Goal: Register for event/course

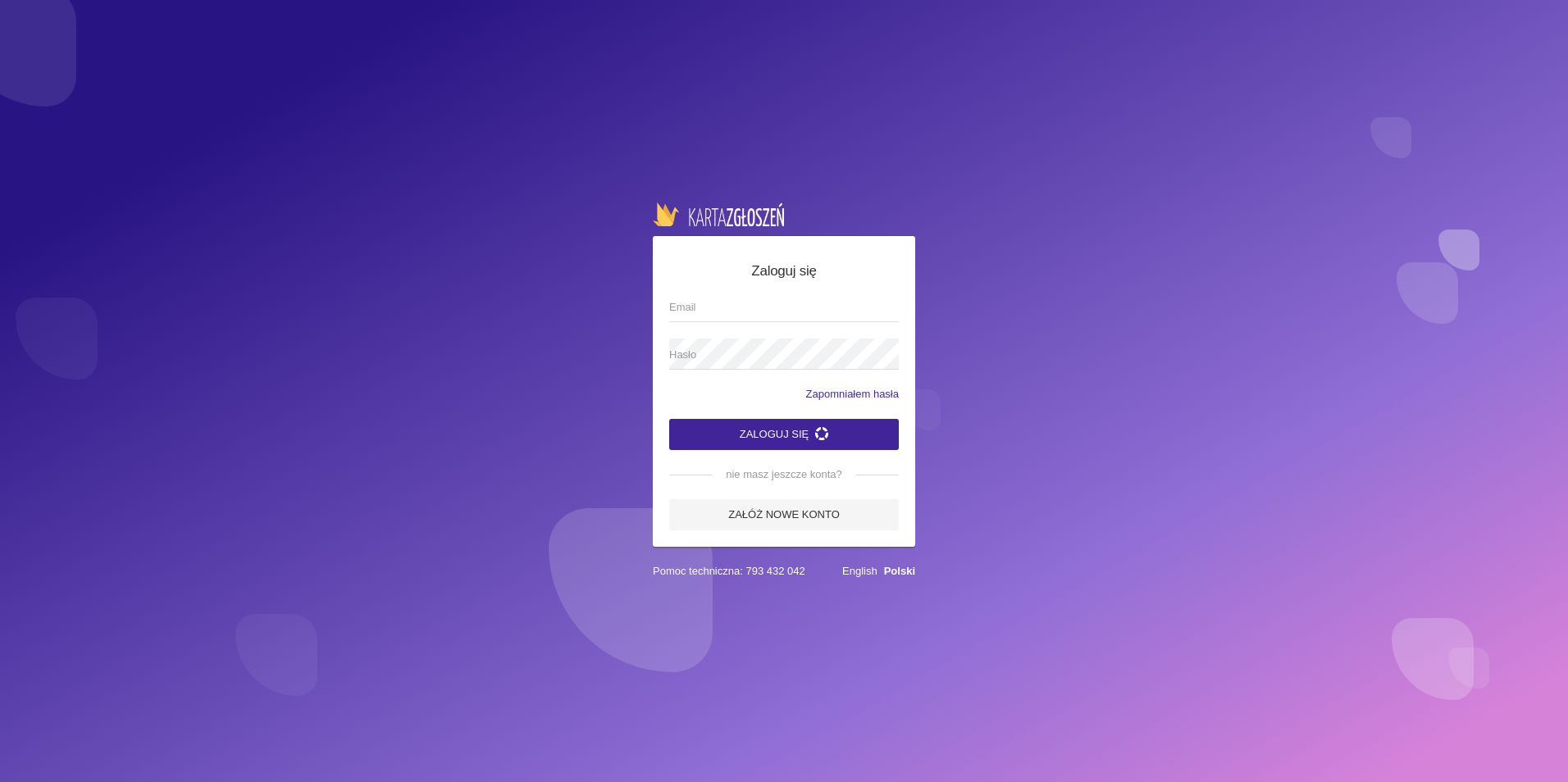
type input "[EMAIL_ADDRESS][DOMAIN_NAME]"
click at [824, 429] on icon "submit" at bounding box center [821, 433] width 13 height 13
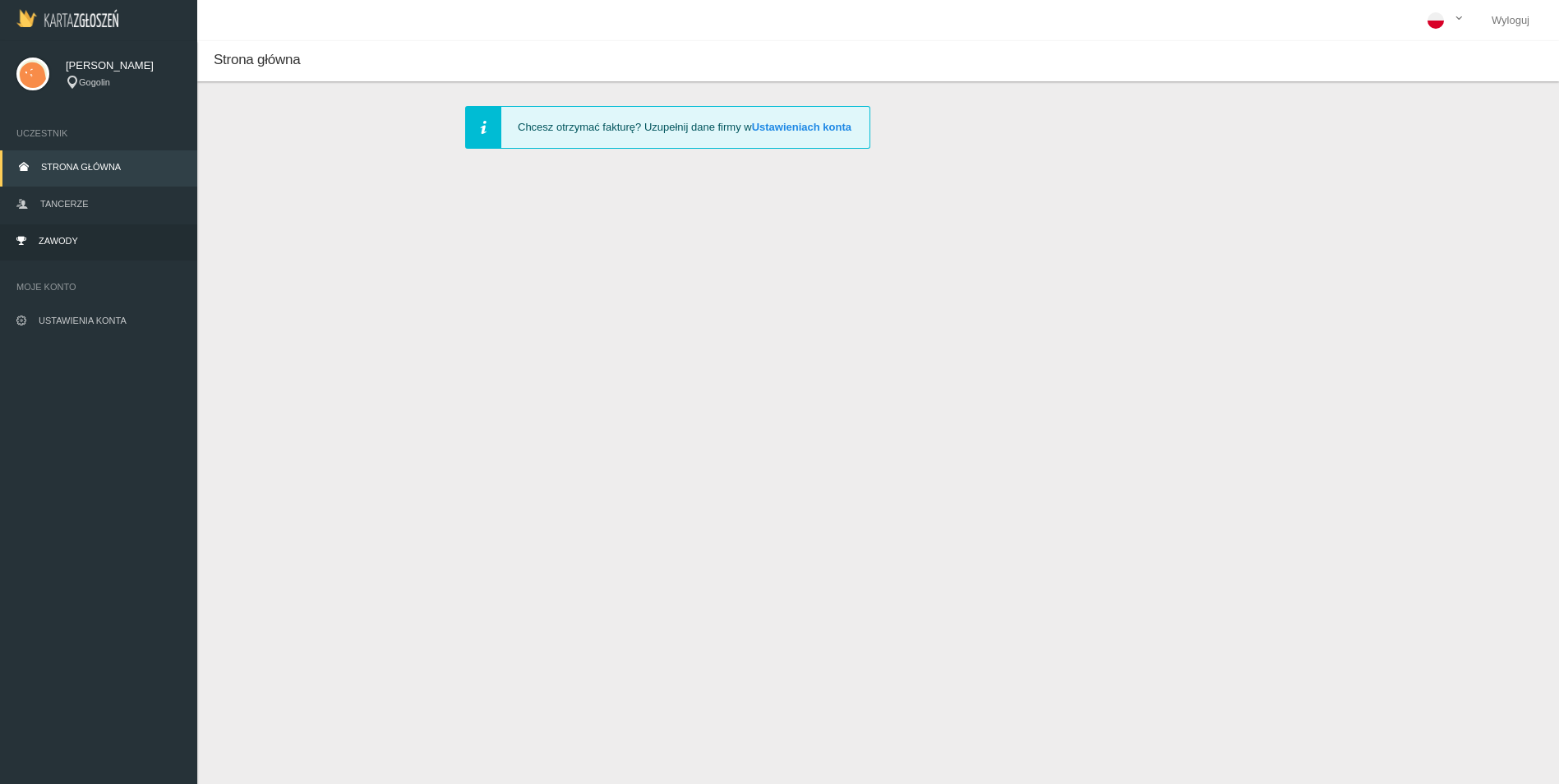
click at [73, 230] on link "Zawody" at bounding box center [98, 243] width 197 height 36
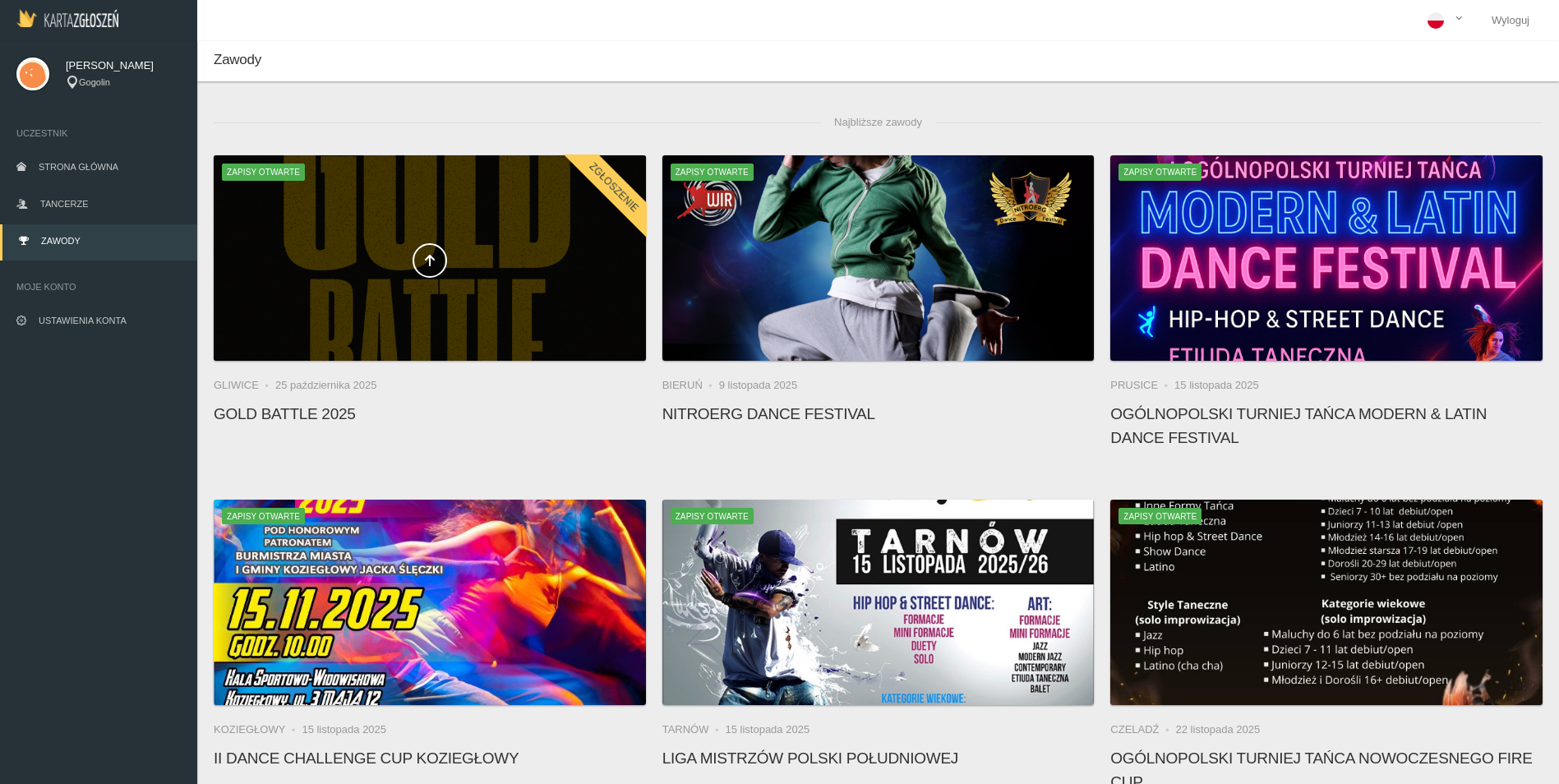
click at [561, 233] on div "Zgłoszenie" at bounding box center [604, 198] width 85 height 87
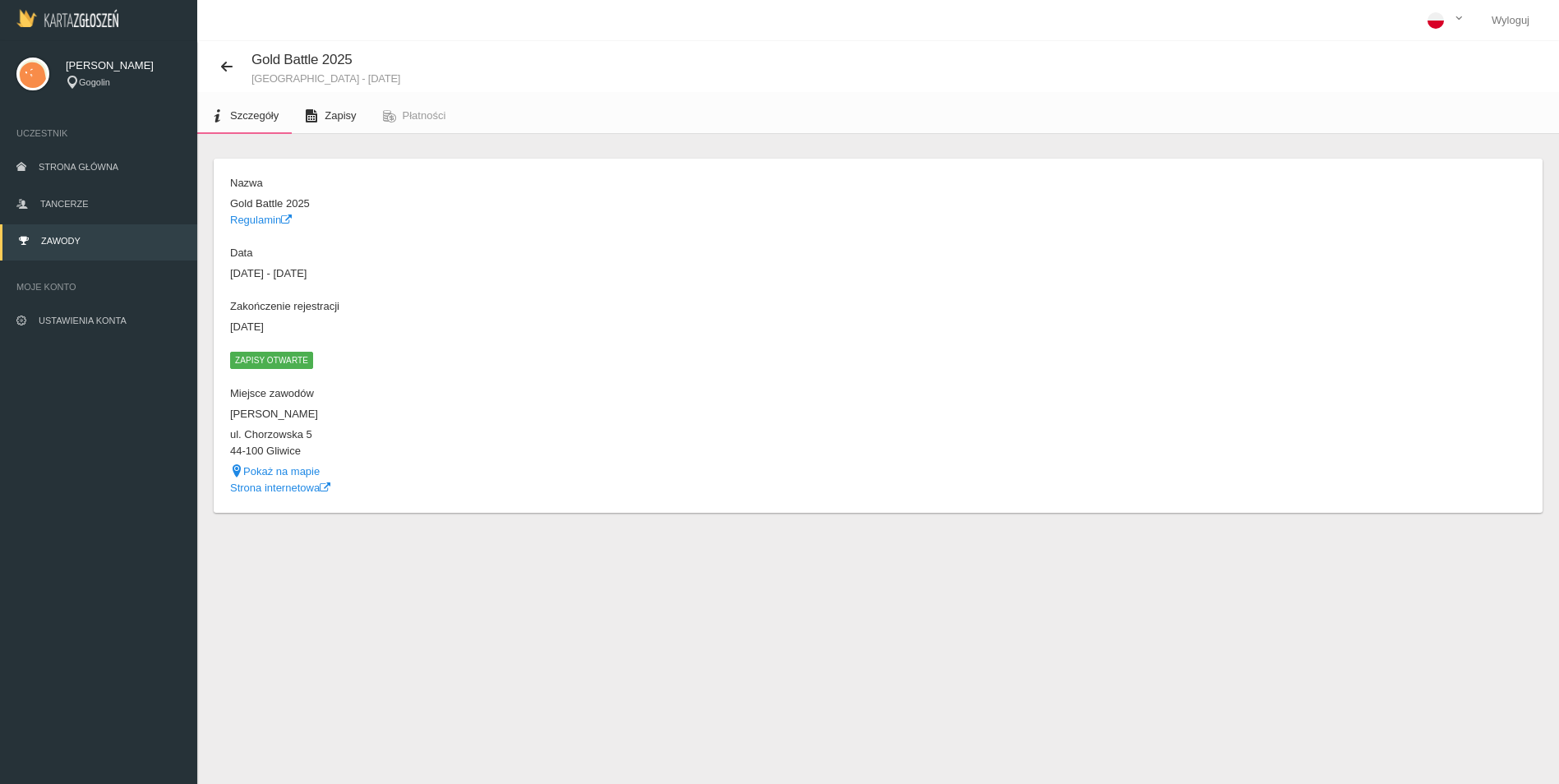
click at [331, 115] on span "Zapisy" at bounding box center [340, 115] width 32 height 12
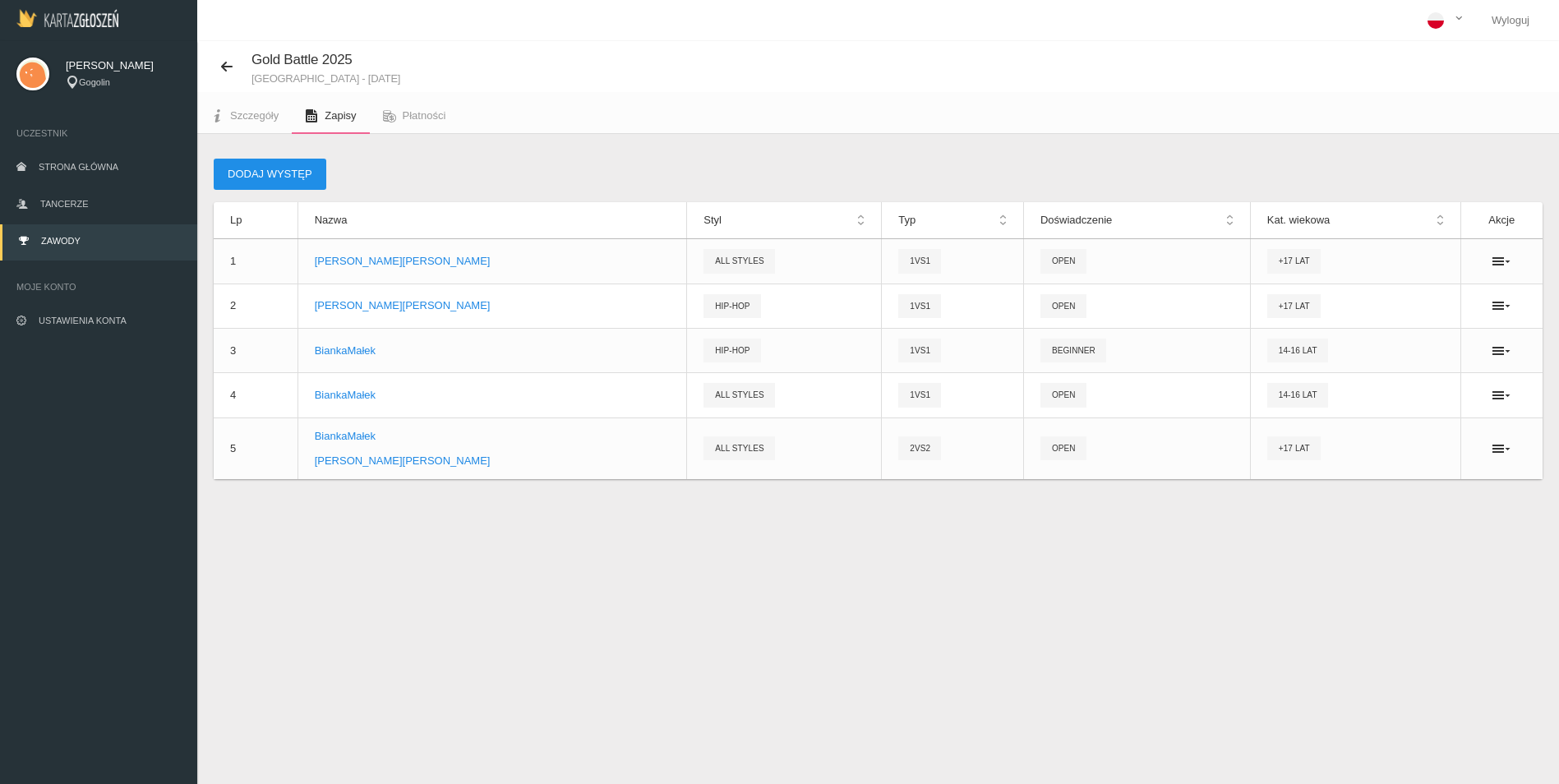
click at [267, 166] on button "Dodaj występ" at bounding box center [270, 174] width 113 height 32
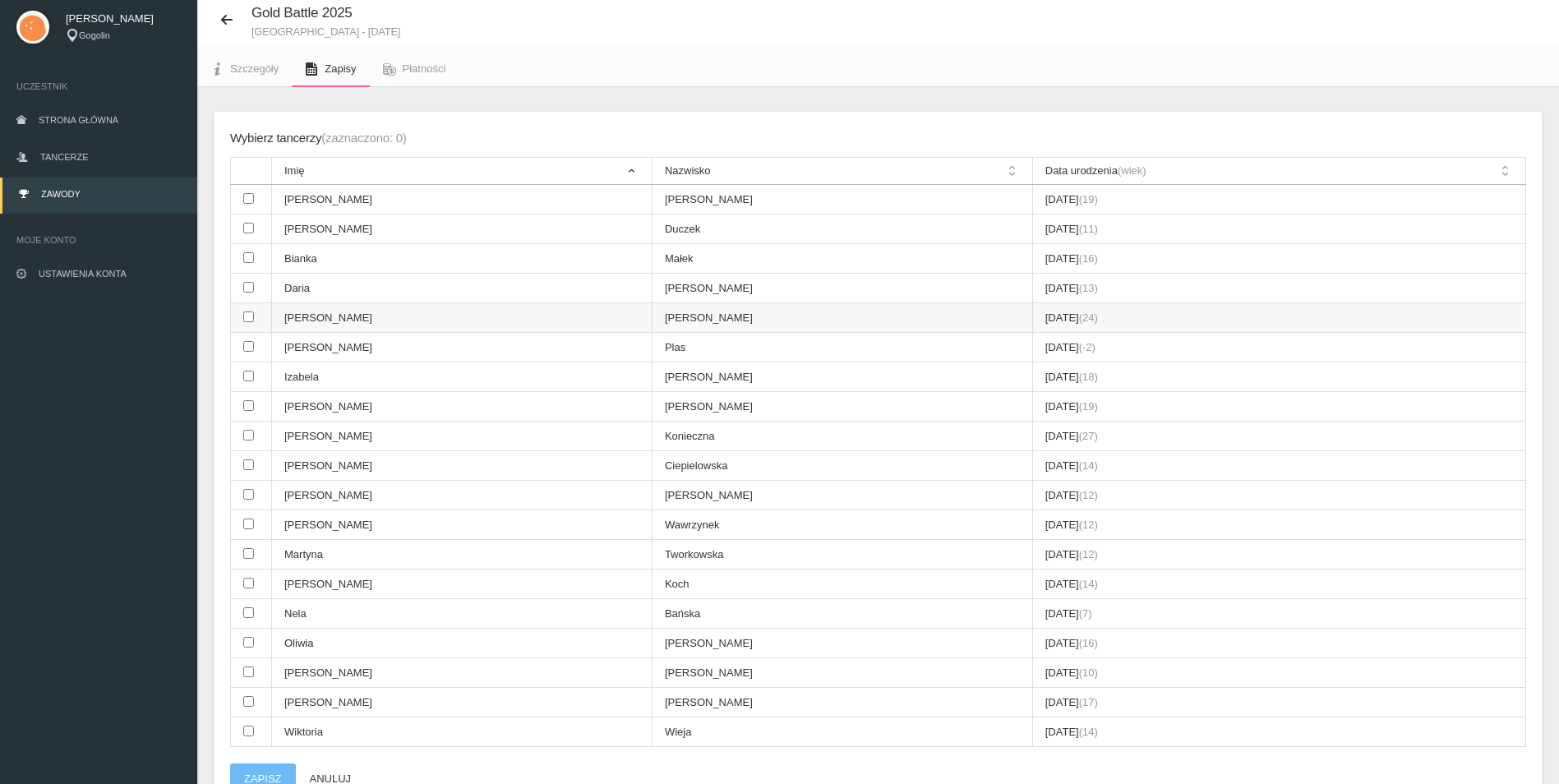
scroll to position [129, 0]
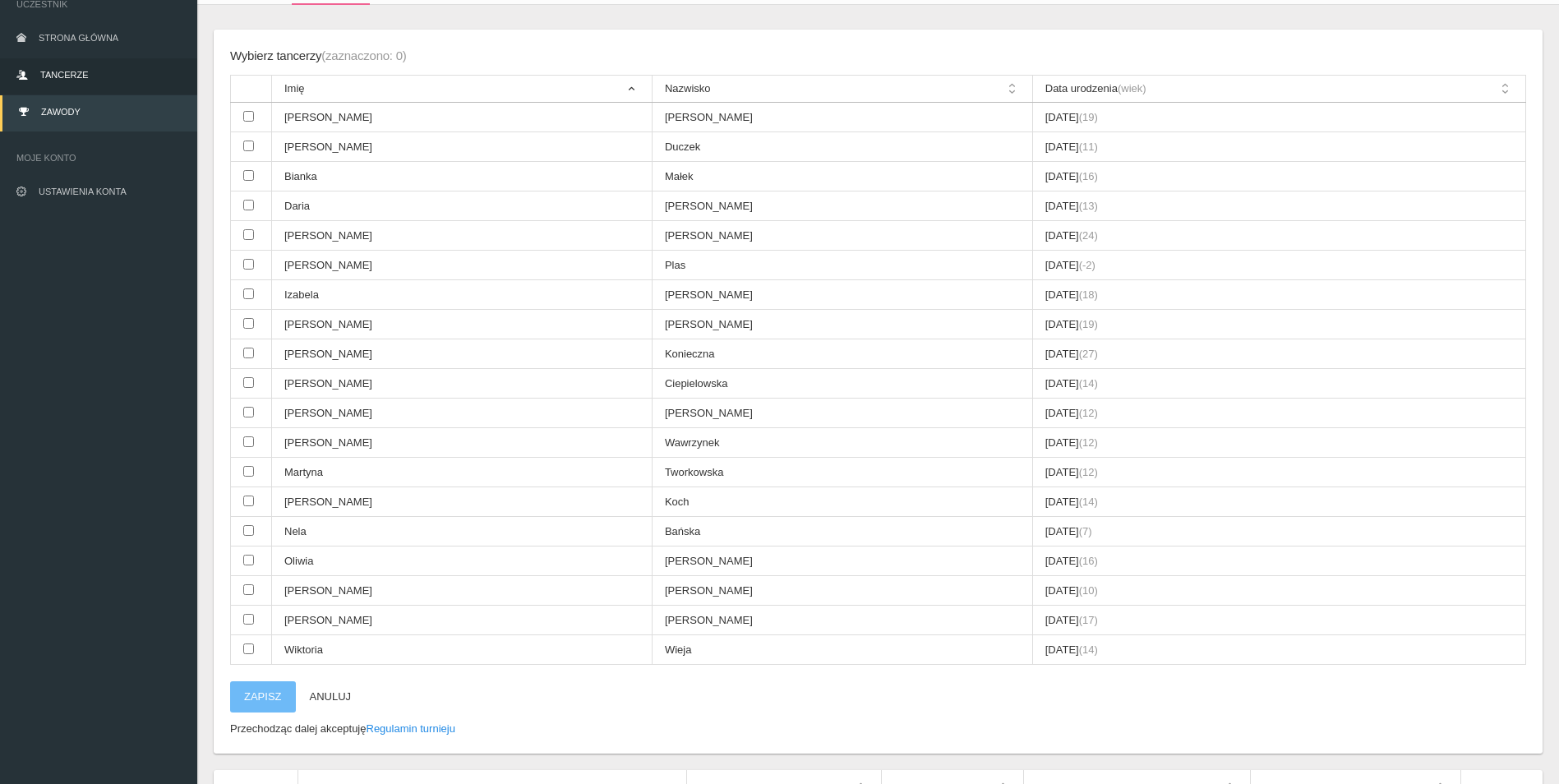
click at [83, 73] on span "Tancerze" at bounding box center [64, 75] width 48 height 10
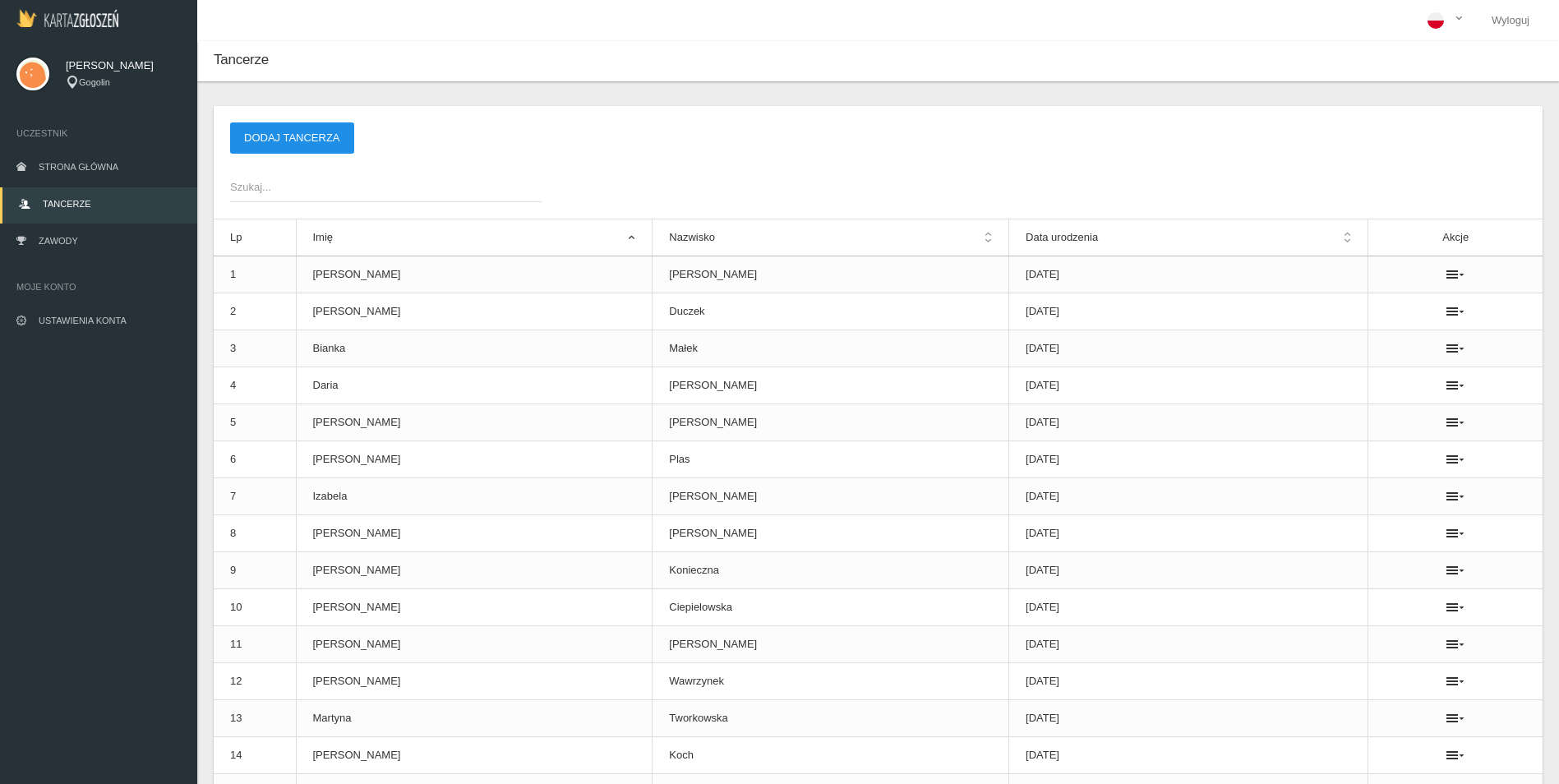
click at [308, 153] on button "Dodaj tancerza" at bounding box center [291, 137] width 124 height 32
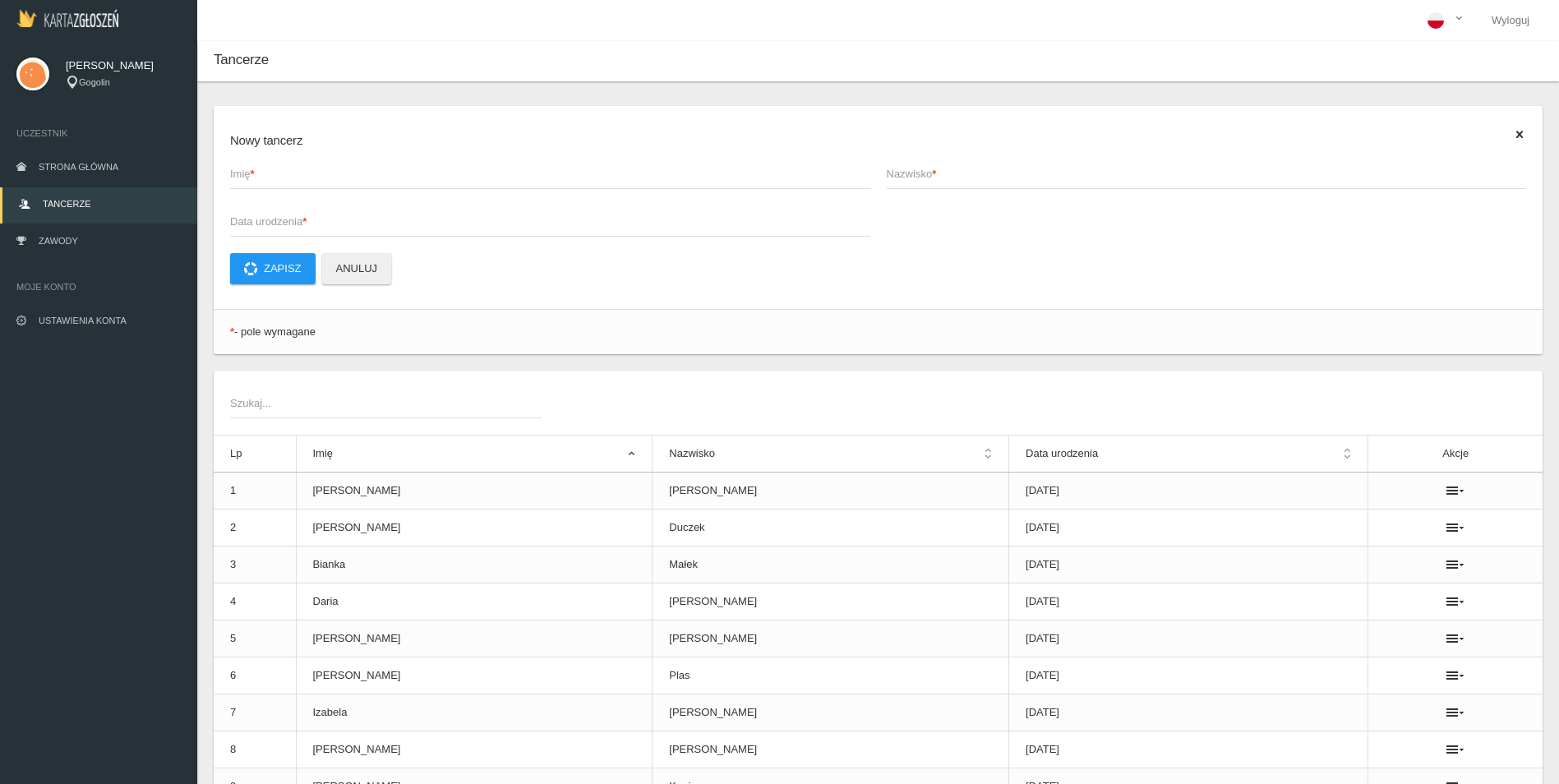
click at [476, 174] on span "Imię *" at bounding box center [542, 173] width 624 height 16
click at [476, 174] on input "Imię *" at bounding box center [549, 173] width 640 height 32
type input "[PERSON_NAME]"
click at [1078, 186] on input "Nazwisko *" at bounding box center [1206, 173] width 640 height 32
type input "Rosiek"
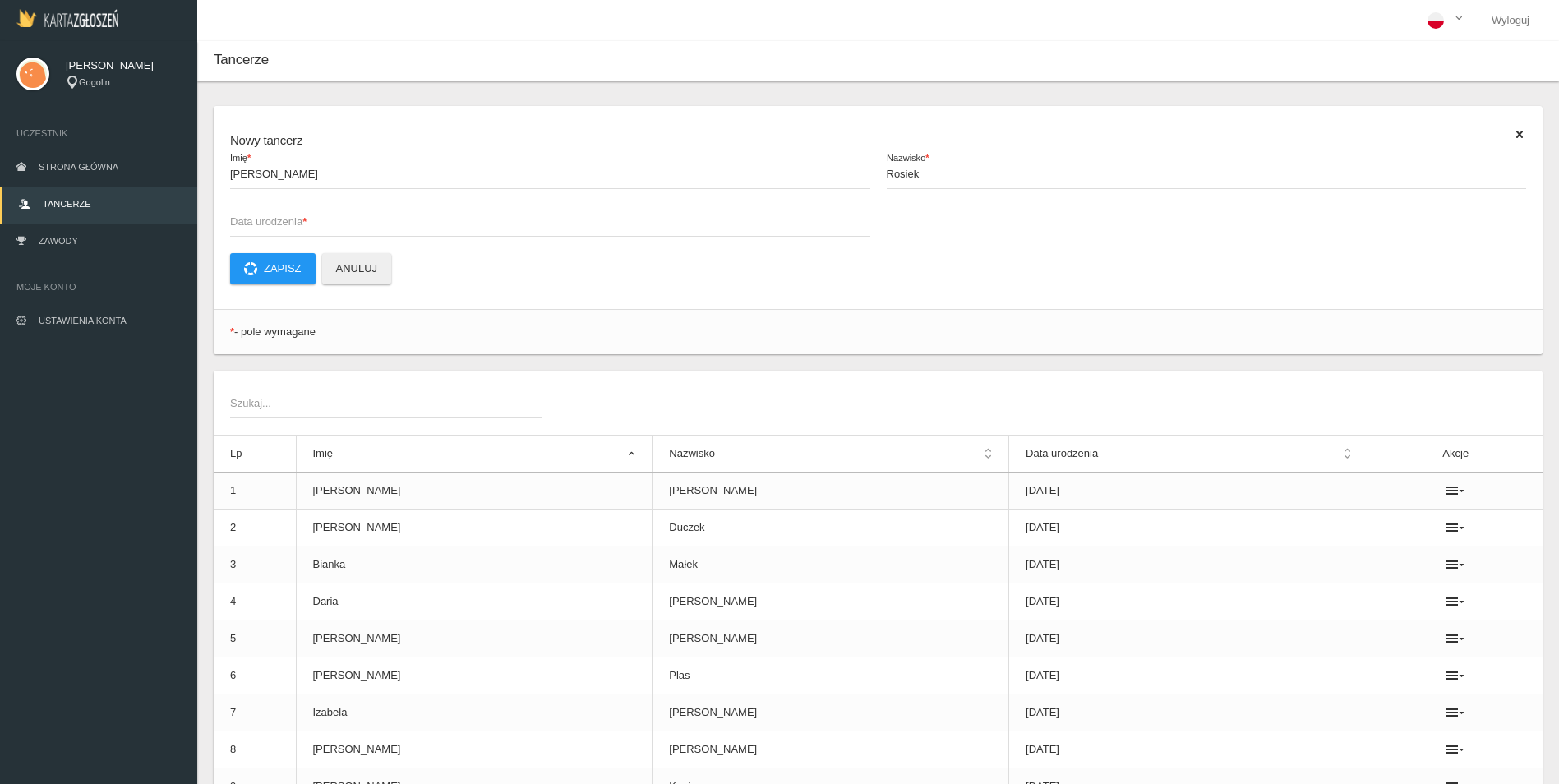
click at [422, 226] on span "Data urodzenia *" at bounding box center [542, 221] width 624 height 16
click at [422, 226] on input "Data urodzenia *" at bounding box center [549, 221] width 640 height 32
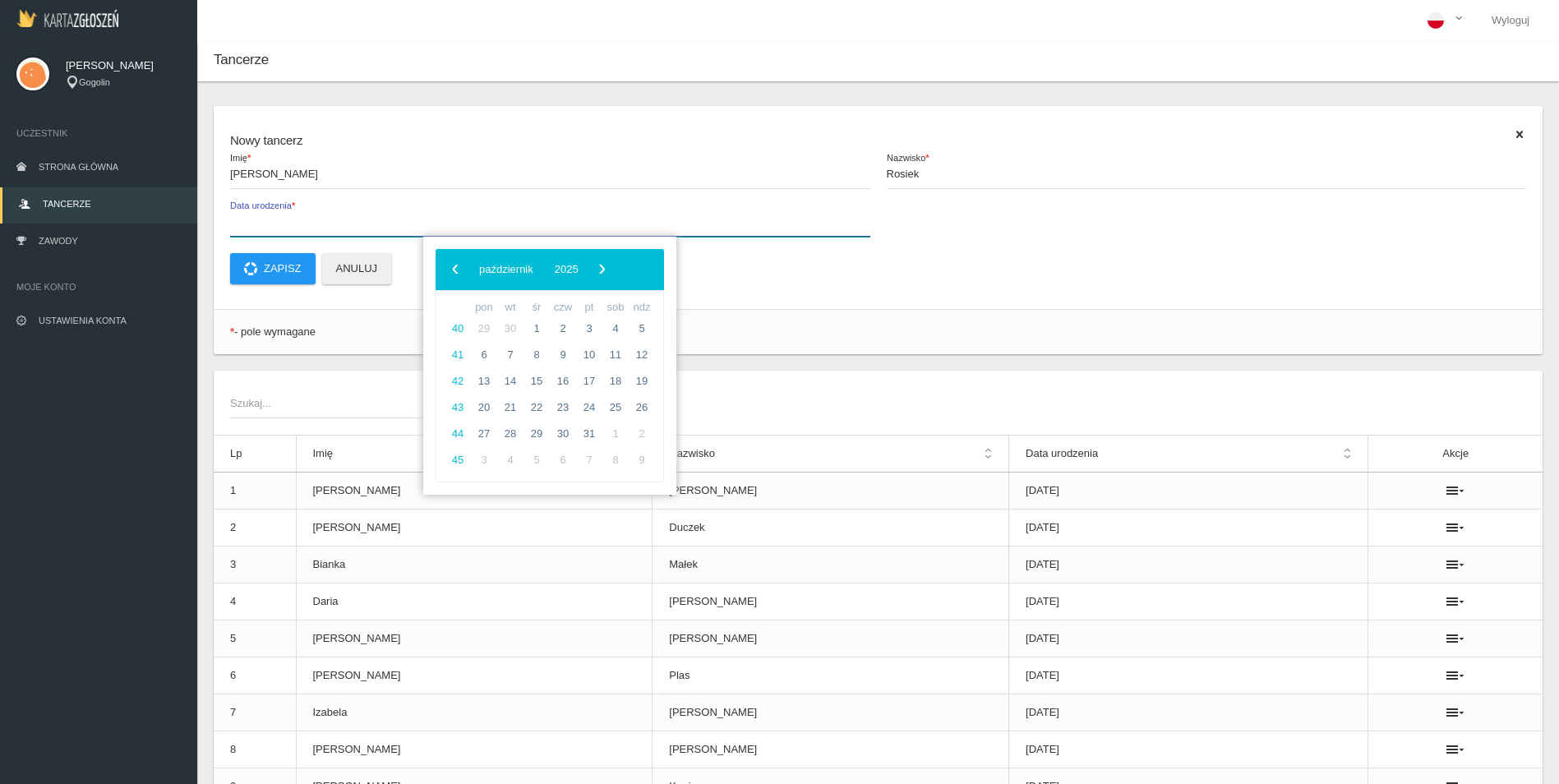
paste input "[DATE]"
type input "[DATE]"
click at [302, 266] on button "Zapisz" at bounding box center [273, 268] width 85 height 32
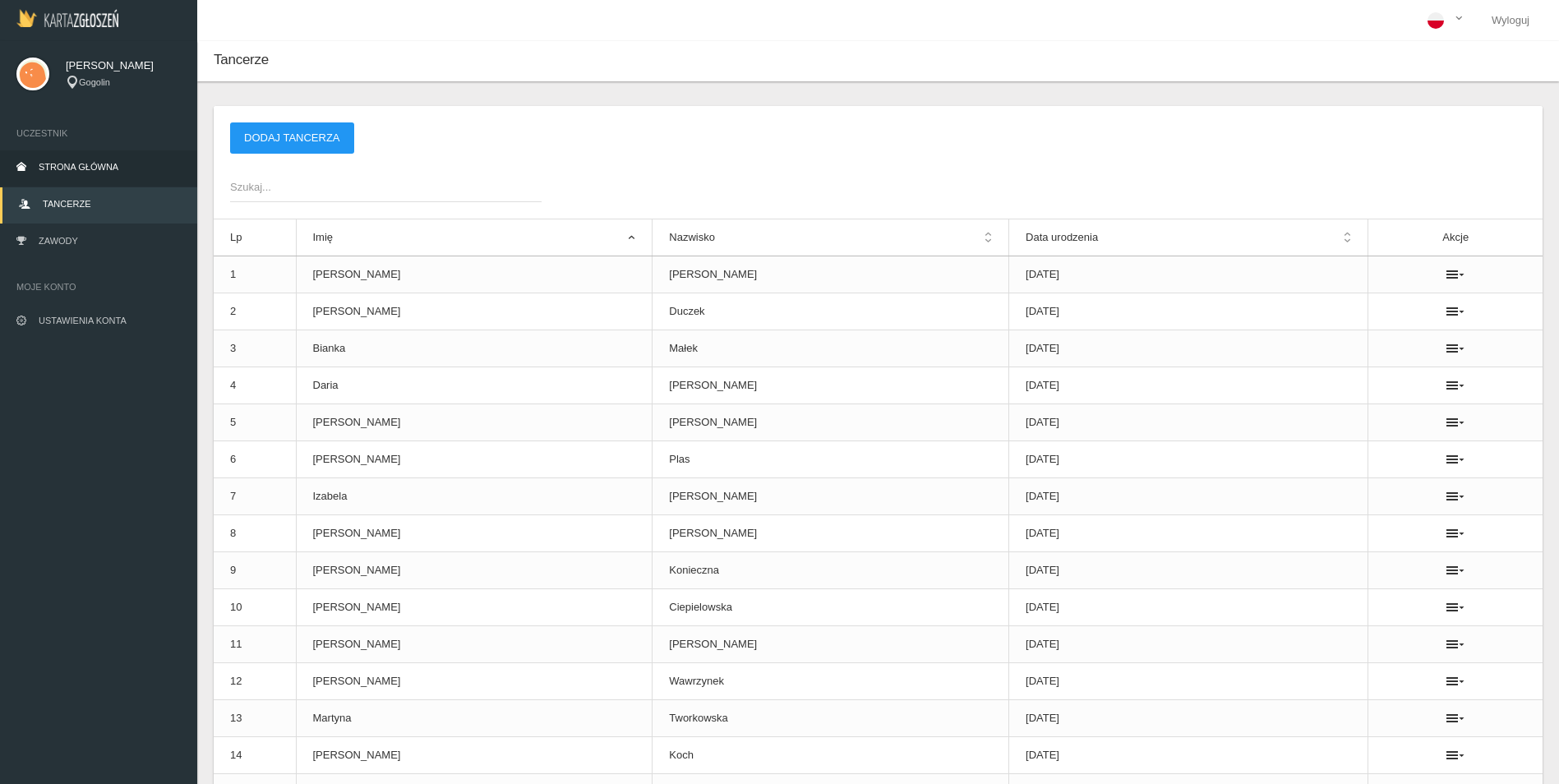
click at [79, 170] on span "Strona główna" at bounding box center [78, 167] width 79 height 10
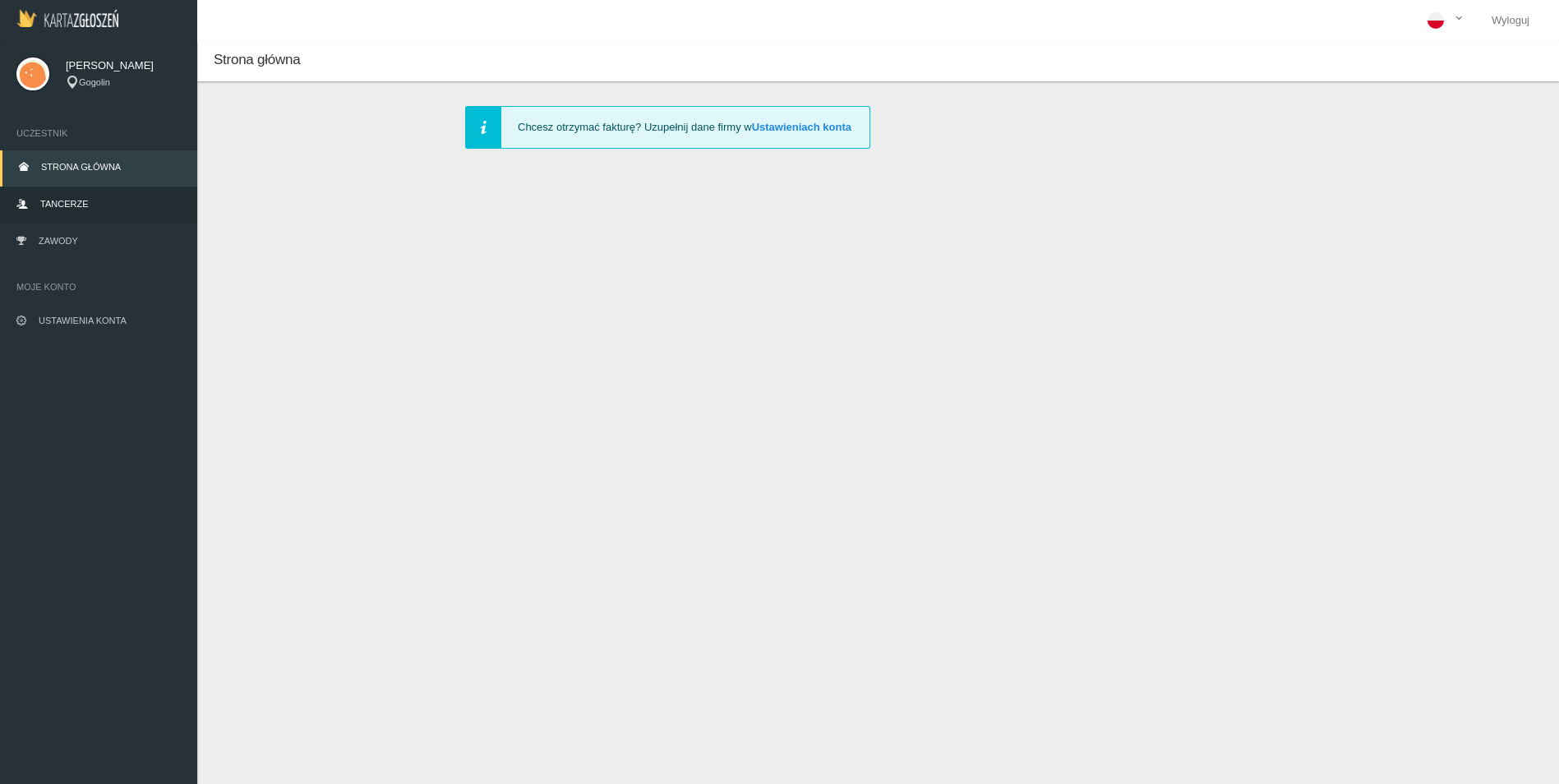
click at [80, 204] on span "Tancerze" at bounding box center [64, 204] width 48 height 10
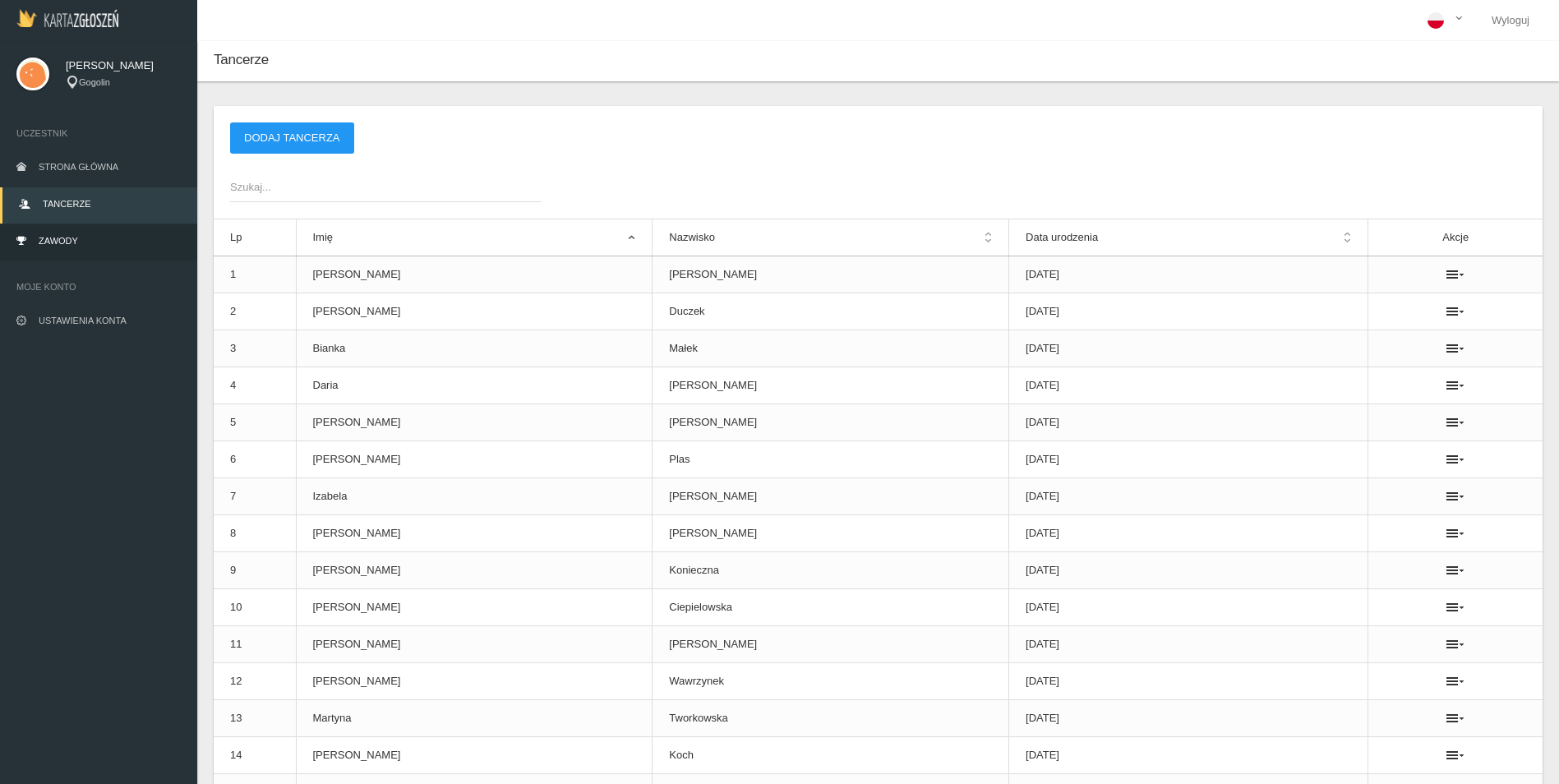
click at [82, 251] on link "Zawody" at bounding box center [98, 243] width 197 height 36
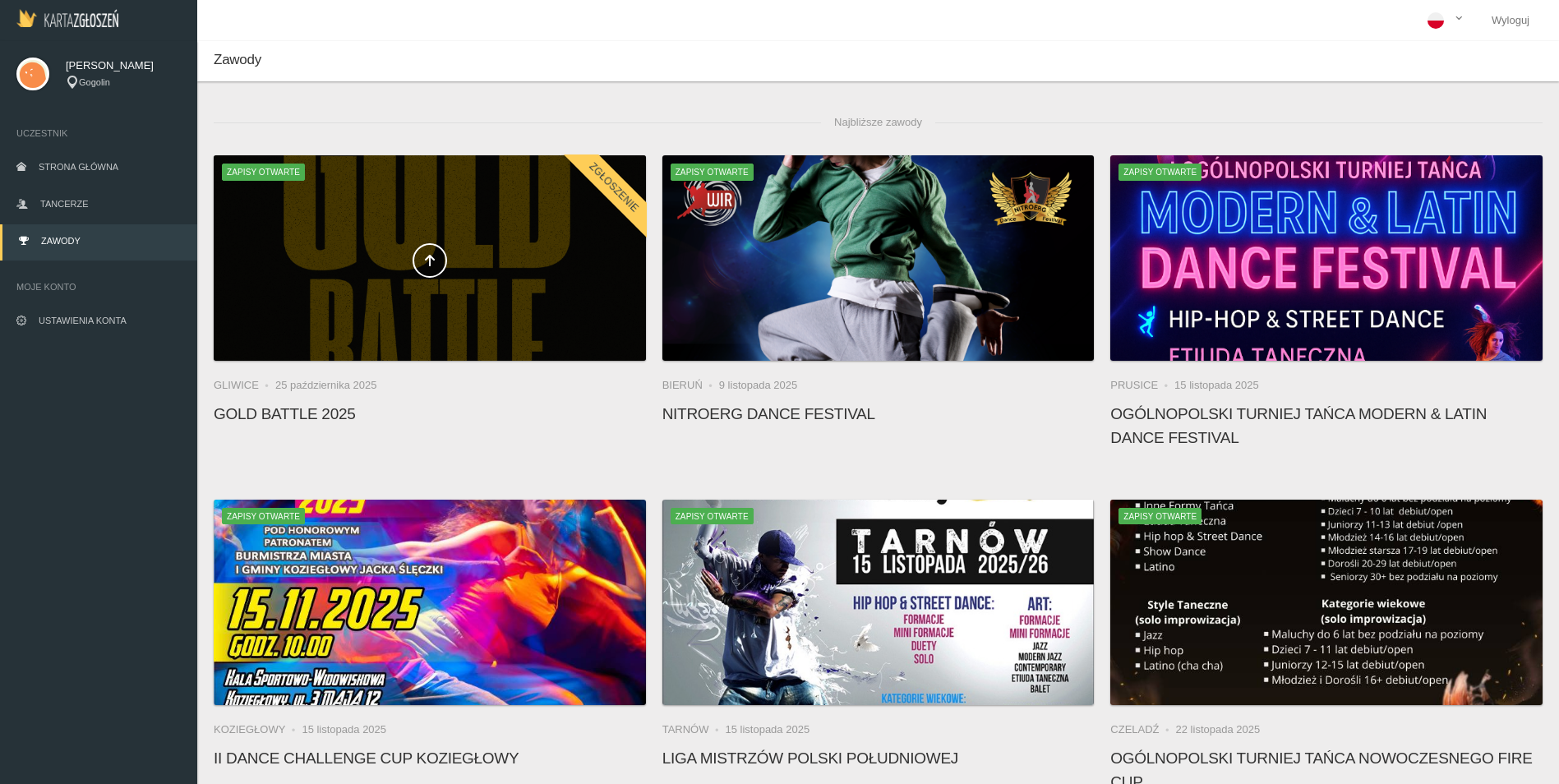
click at [412, 255] on span at bounding box center [430, 260] width 432 height 34
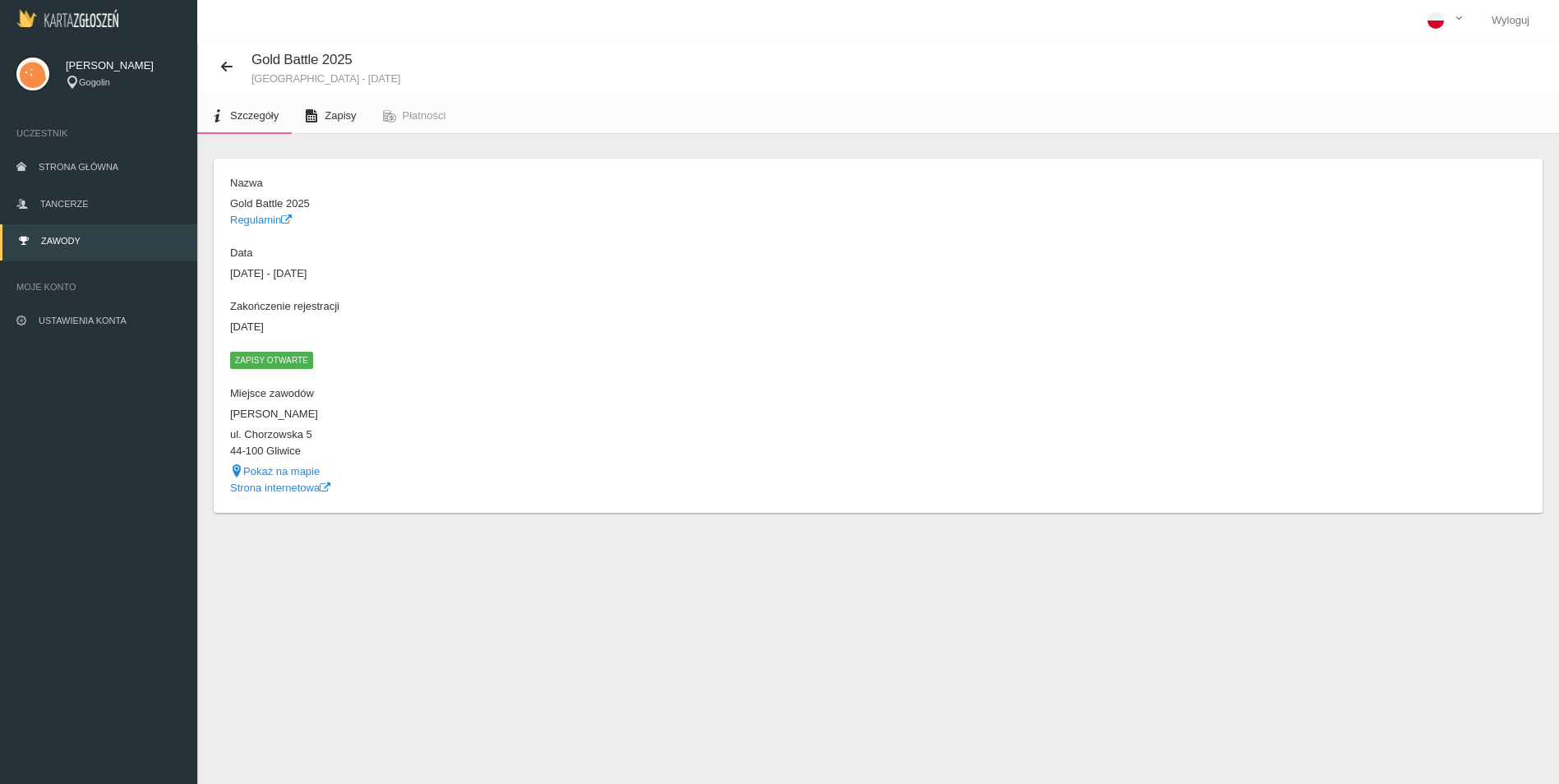
click at [329, 116] on span "Zapisy" at bounding box center [340, 115] width 32 height 12
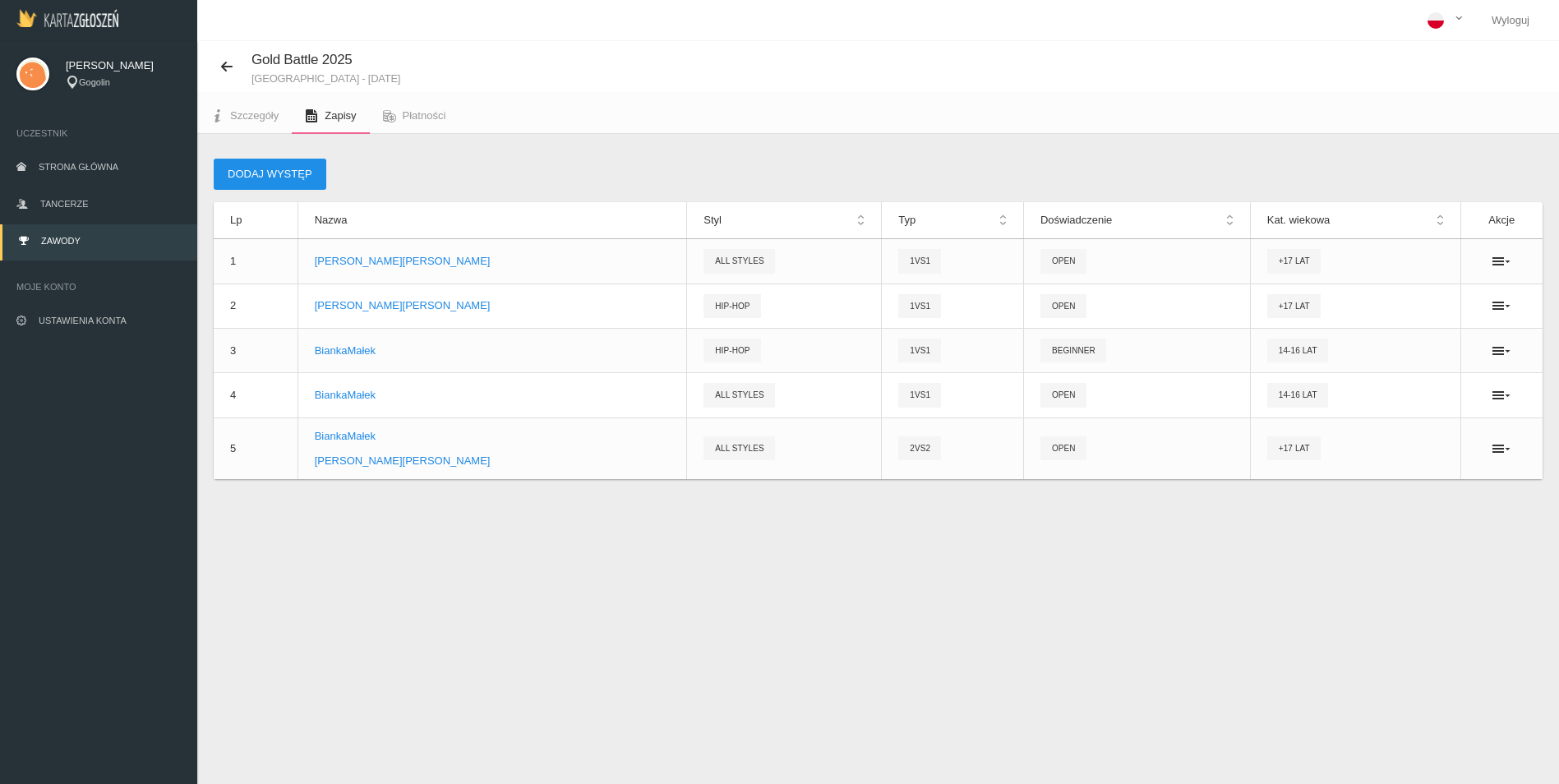
click at [284, 171] on button "Dodaj występ" at bounding box center [270, 174] width 113 height 32
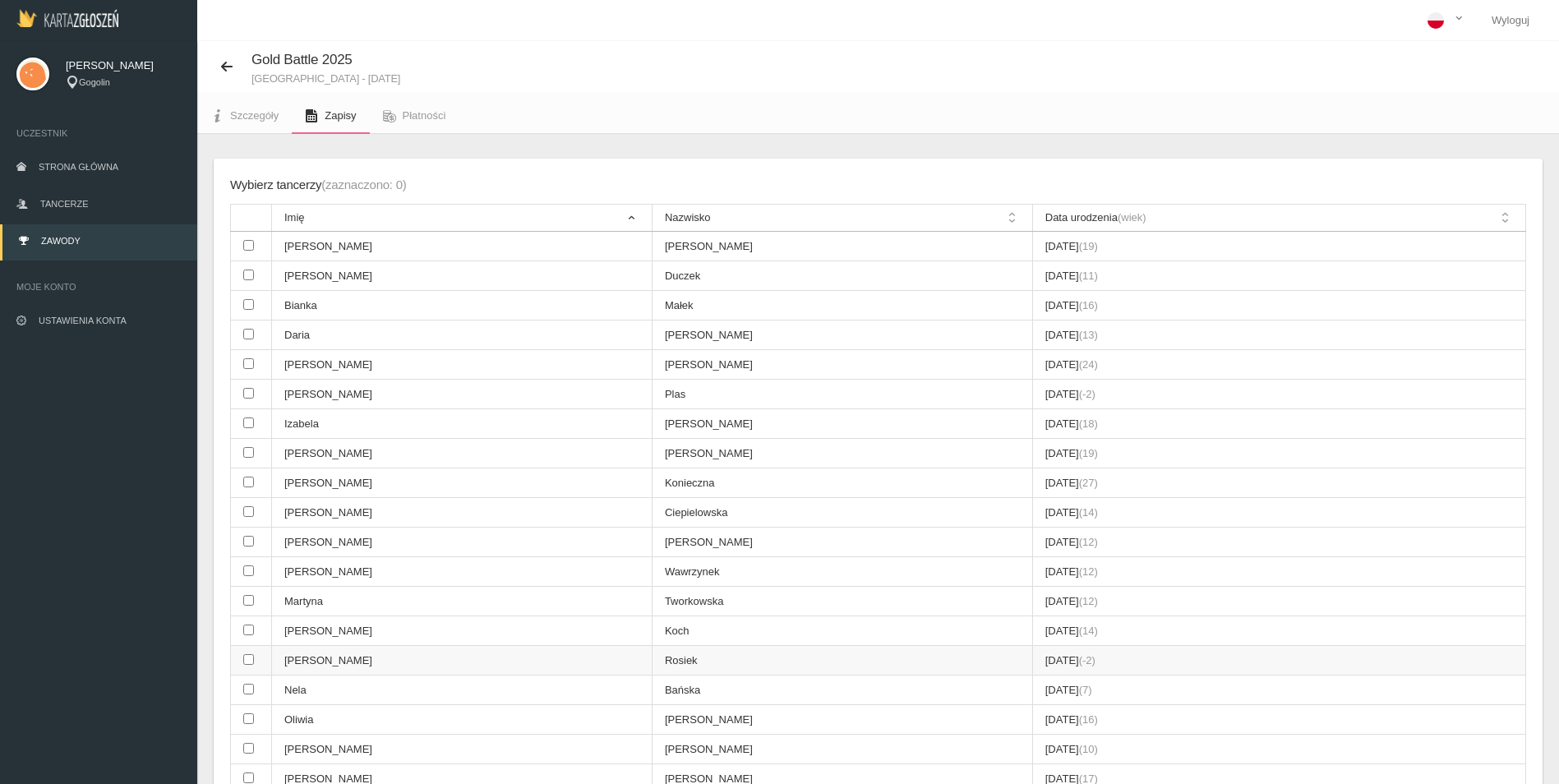
click at [249, 664] on input "checkbox" at bounding box center [249, 659] width 11 height 11
checkbox input "true"
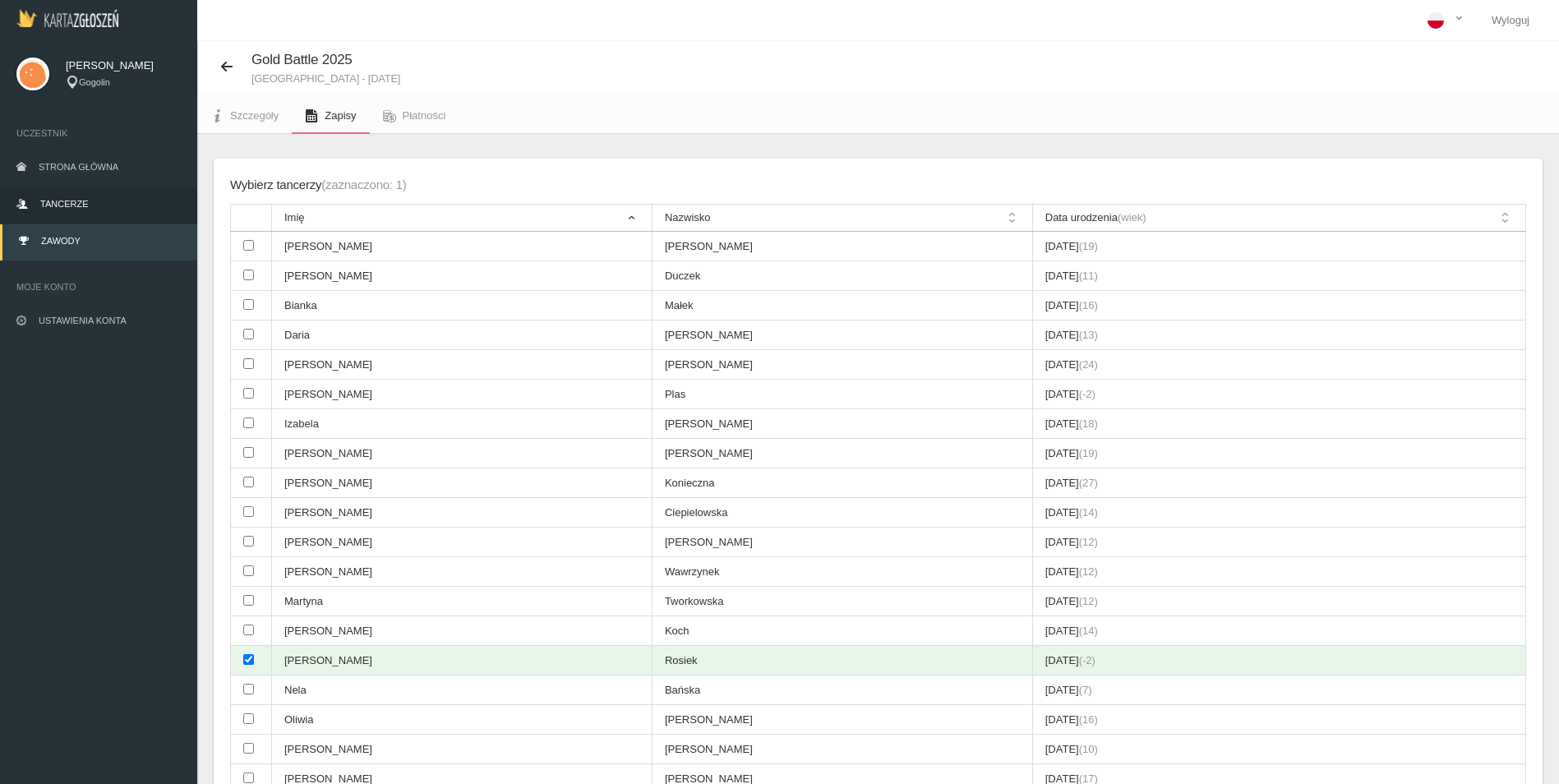
click at [84, 194] on link "Tancerze" at bounding box center [98, 205] width 197 height 36
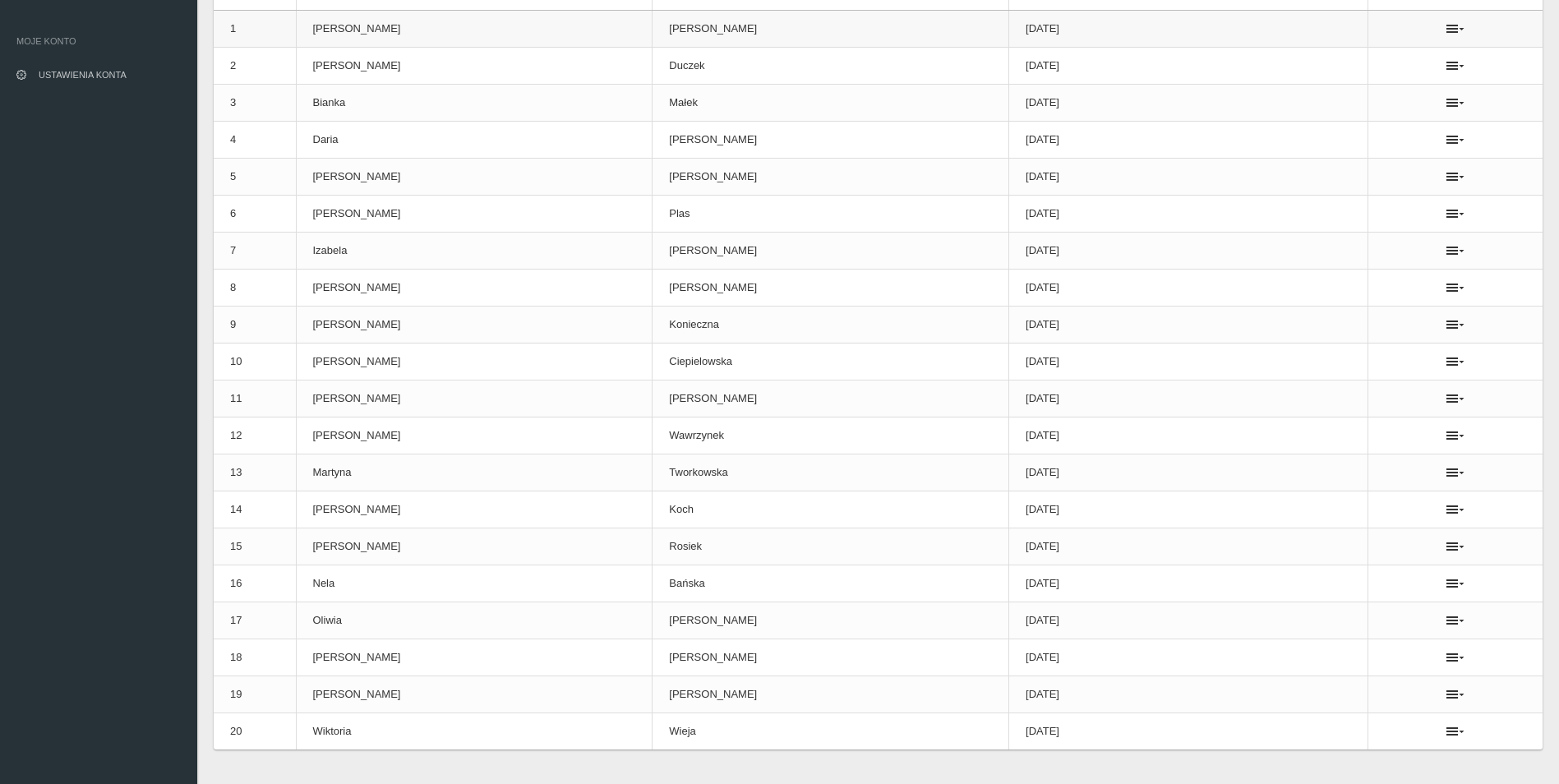
scroll to position [247, 0]
click at [1446, 551] on icon at bounding box center [1455, 545] width 18 height 13
click at [1404, 569] on link "Usuń" at bounding box center [1358, 575] width 164 height 30
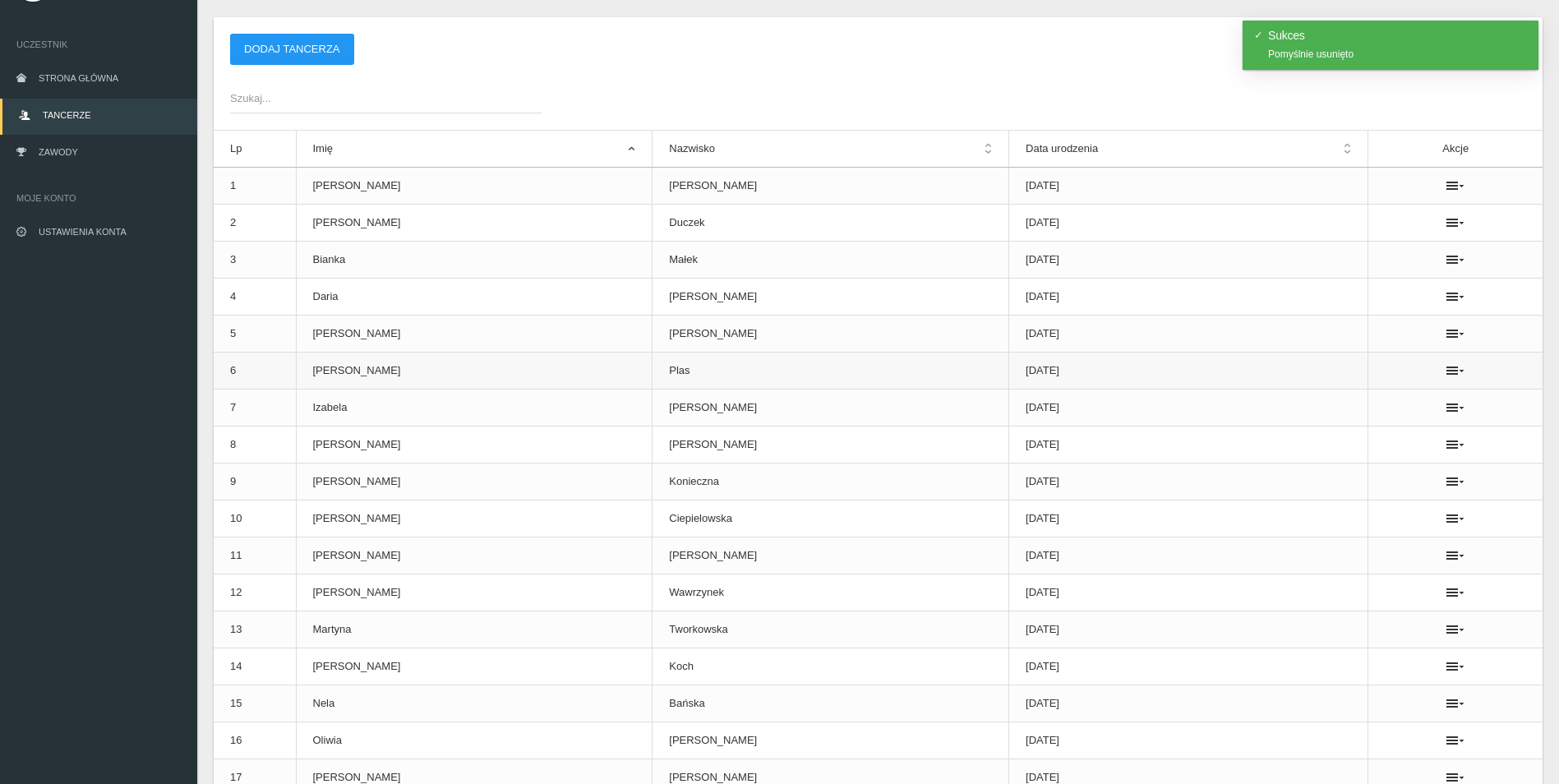
scroll to position [0, 0]
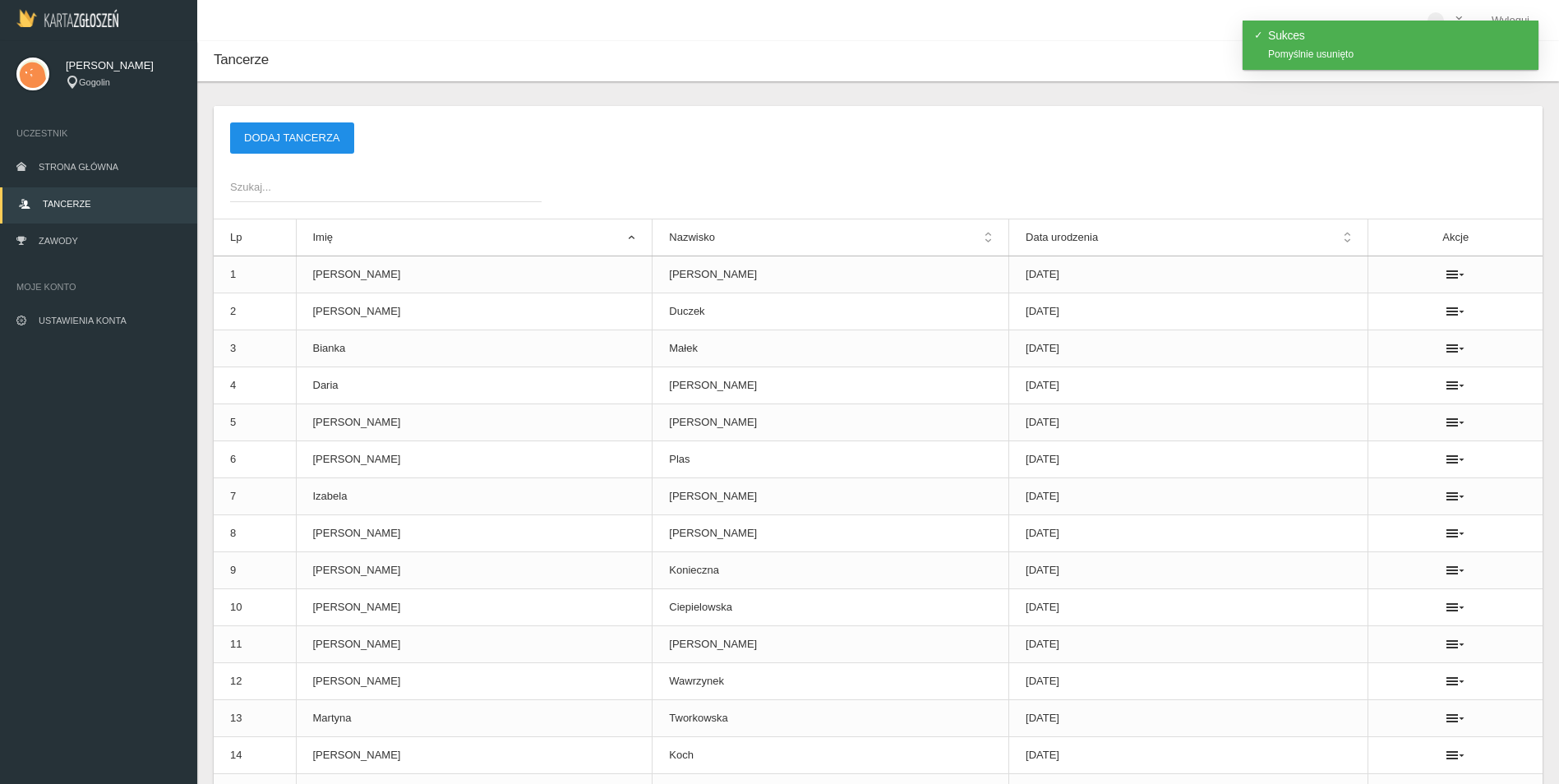
click at [343, 138] on button "Dodaj tancerza" at bounding box center [291, 137] width 124 height 32
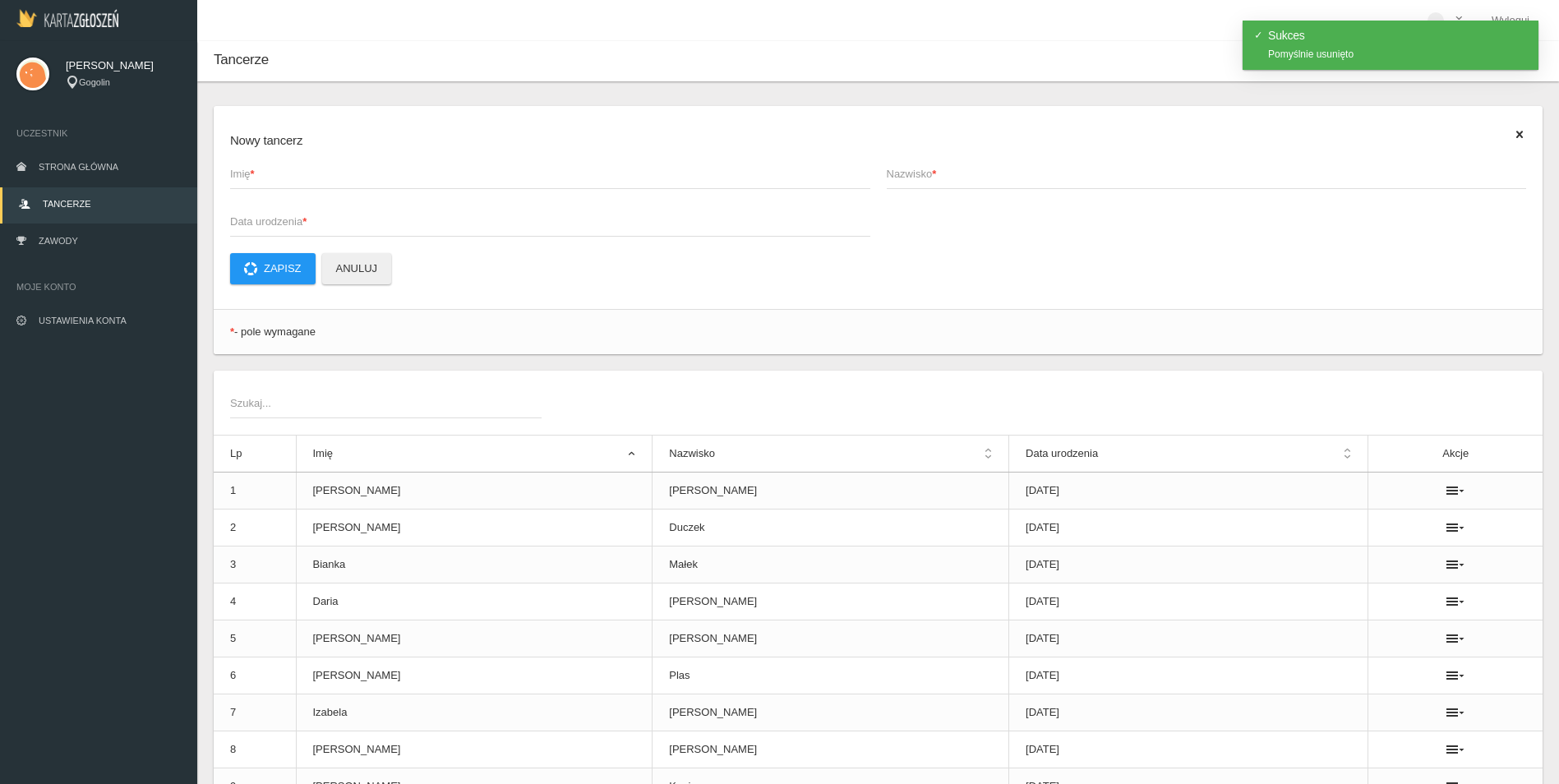
click at [257, 181] on span "Imię *" at bounding box center [542, 173] width 624 height 16
click at [257, 181] on input "Imię *" at bounding box center [549, 173] width 640 height 32
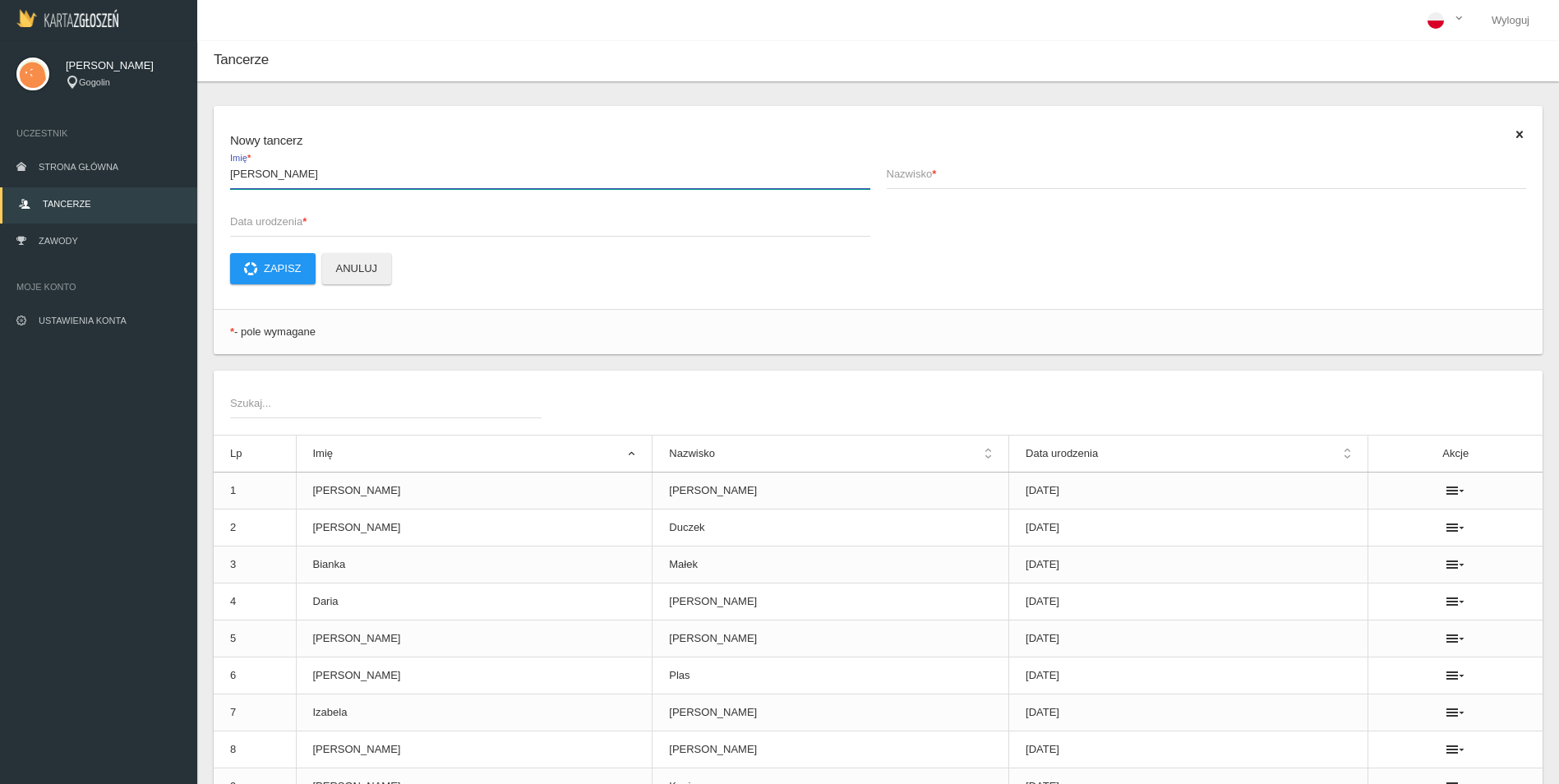
type input "[PERSON_NAME]"
click at [1072, 181] on span "Nazwisko *" at bounding box center [1199, 173] width 624 height 16
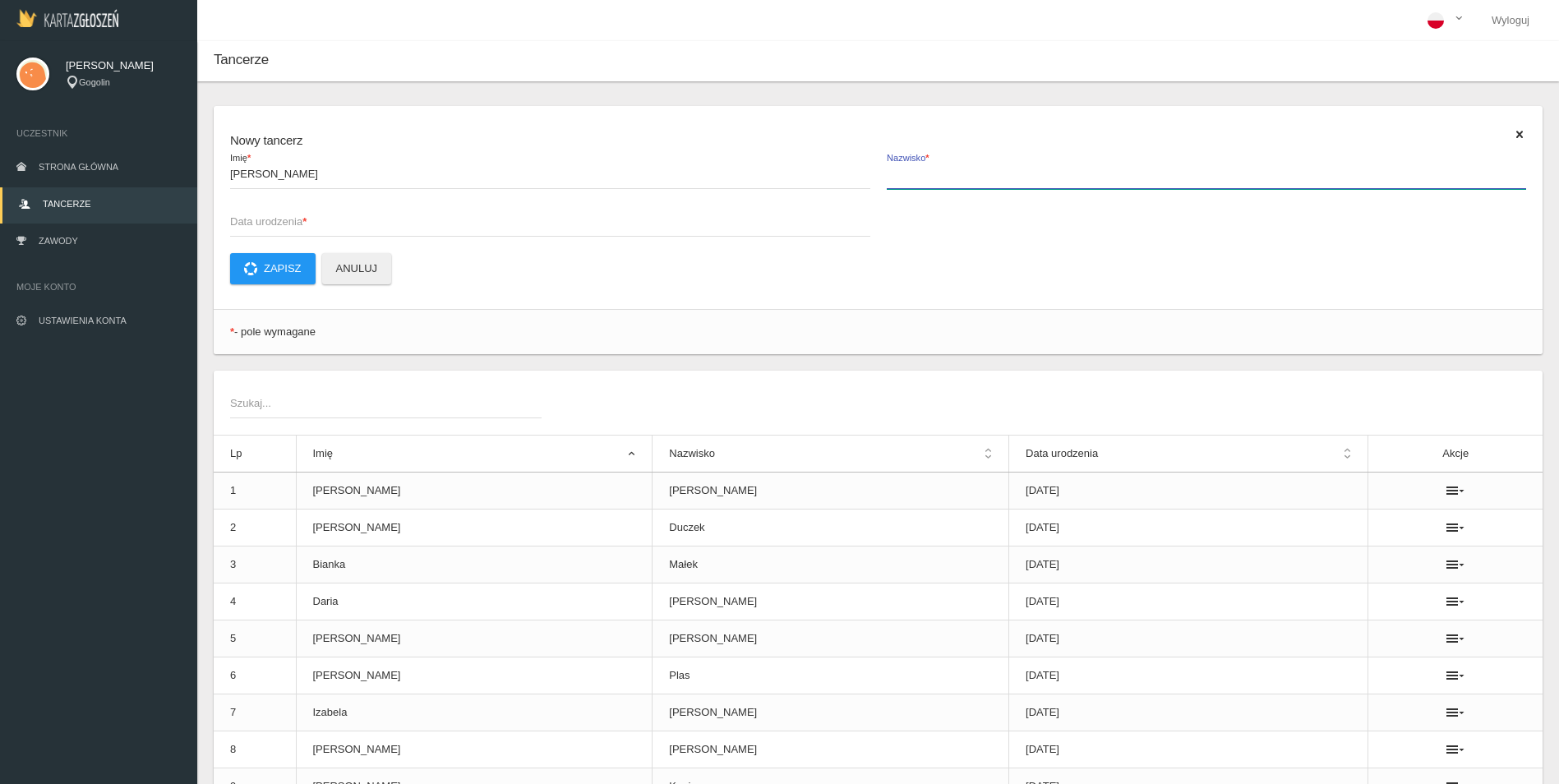
click at [1072, 181] on input "Nazwisko *" at bounding box center [1206, 173] width 640 height 32
type input "Rosiek"
click at [364, 224] on span "Data urodzenia *" at bounding box center [542, 221] width 624 height 16
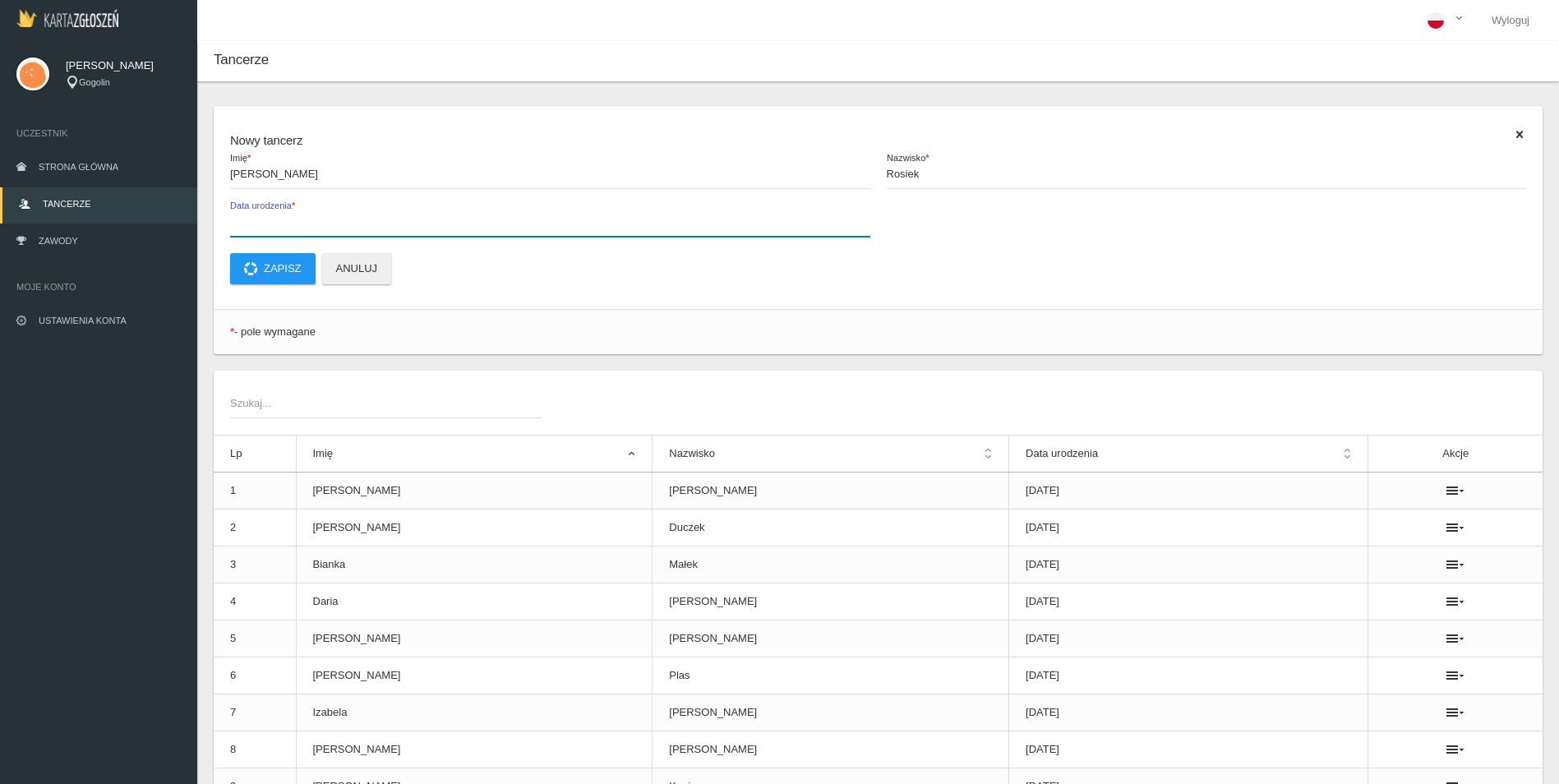
click at [364, 224] on input "Data urodzenia *" at bounding box center [549, 221] width 640 height 32
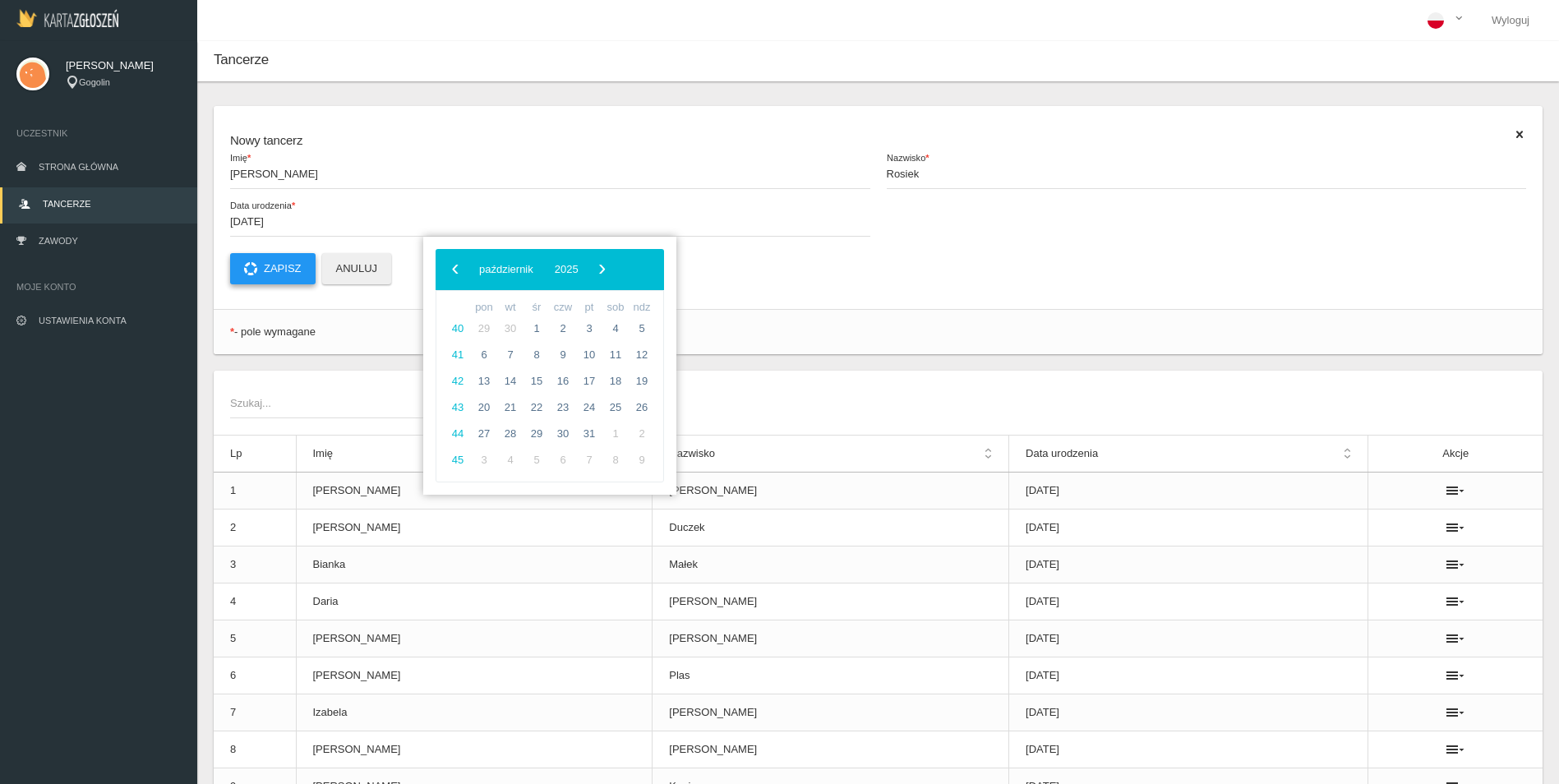
type input "2020-04-20"
click at [291, 266] on button "Zapisz" at bounding box center [273, 268] width 85 height 32
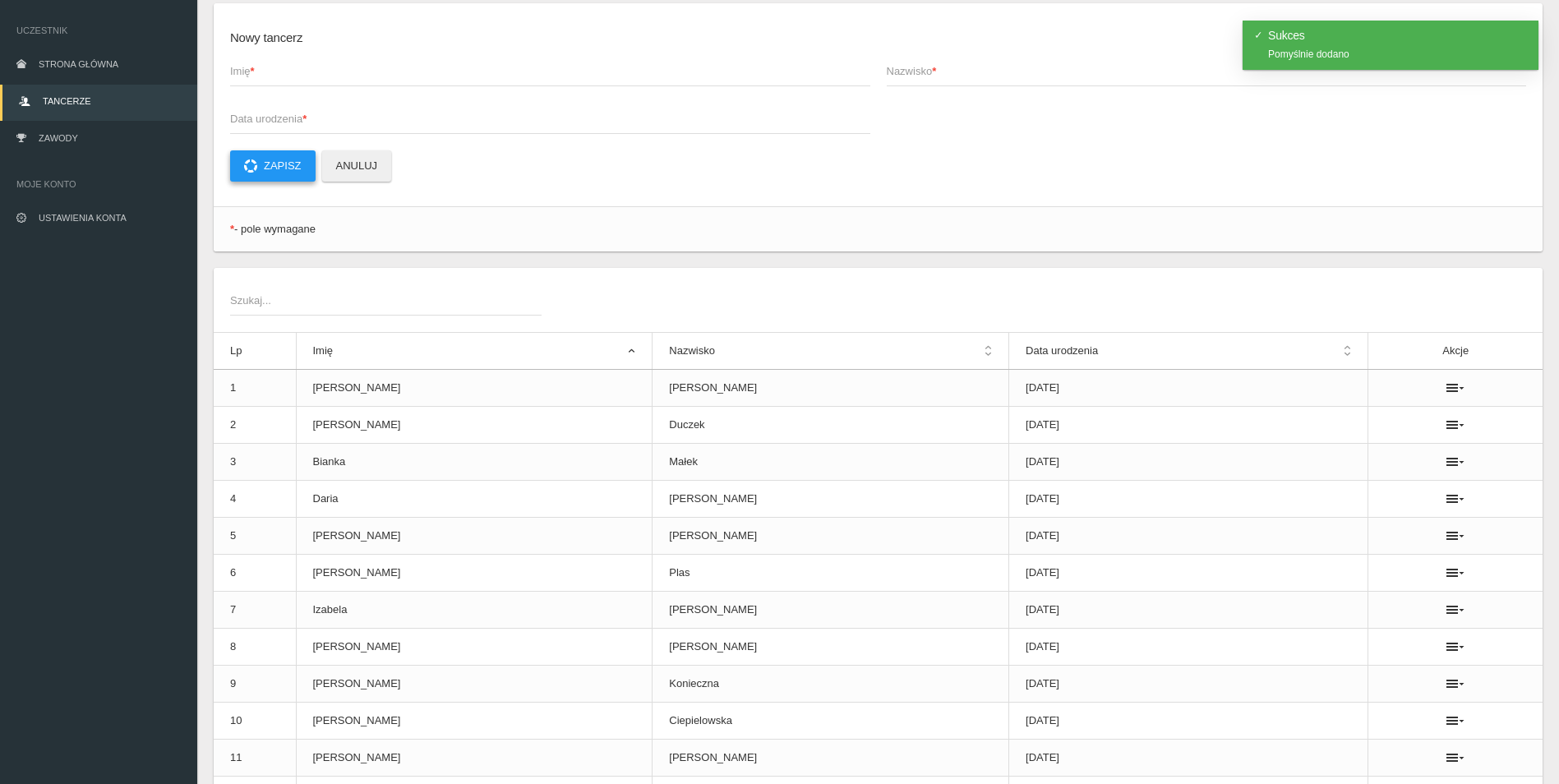
scroll to position [411, 0]
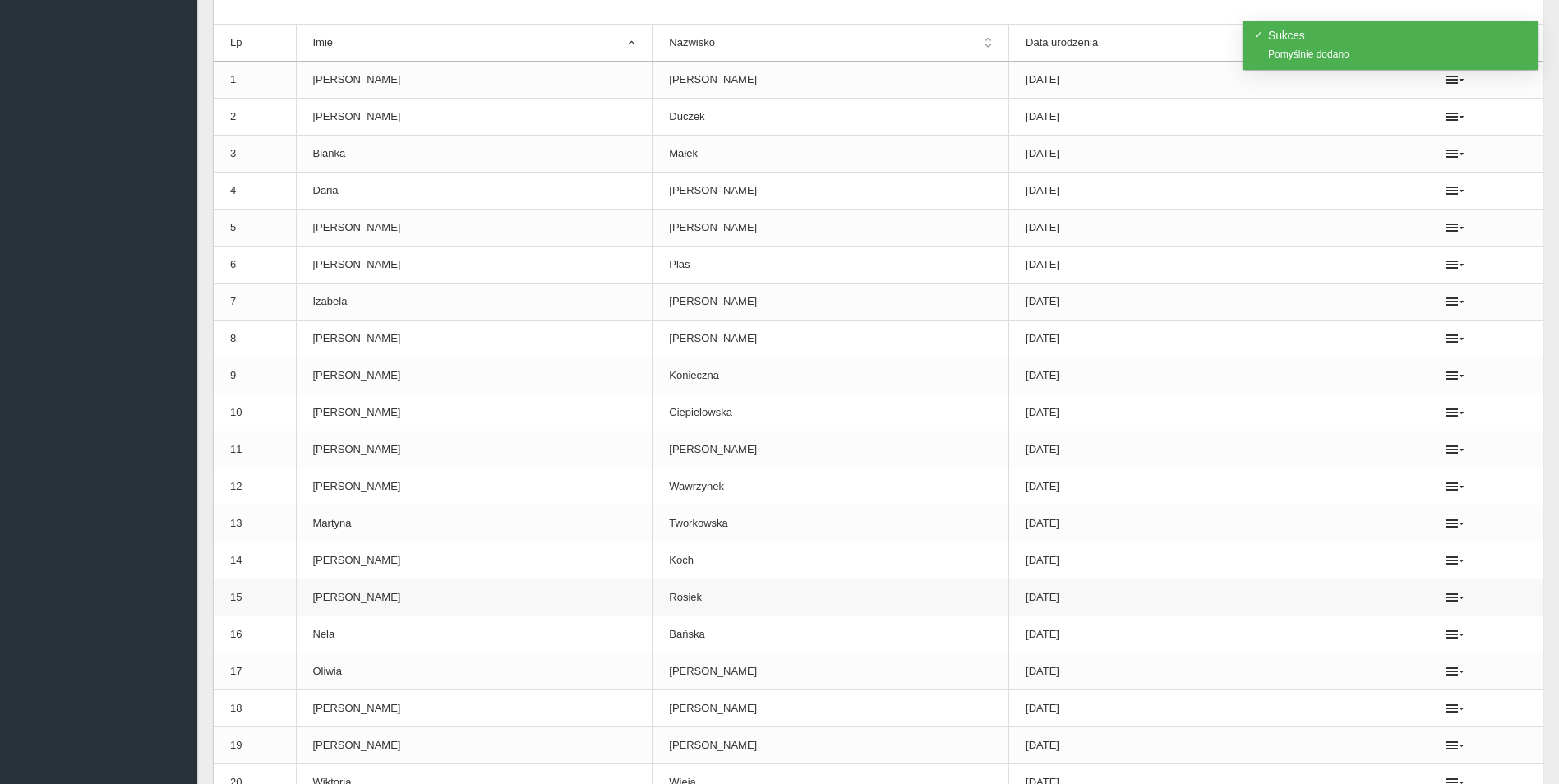
click at [1451, 601] on ul at bounding box center [1455, 597] width 141 height 13
click at [1446, 595] on icon at bounding box center [1455, 597] width 18 height 13
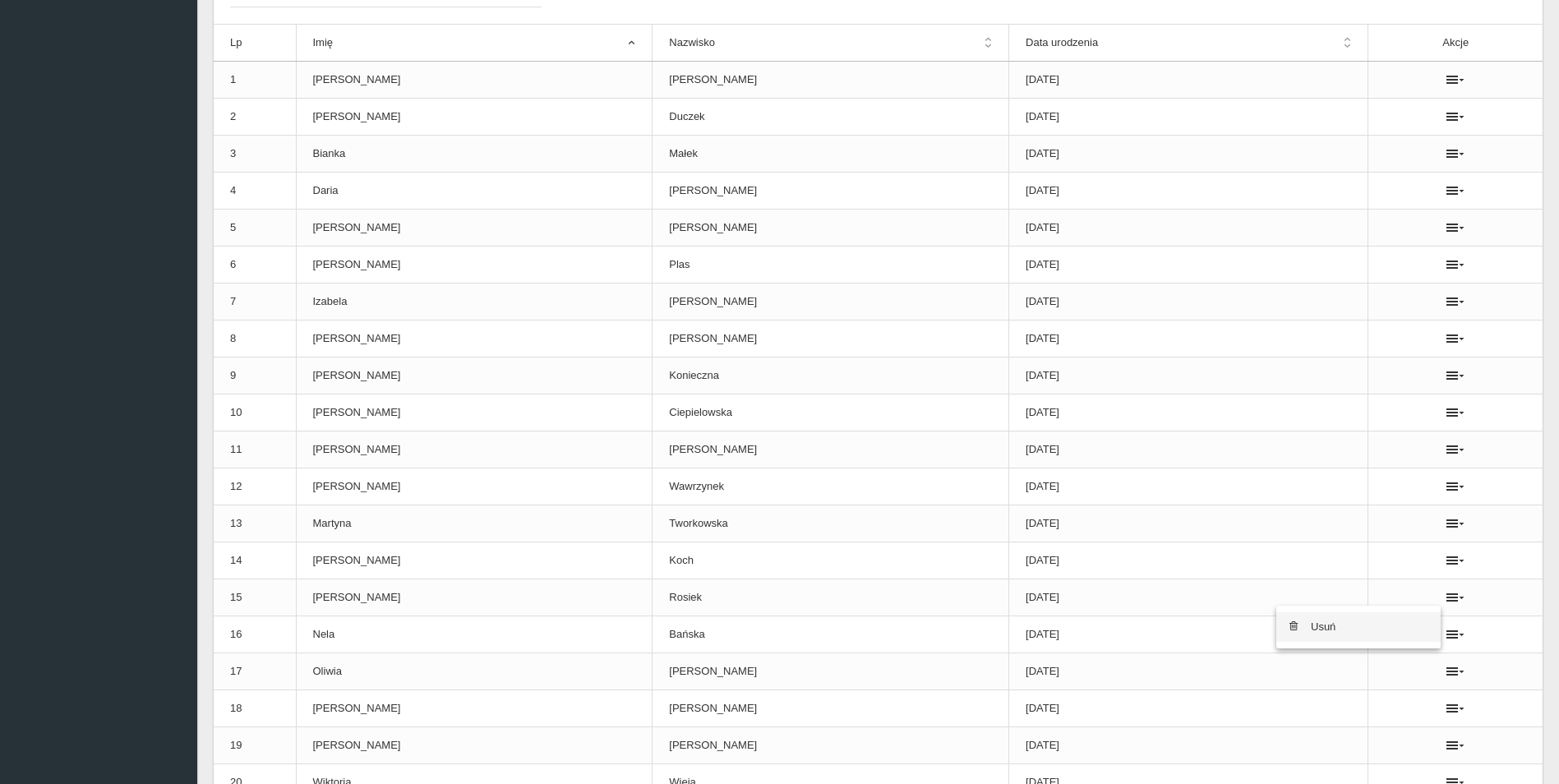
click at [1404, 621] on link "Usuń" at bounding box center [1358, 627] width 164 height 30
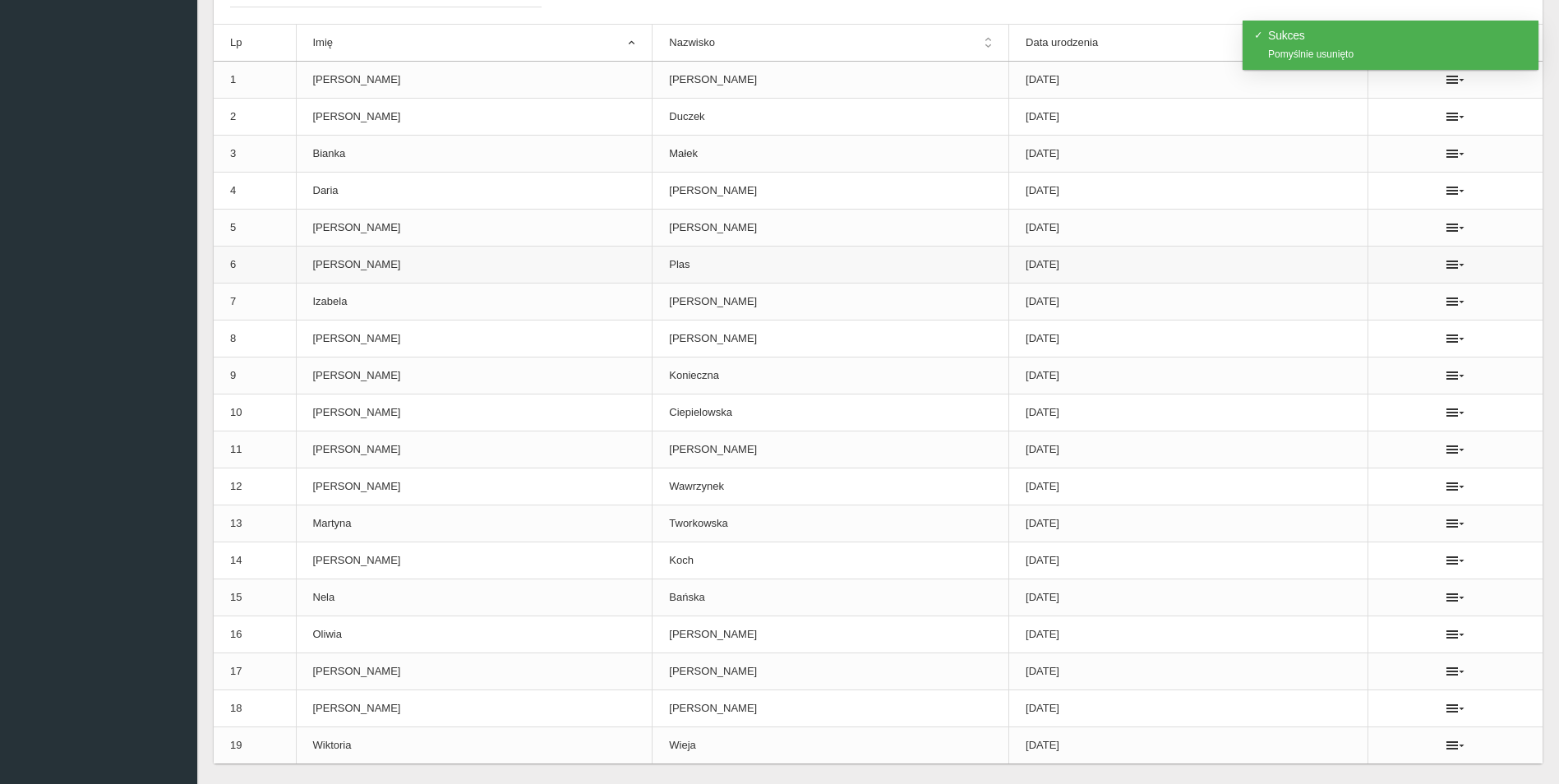
scroll to position [0, 0]
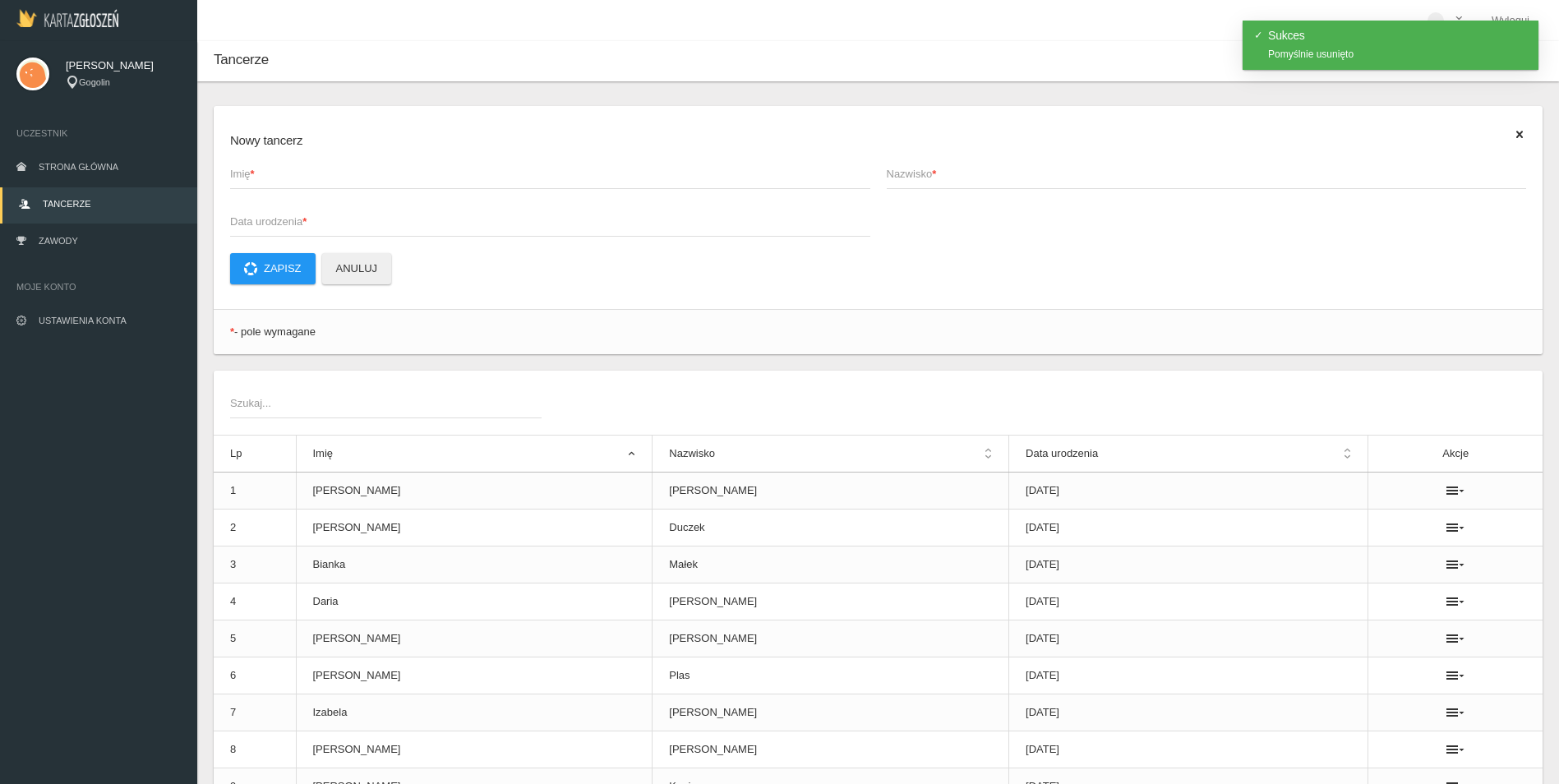
click at [347, 174] on span "Imię *" at bounding box center [542, 173] width 624 height 16
click at [347, 174] on input "Imię *" at bounding box center [549, 173] width 640 height 32
drag, startPoint x: 261, startPoint y: 174, endPoint x: 220, endPoint y: 177, distance: 41.1
click at [220, 177] on div "Nowy tancerz Natlia Imię * Nazwisko * Data urodzenia * Zapisz Anuluj" at bounding box center [878, 208] width 1329 height 203
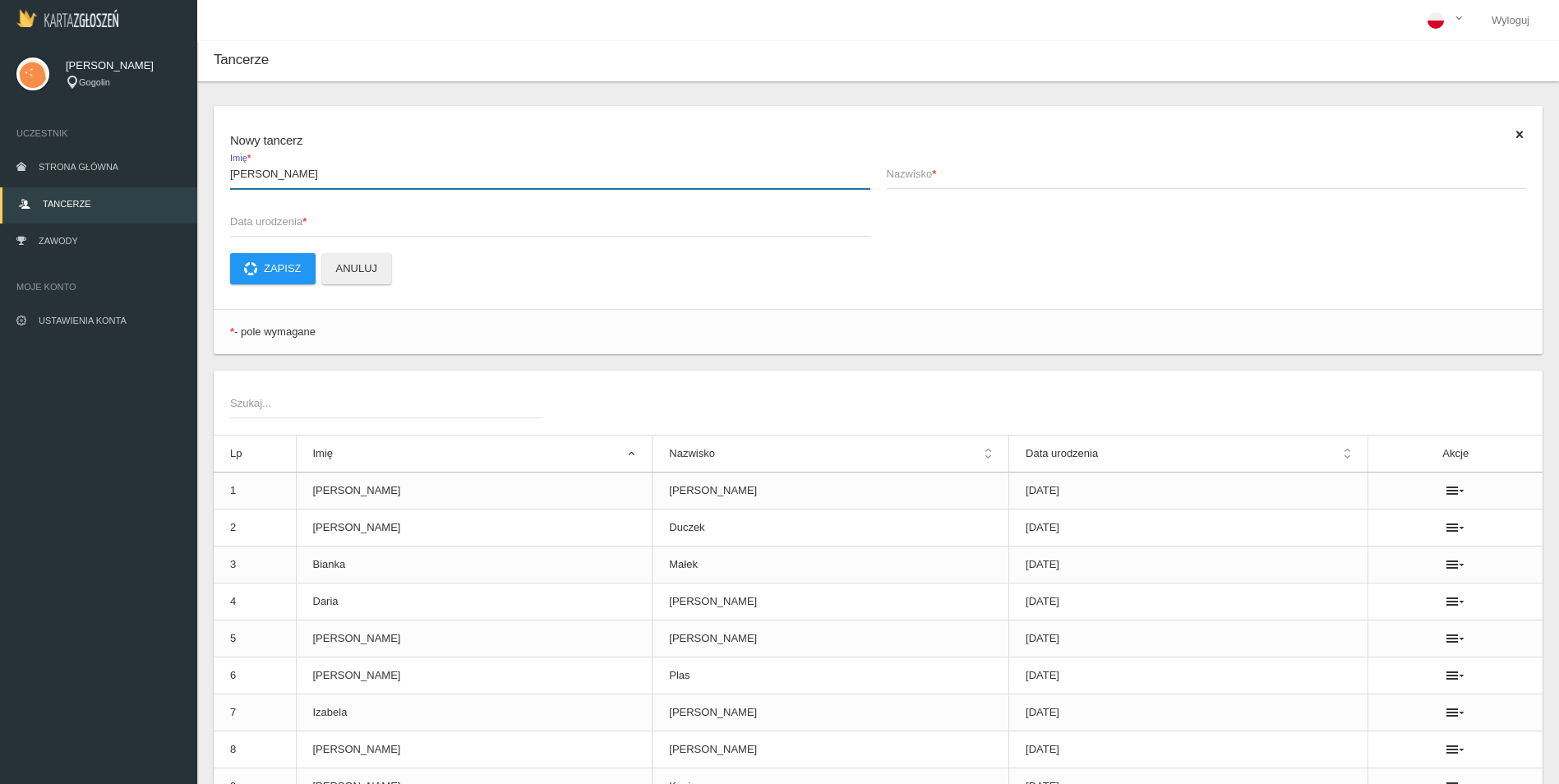
type input "[PERSON_NAME]"
click at [1037, 178] on span "Nazwisko *" at bounding box center [1199, 173] width 624 height 16
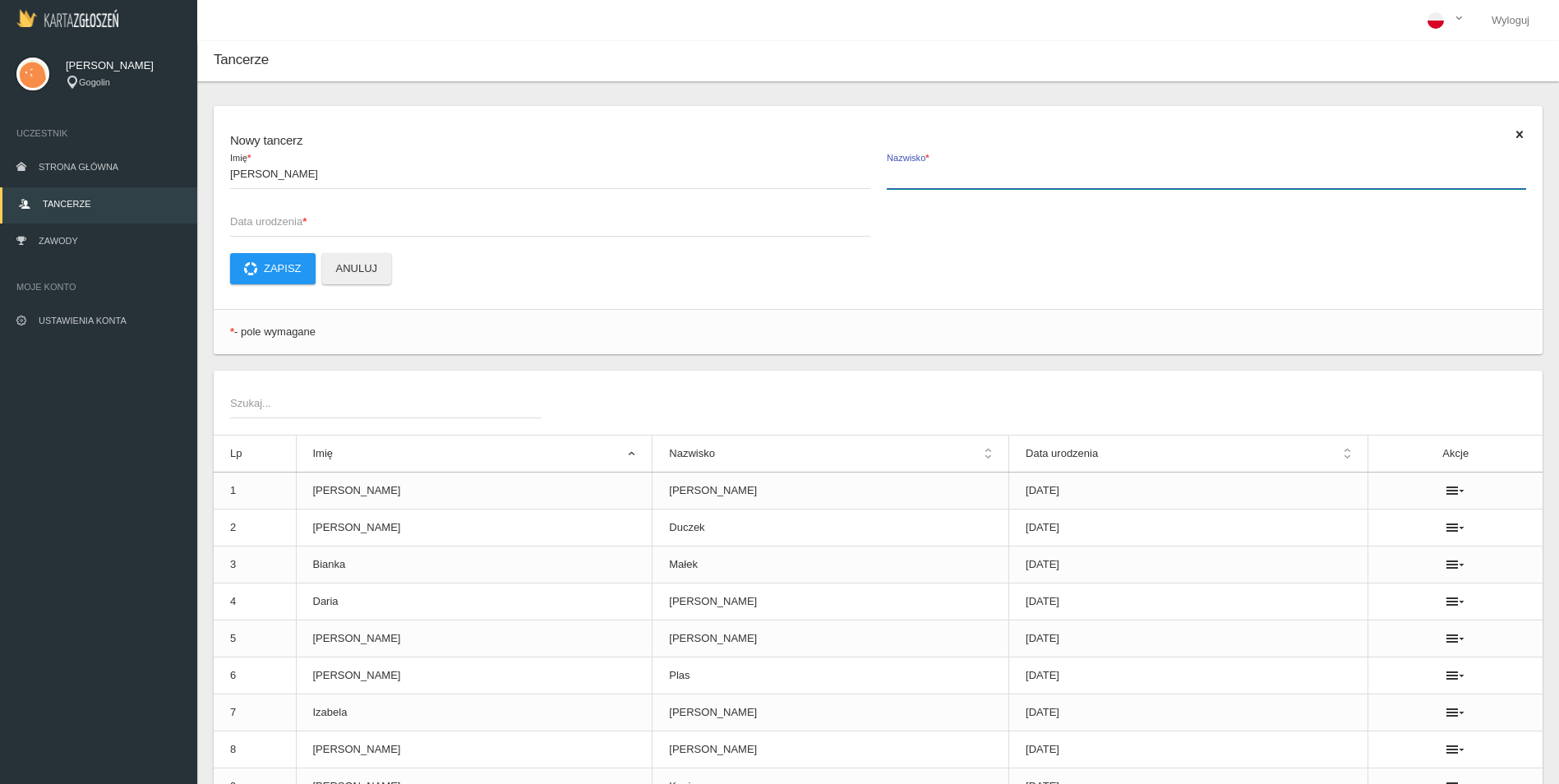
click at [1037, 178] on input "Nazwisko *" at bounding box center [1206, 173] width 640 height 32
type input "Rosiek"
click at [347, 216] on span "Data urodzenia *" at bounding box center [542, 221] width 624 height 16
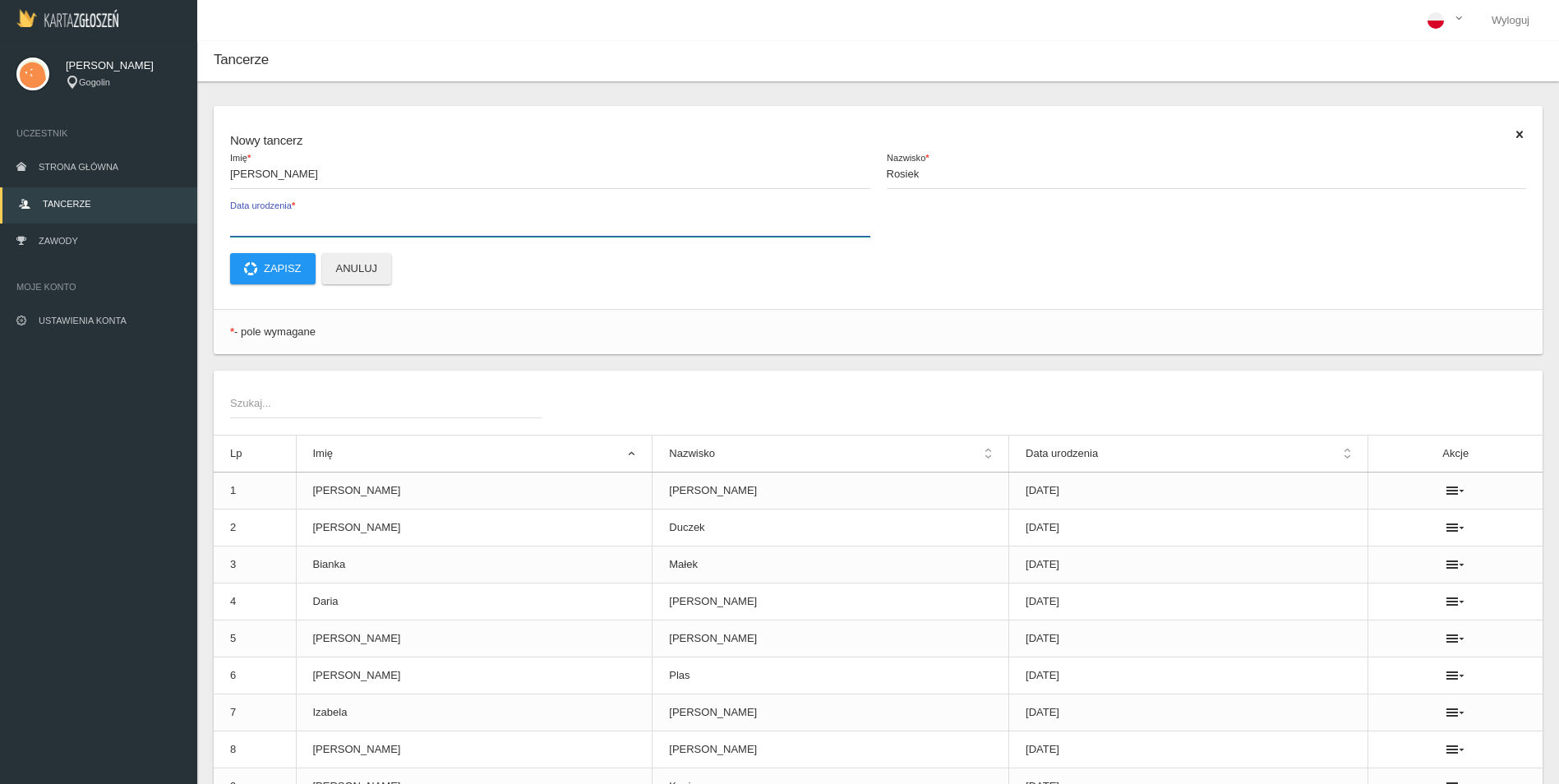
click at [347, 216] on input "Data urodzenia *" at bounding box center [549, 221] width 640 height 32
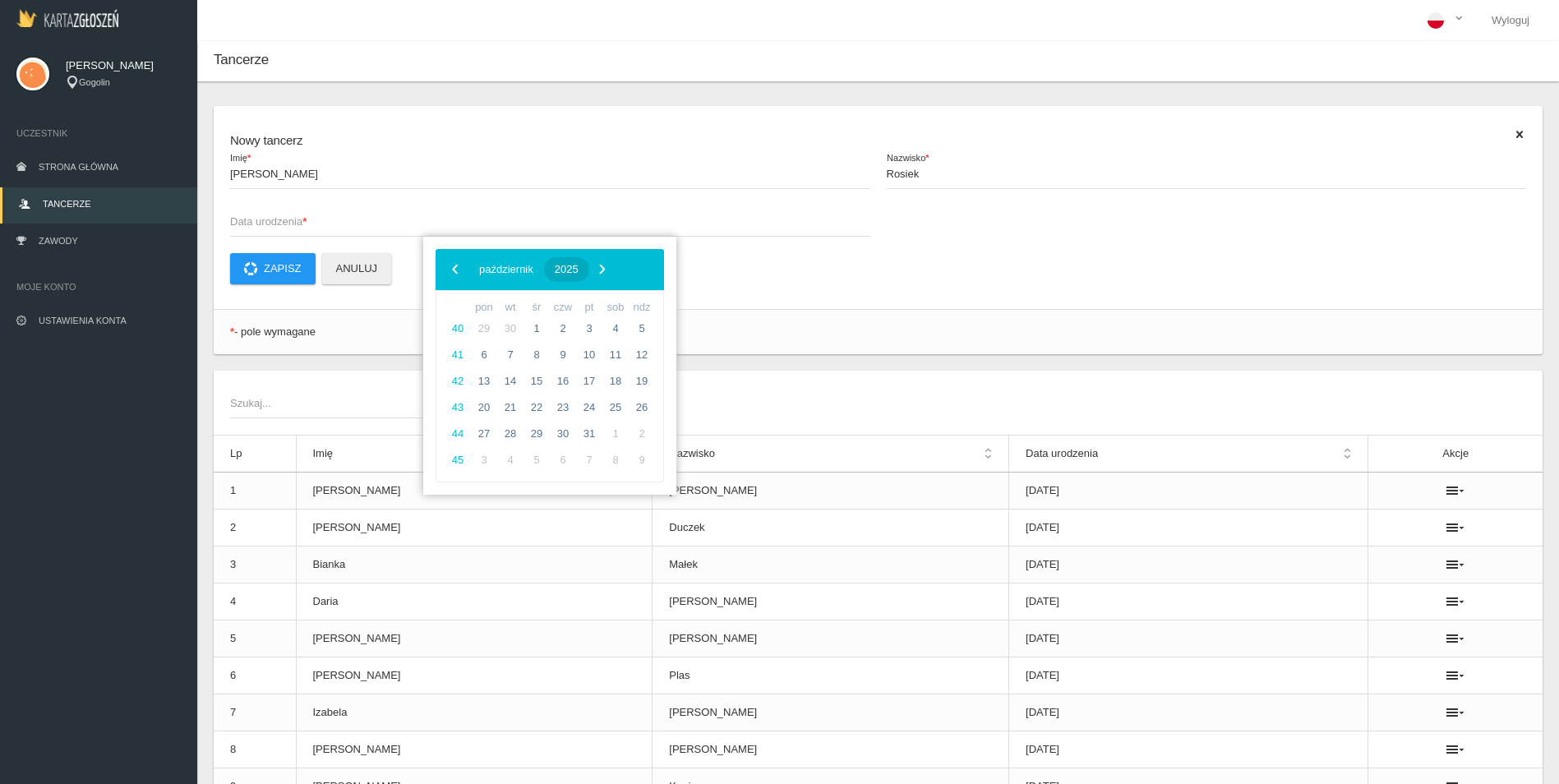
click at [589, 260] on button "2025" at bounding box center [566, 269] width 45 height 25
click at [452, 273] on span "‹" at bounding box center [455, 268] width 25 height 25
click at [586, 319] on span "2004" at bounding box center [576, 318] width 38 height 38
click at [476, 359] on span "kwiecień" at bounding box center [486, 363] width 82 height 26
click at [505, 411] on span "20" at bounding box center [510, 407] width 26 height 26
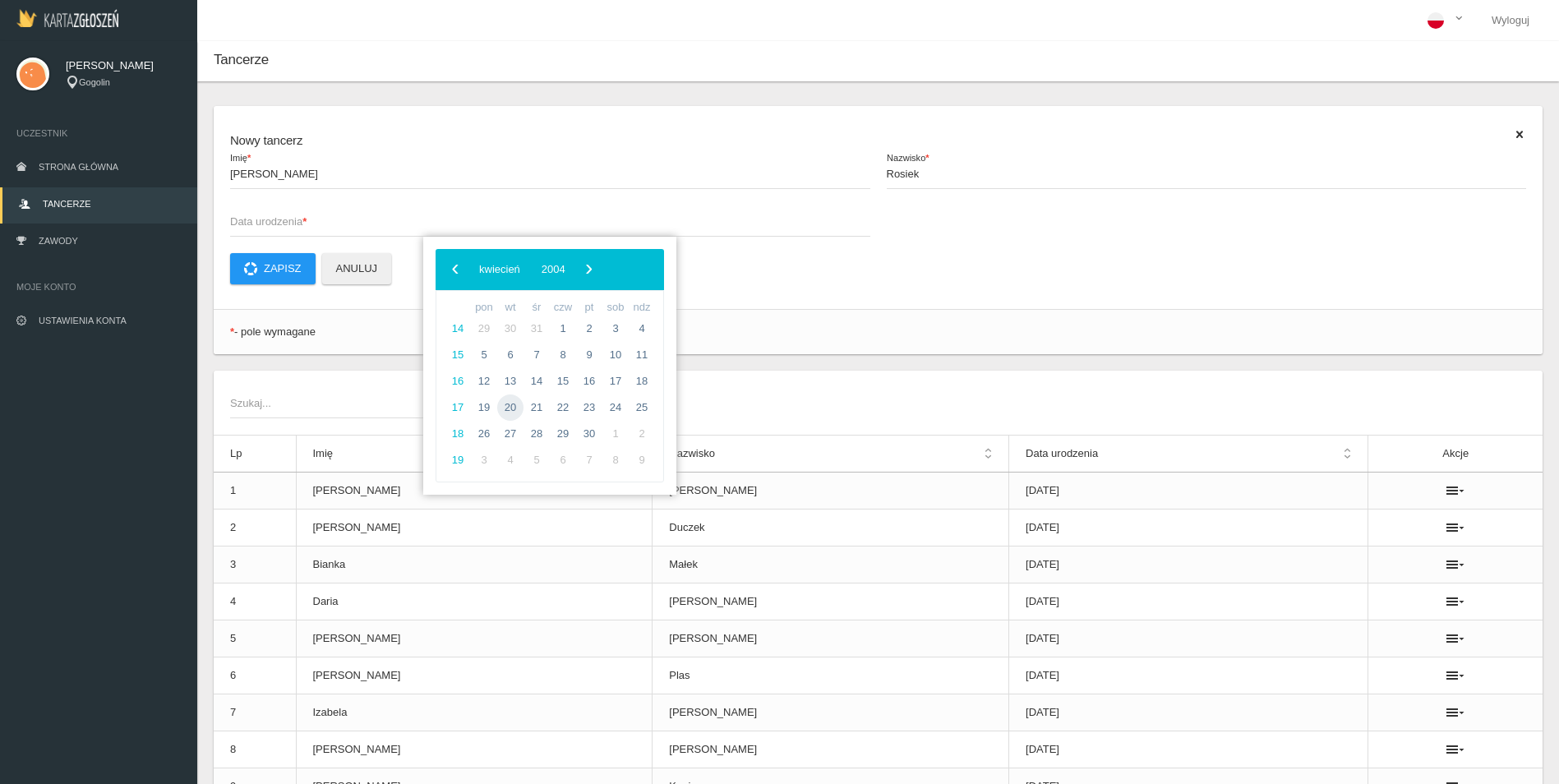
type input "2004-04-20"
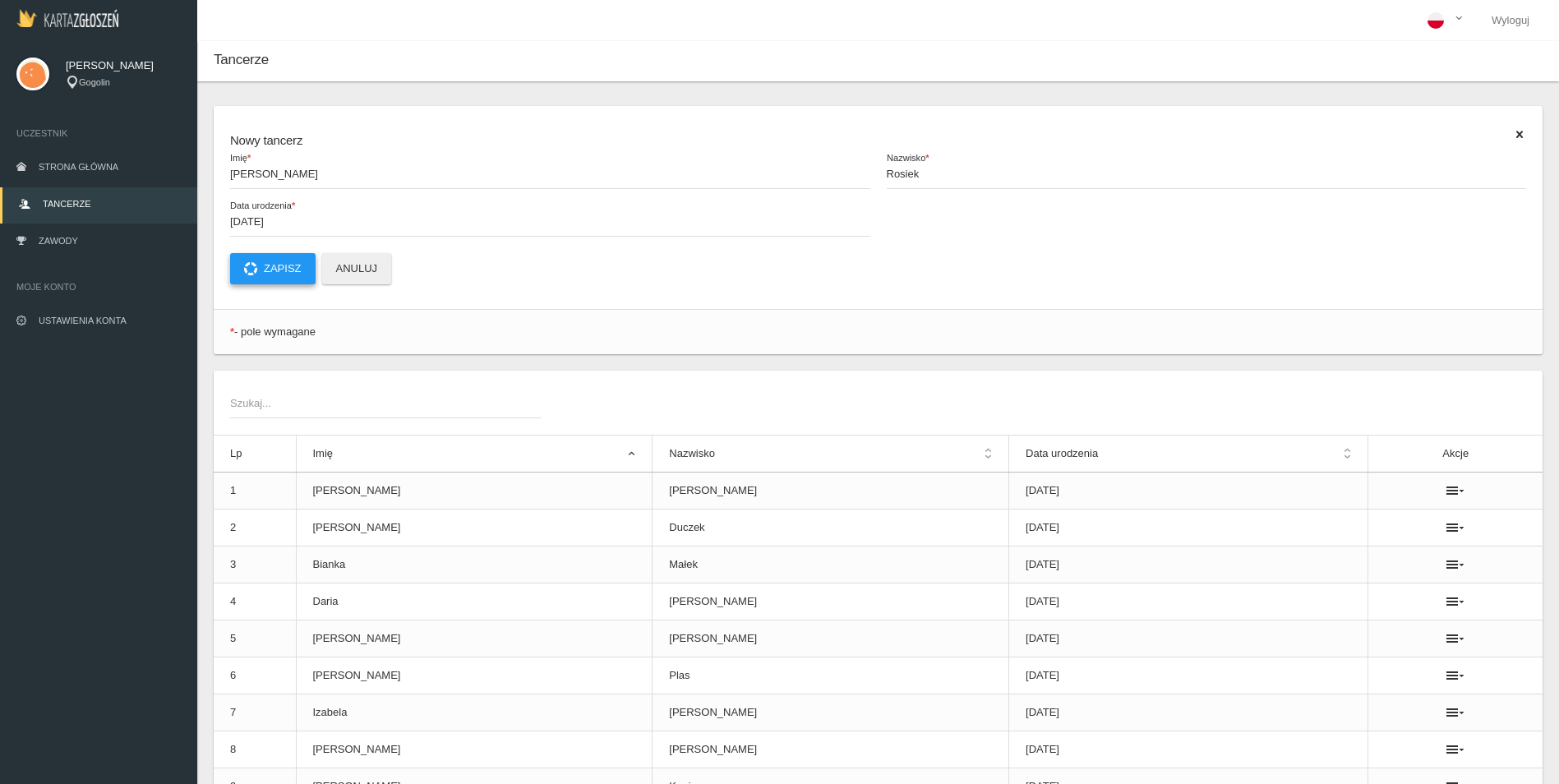
click at [280, 265] on button "Zapisz" at bounding box center [273, 268] width 85 height 32
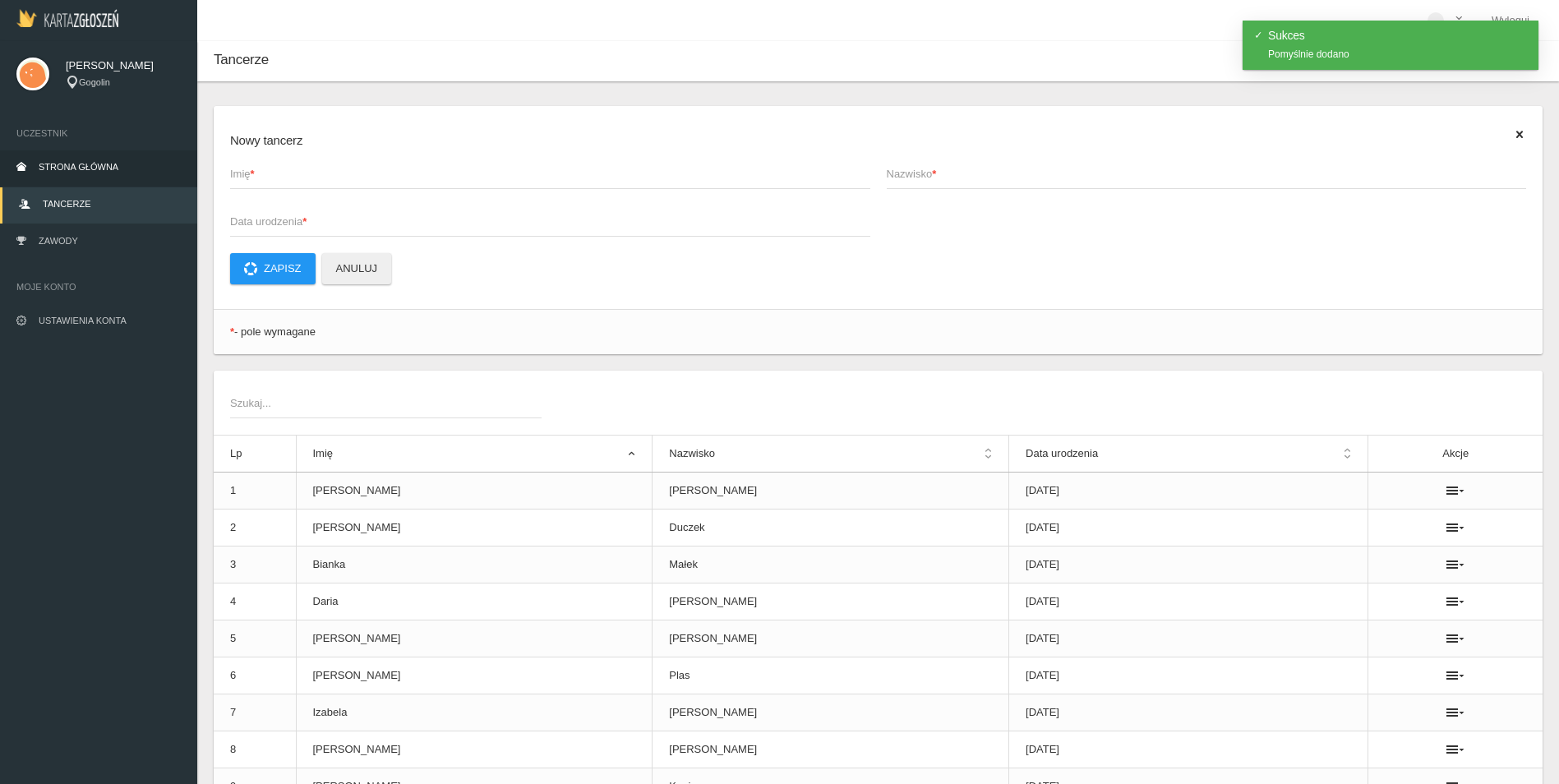
click at [126, 169] on link "Strona główna" at bounding box center [98, 168] width 197 height 36
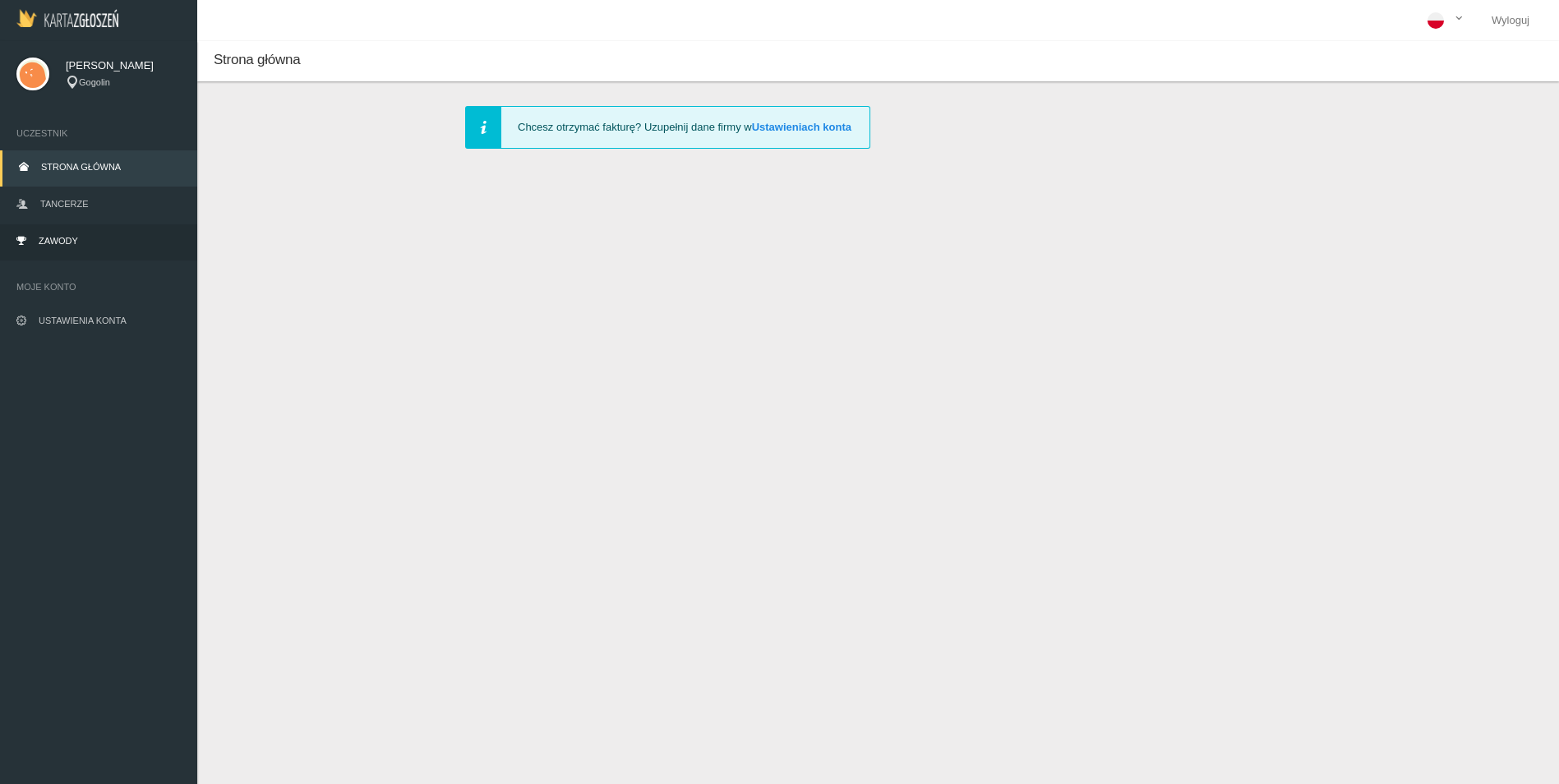
click at [66, 236] on span "Zawody" at bounding box center [58, 241] width 39 height 10
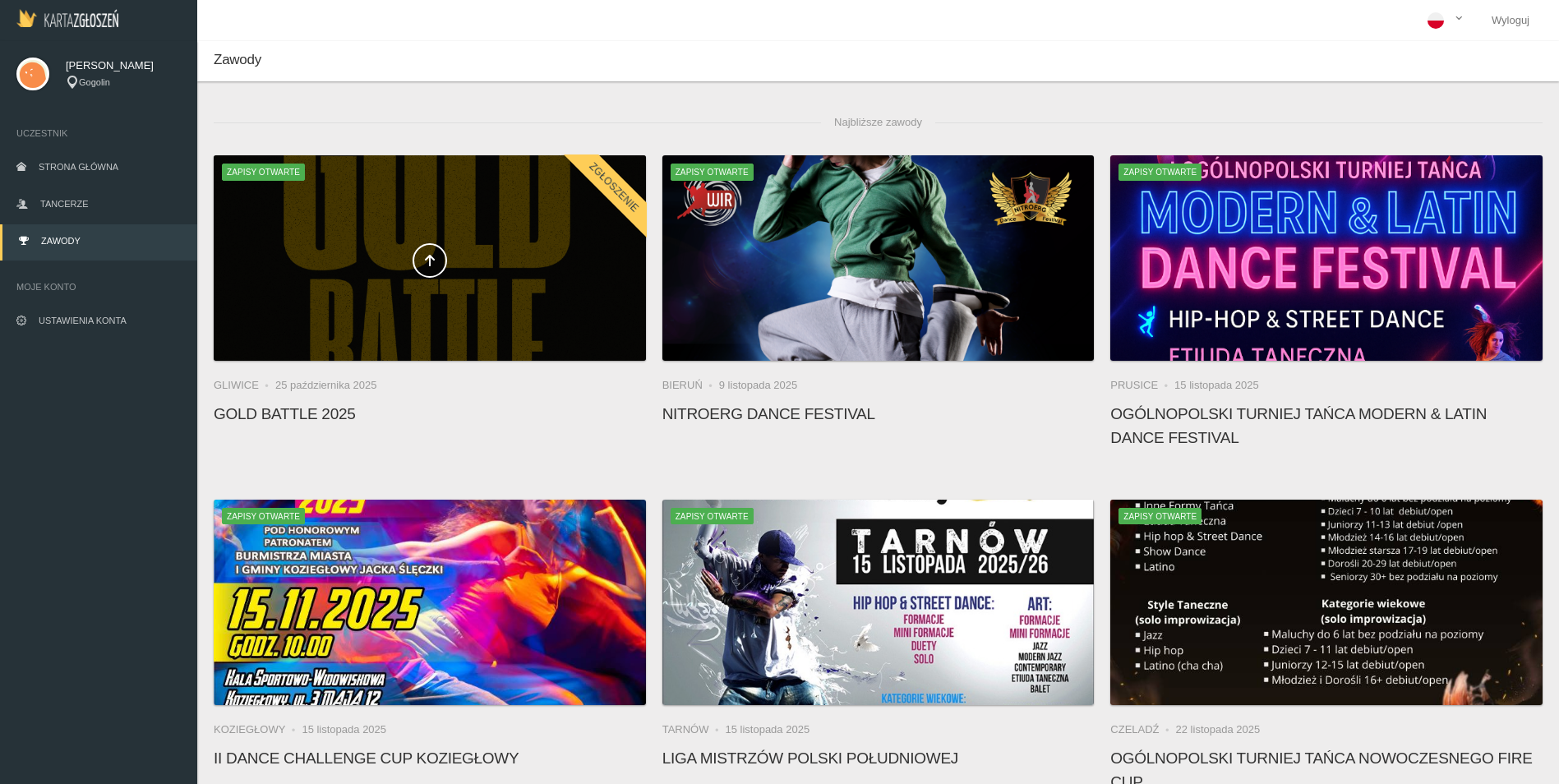
click at [449, 306] on div at bounding box center [430, 258] width 432 height 206
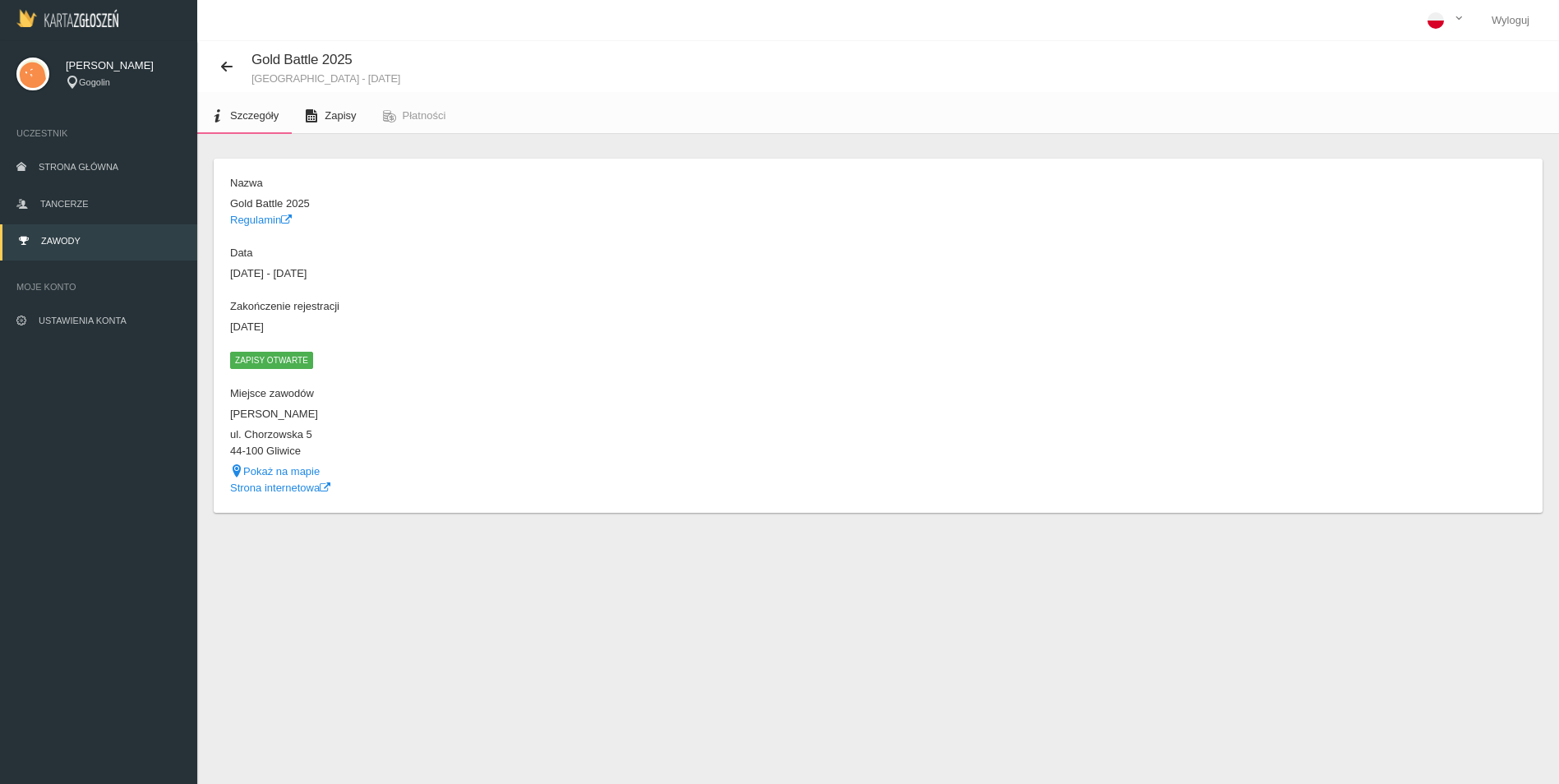
click at [335, 110] on span "Zapisy" at bounding box center [340, 115] width 32 height 12
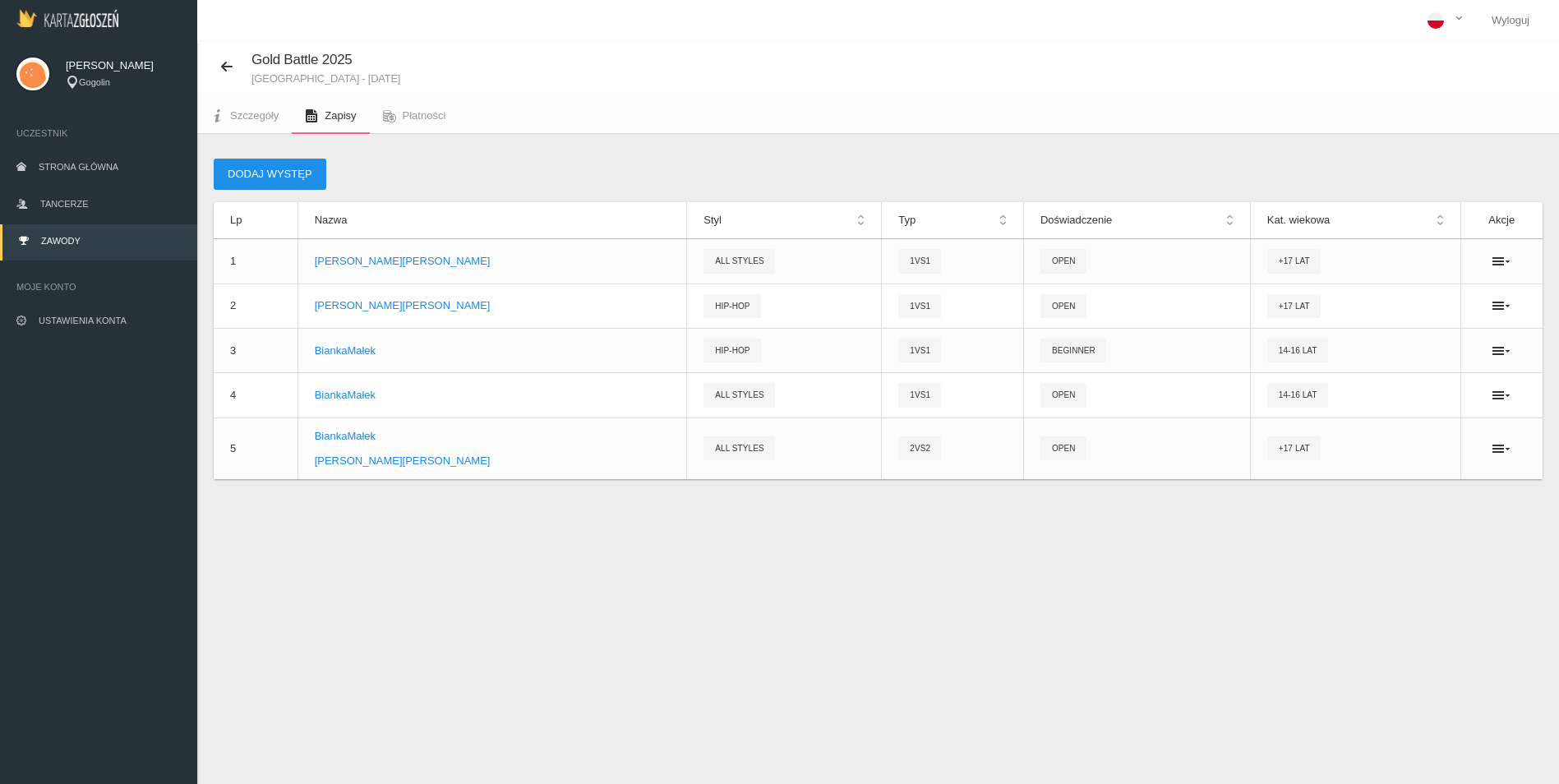
click at [267, 164] on button "Dodaj występ" at bounding box center [270, 174] width 113 height 32
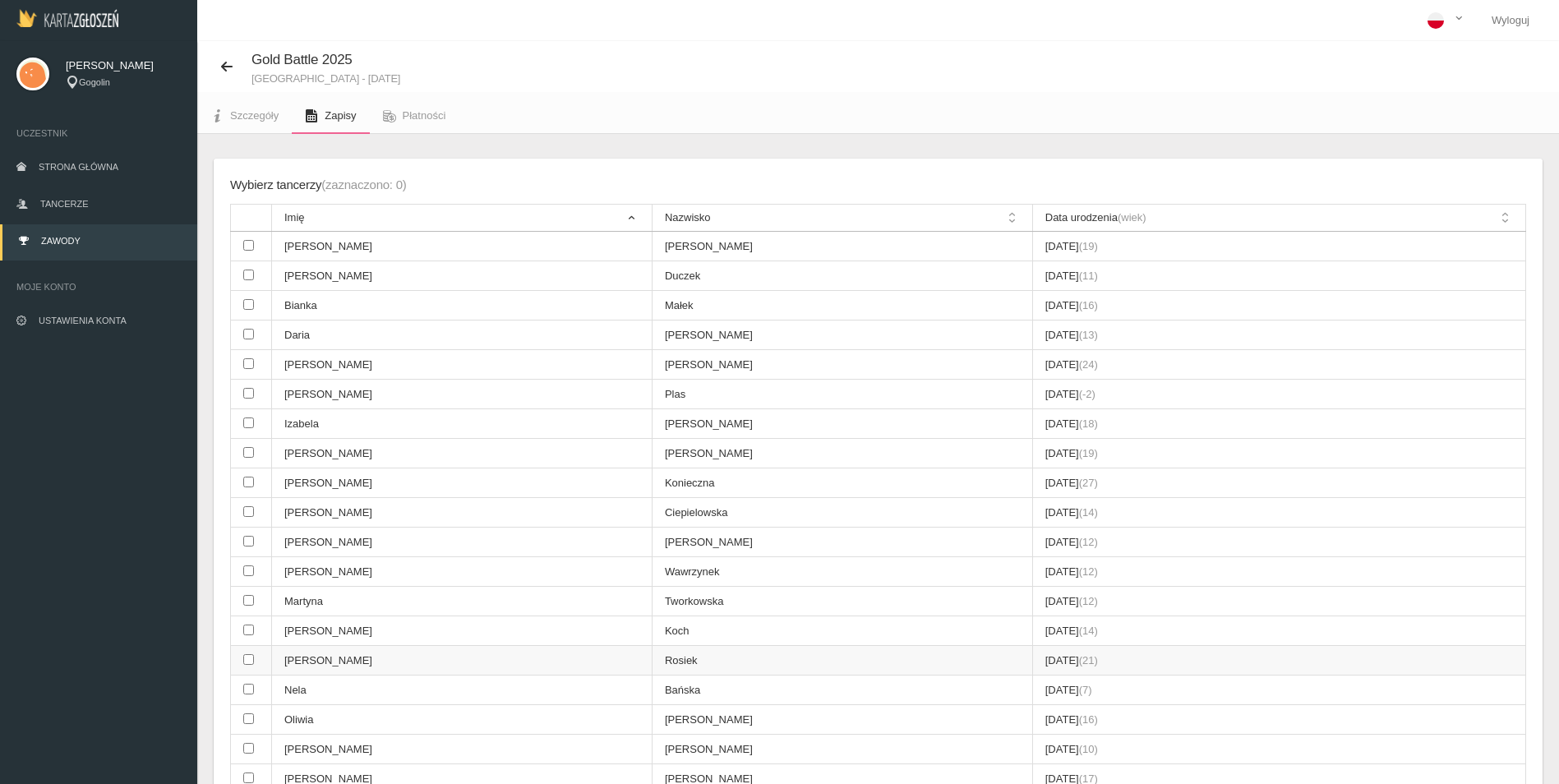
click at [249, 664] on input "checkbox" at bounding box center [249, 659] width 11 height 11
checkbox input "true"
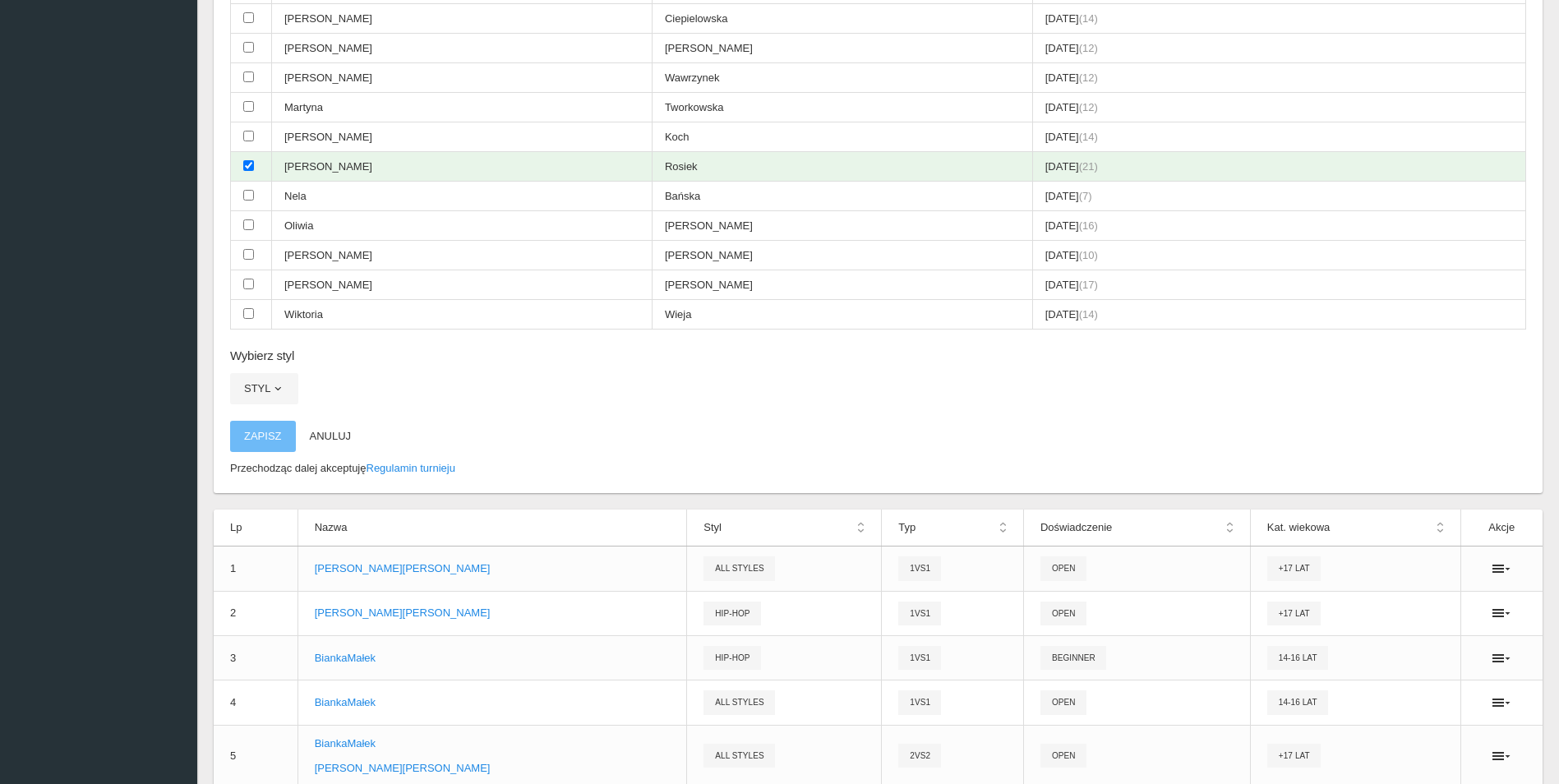
scroll to position [562, 0]
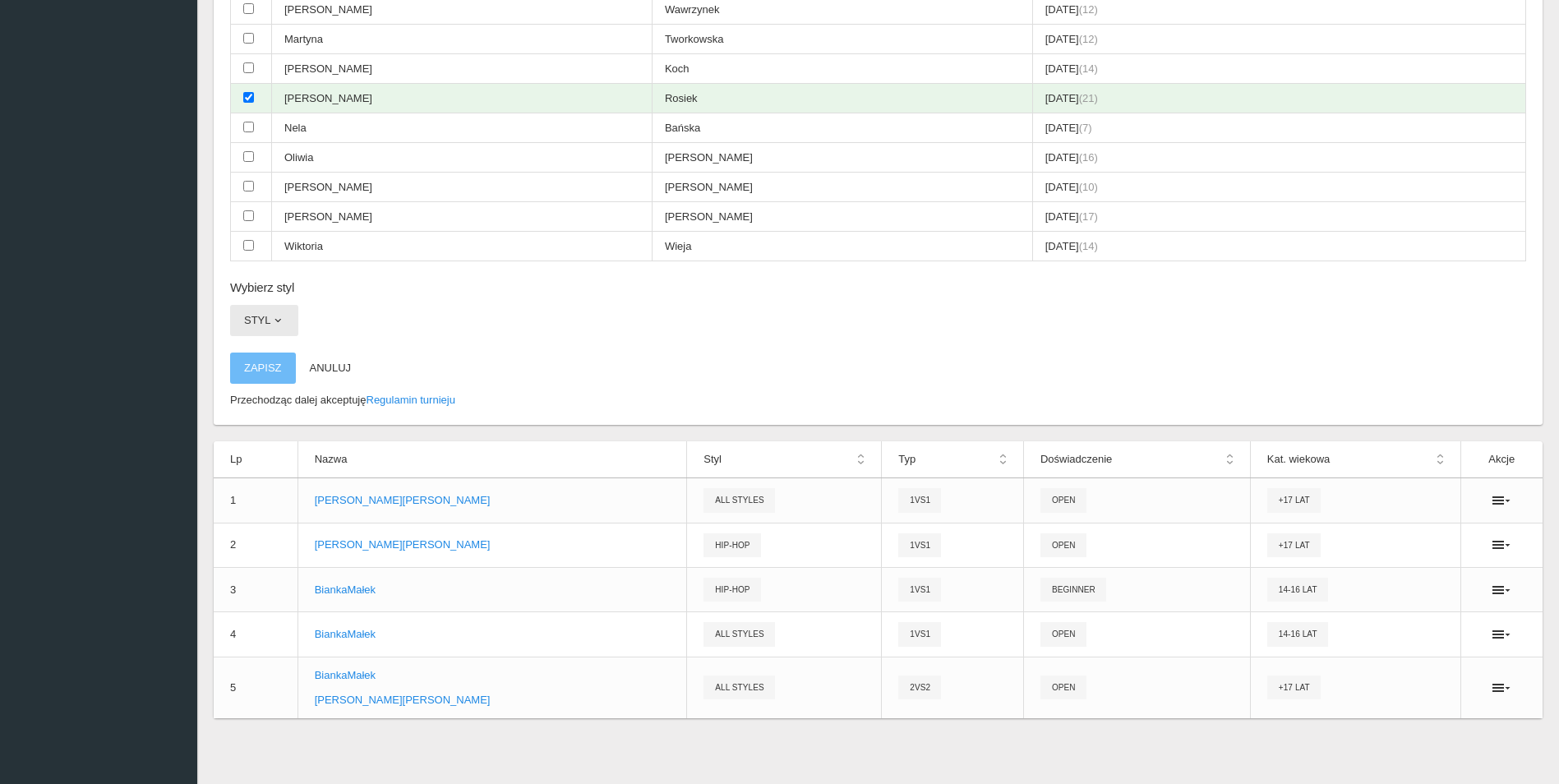
click at [267, 325] on button "Styl" at bounding box center [264, 320] width 68 height 32
click at [272, 415] on link "Hip-hop" at bounding box center [303, 419] width 148 height 30
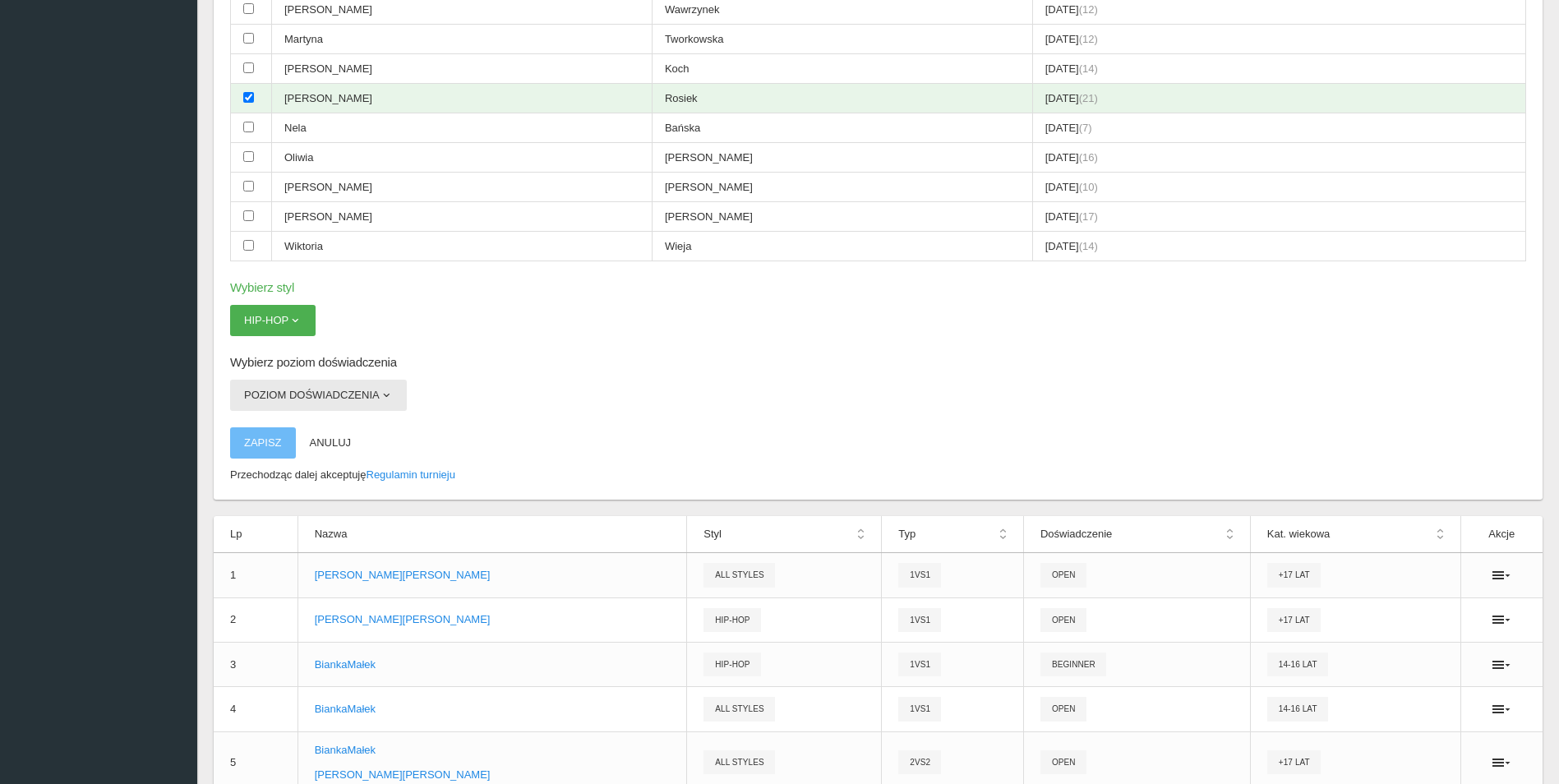
click at [312, 406] on button "Poziom doświadczenia" at bounding box center [318, 395] width 177 height 32
click at [307, 440] on link "Open" at bounding box center [303, 434] width 148 height 30
click at [269, 442] on button "Zapisz" at bounding box center [262, 442] width 66 height 32
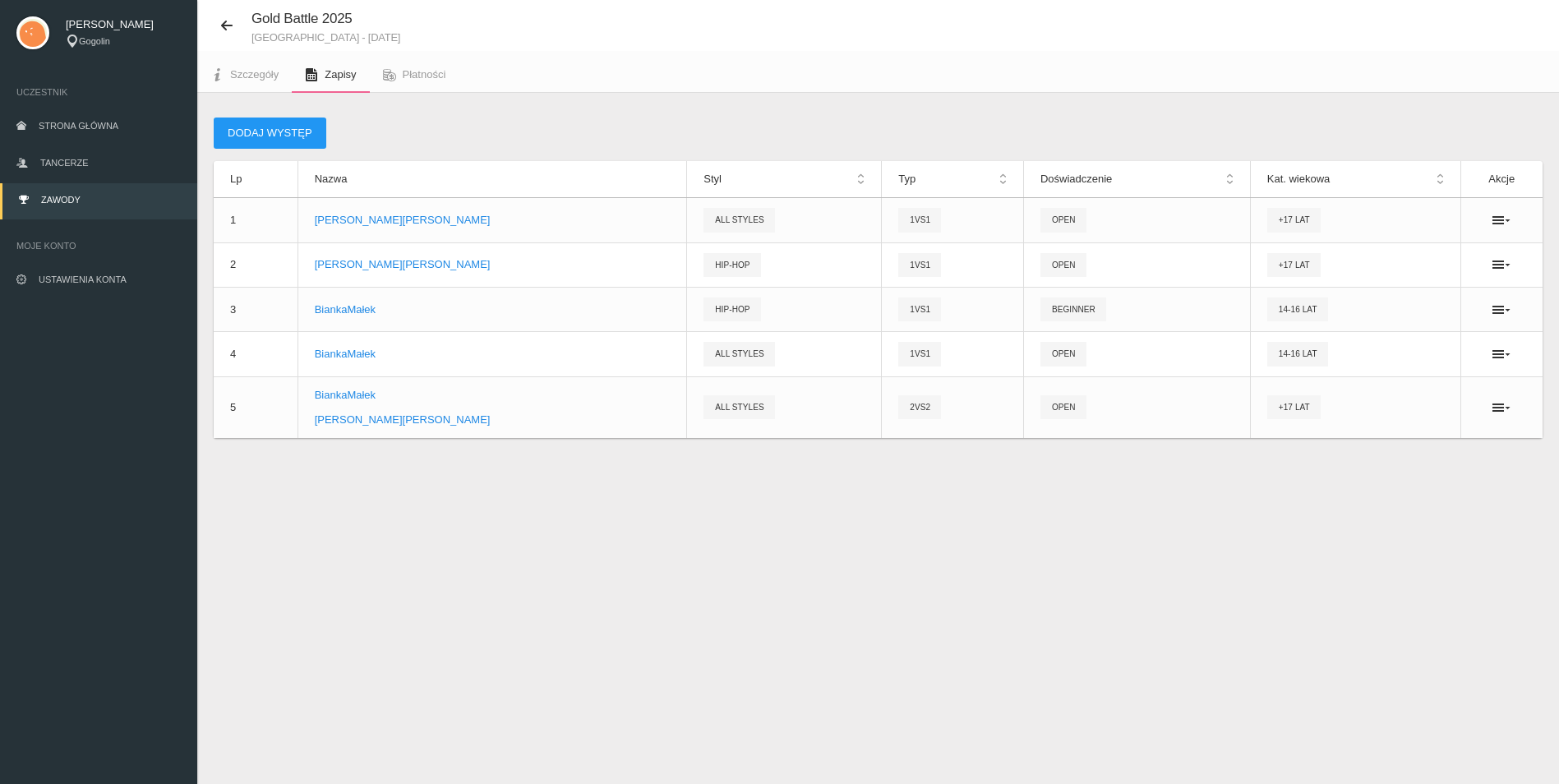
scroll to position [41, 0]
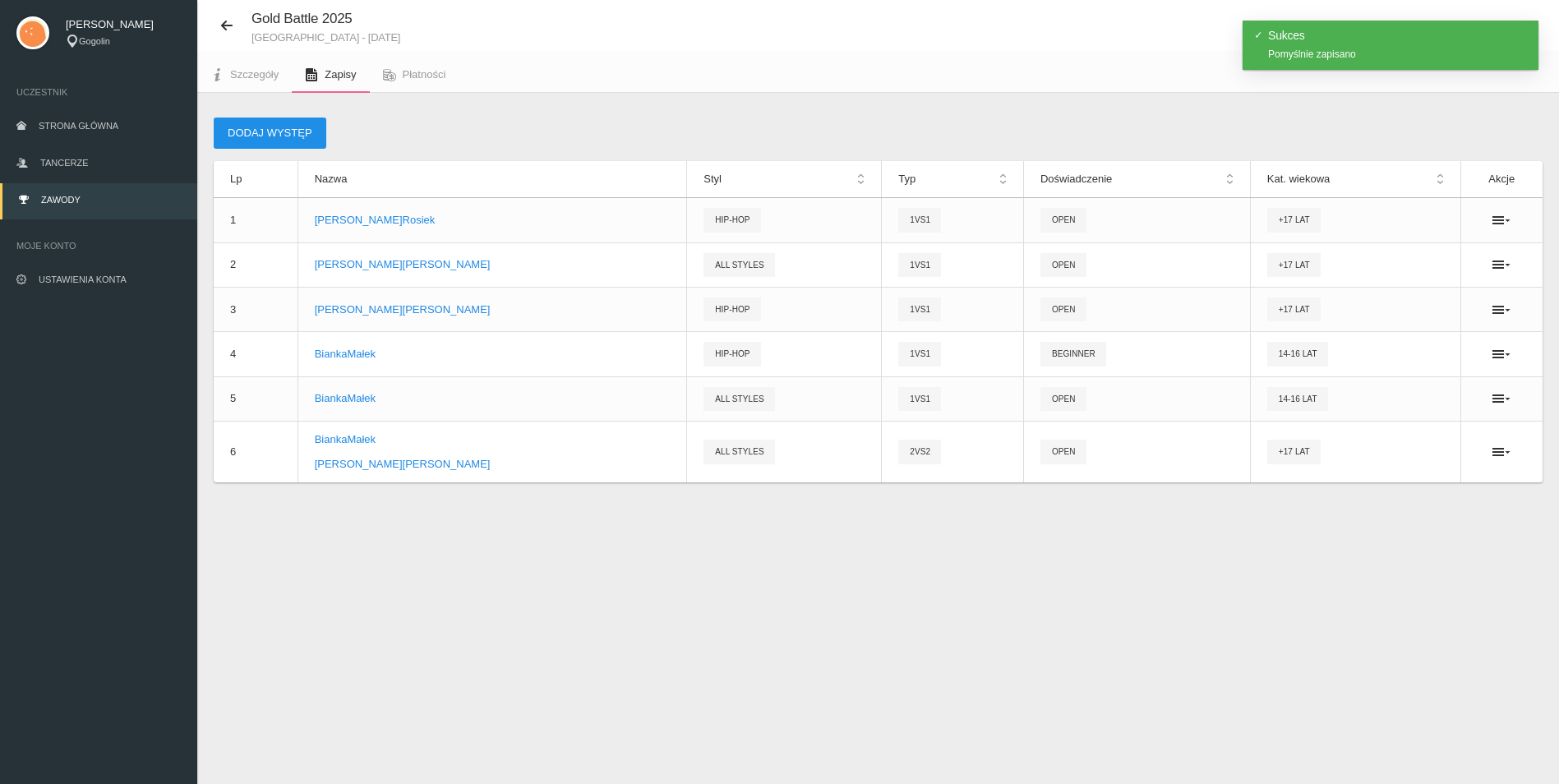
click at [278, 128] on button "Dodaj występ" at bounding box center [270, 133] width 113 height 32
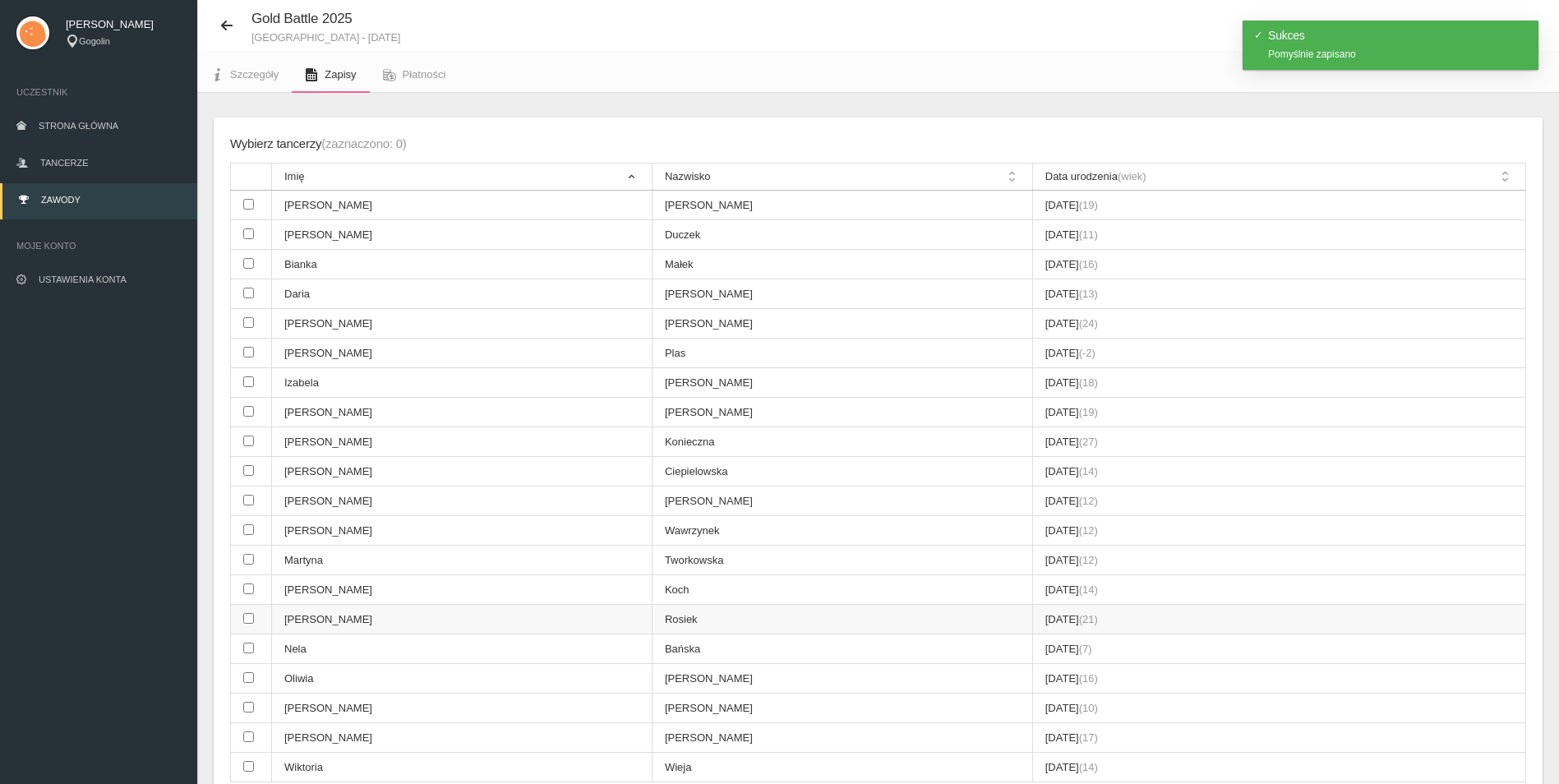
click at [245, 620] on input "checkbox" at bounding box center [249, 618] width 11 height 11
checkbox input "true"
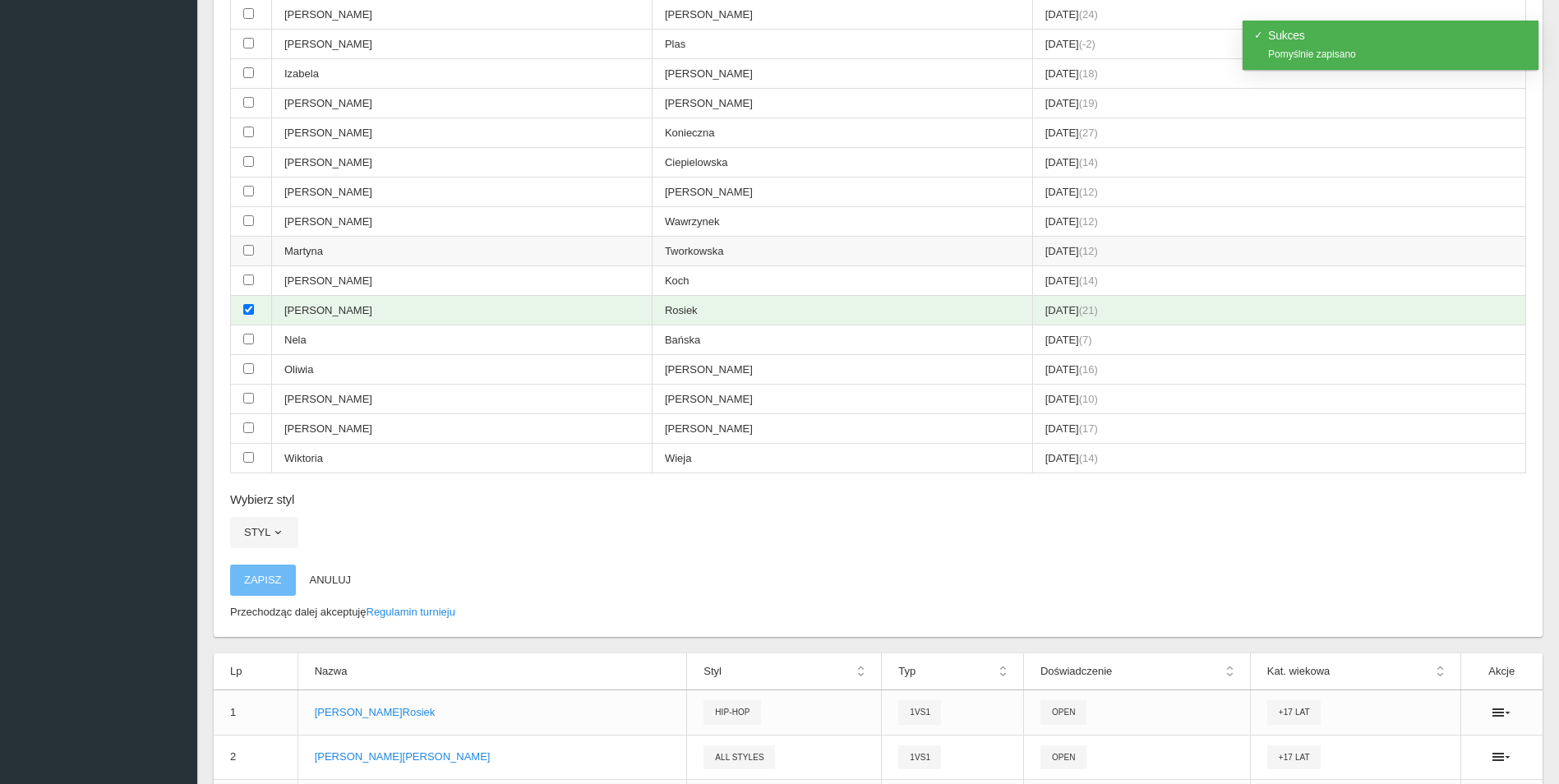
scroll to position [606, 0]
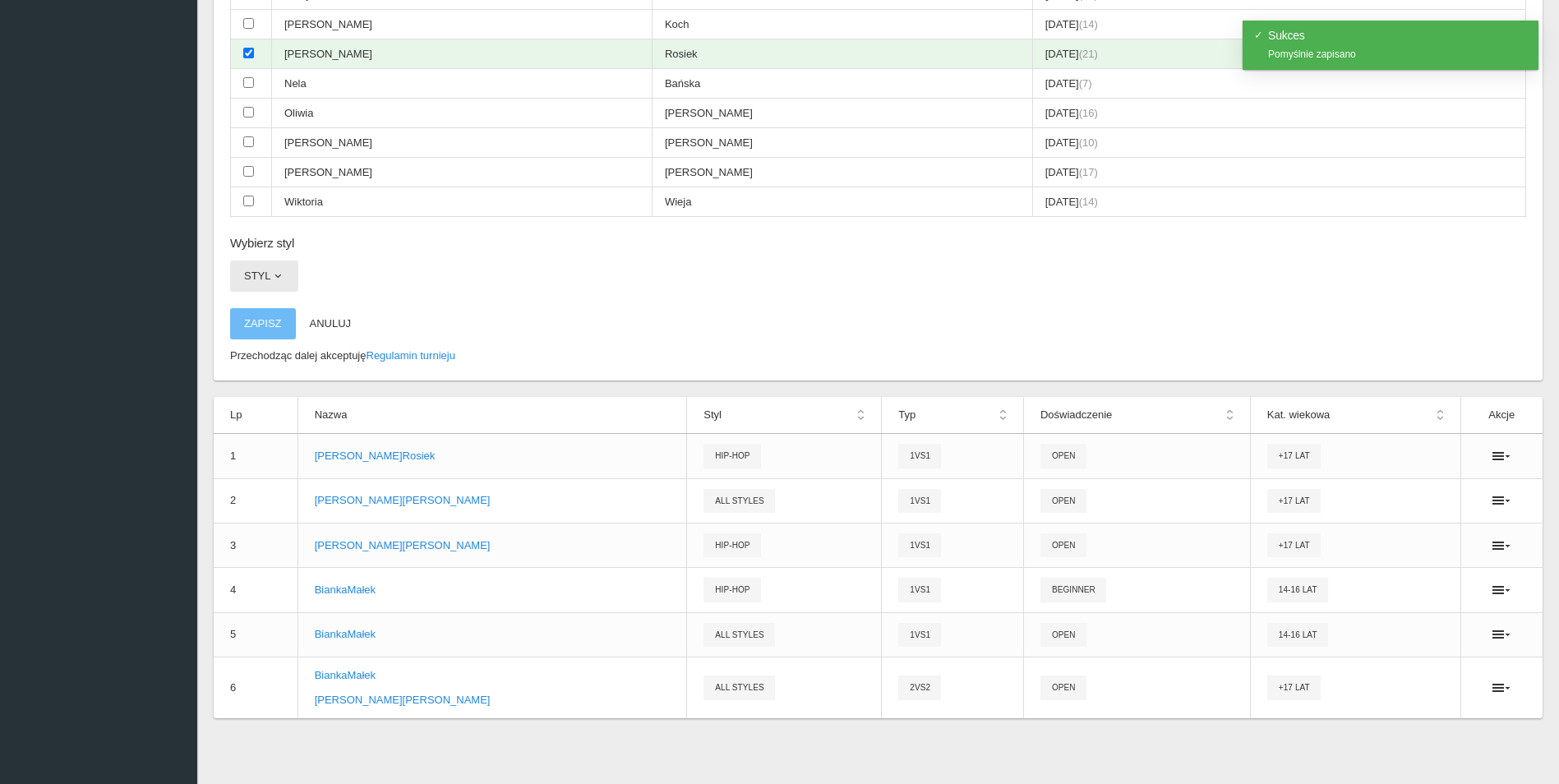
click at [268, 269] on button "Styl" at bounding box center [264, 276] width 68 height 32
click at [277, 312] on link "All styles" at bounding box center [303, 314] width 148 height 30
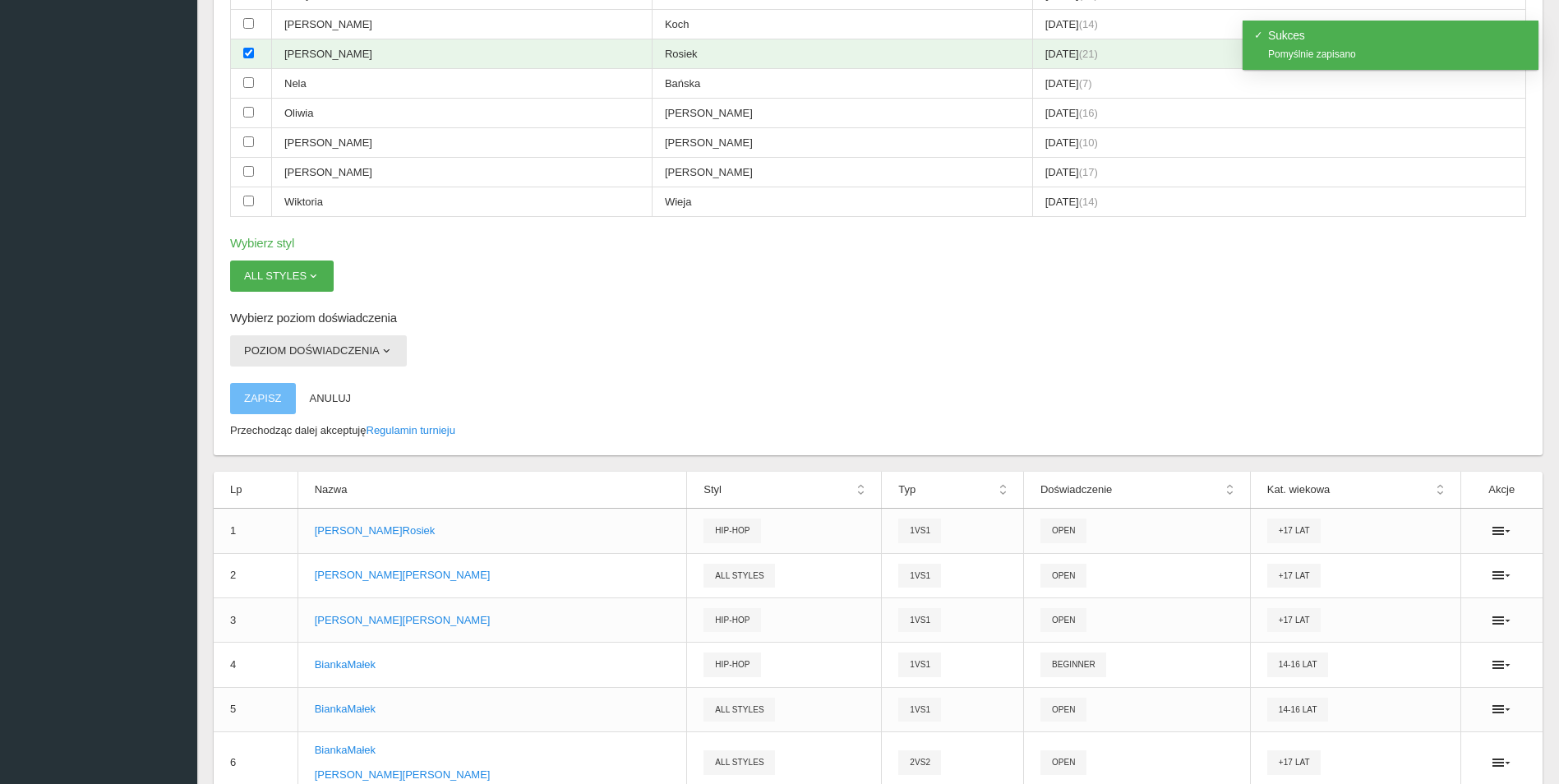
click at [284, 354] on button "Poziom doświadczenia" at bounding box center [318, 351] width 177 height 32
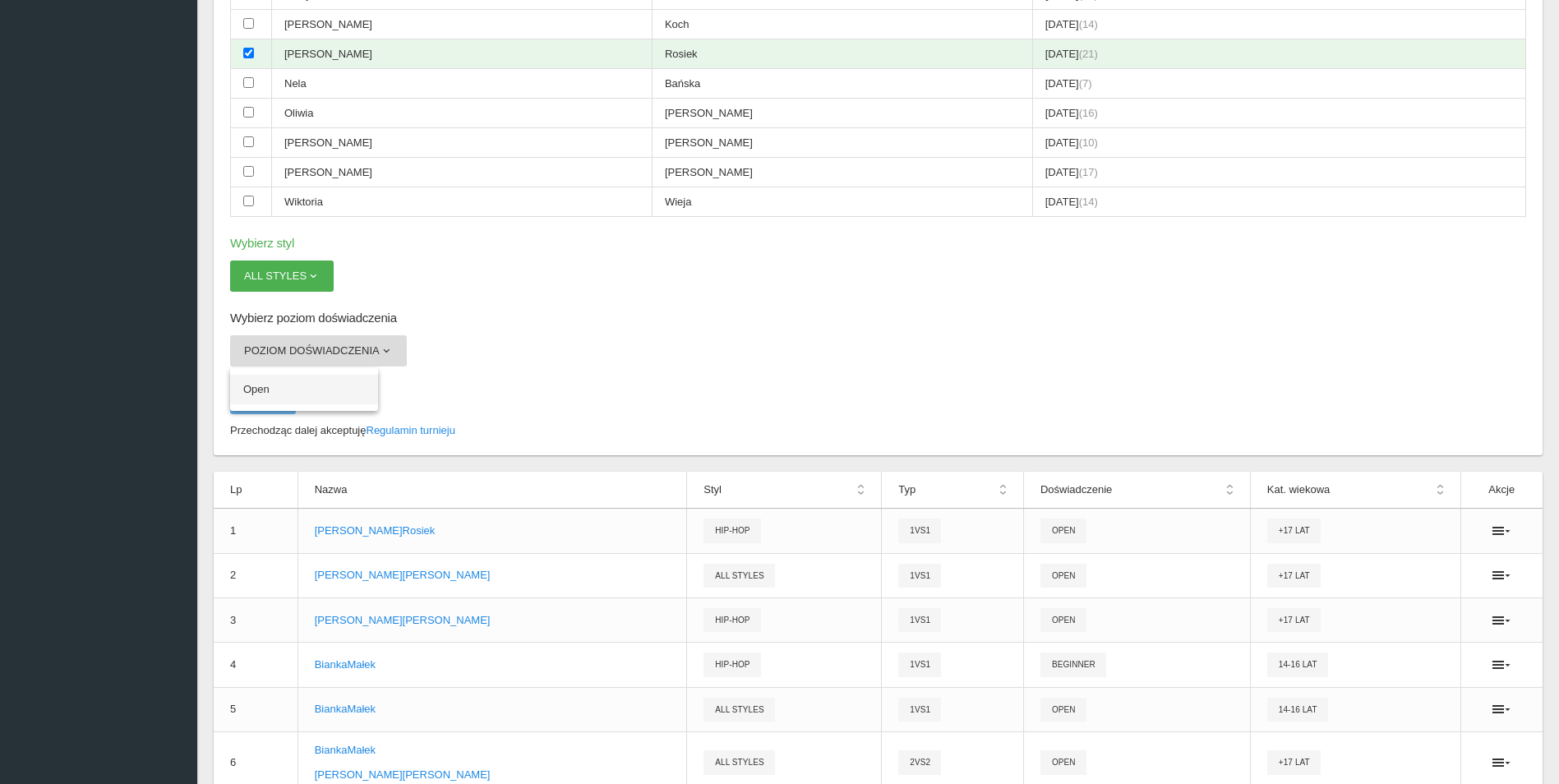
click at [333, 394] on link "Open" at bounding box center [303, 389] width 148 height 30
click at [243, 399] on button "Zapisz" at bounding box center [262, 398] width 66 height 32
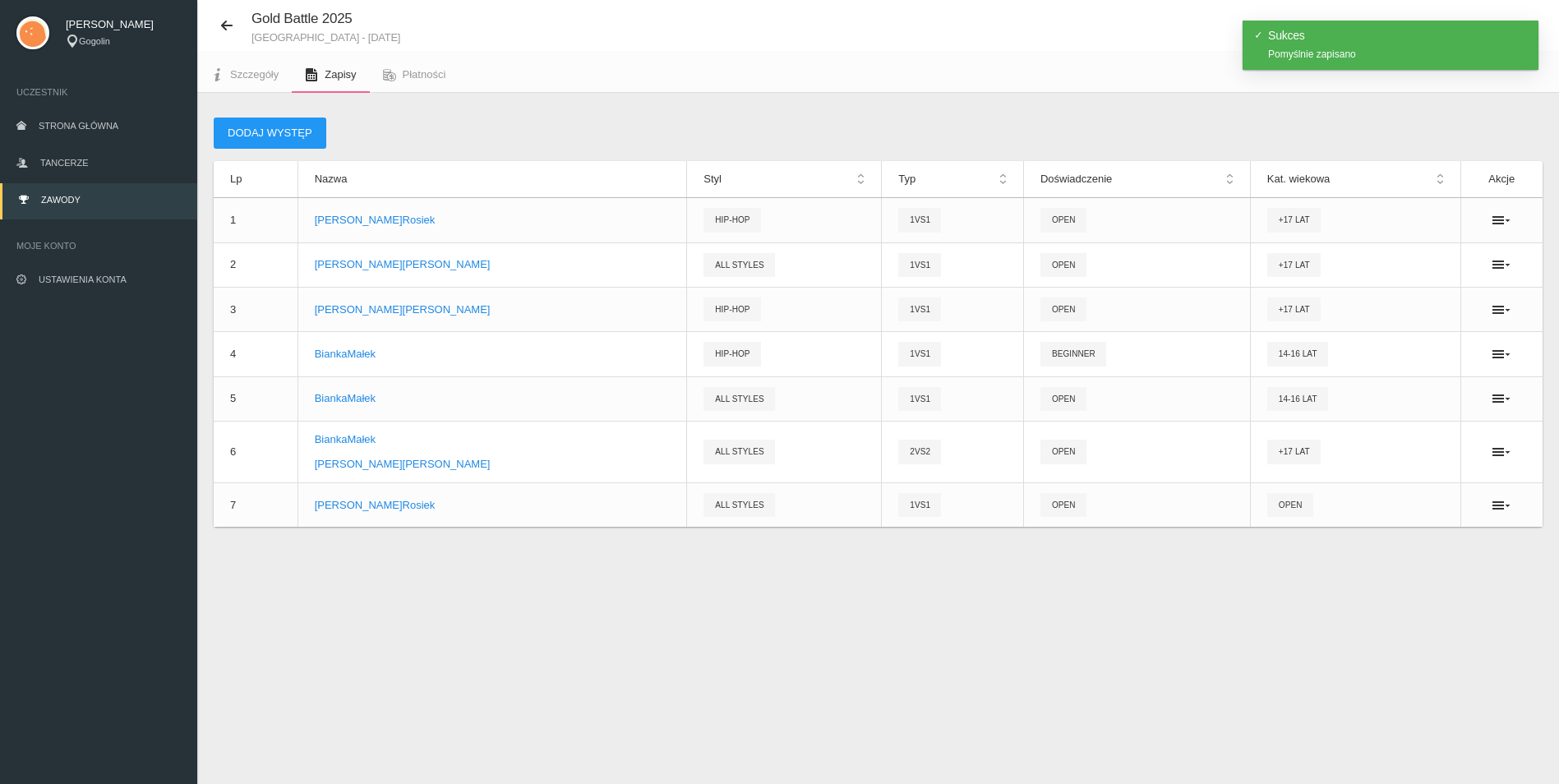
scroll to position [41, 0]
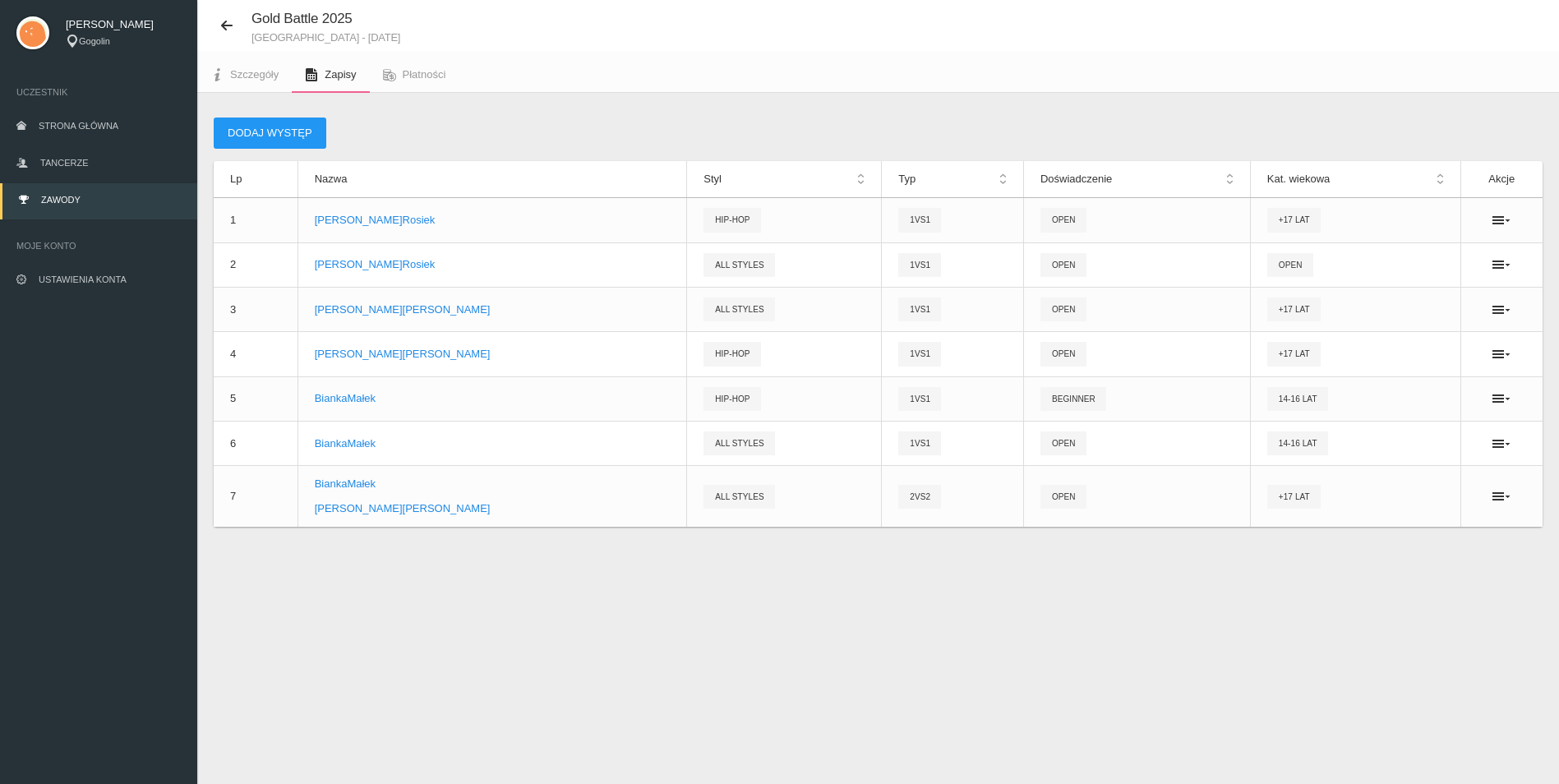
click at [750, 661] on div "Gold Battle 2025 Gliwice - 25 października 2025 Szczegóły Zapisy Płatności Doda…" at bounding box center [878, 392] width 1362 height 784
click at [419, 79] on span "Płatności" at bounding box center [424, 74] width 44 height 12
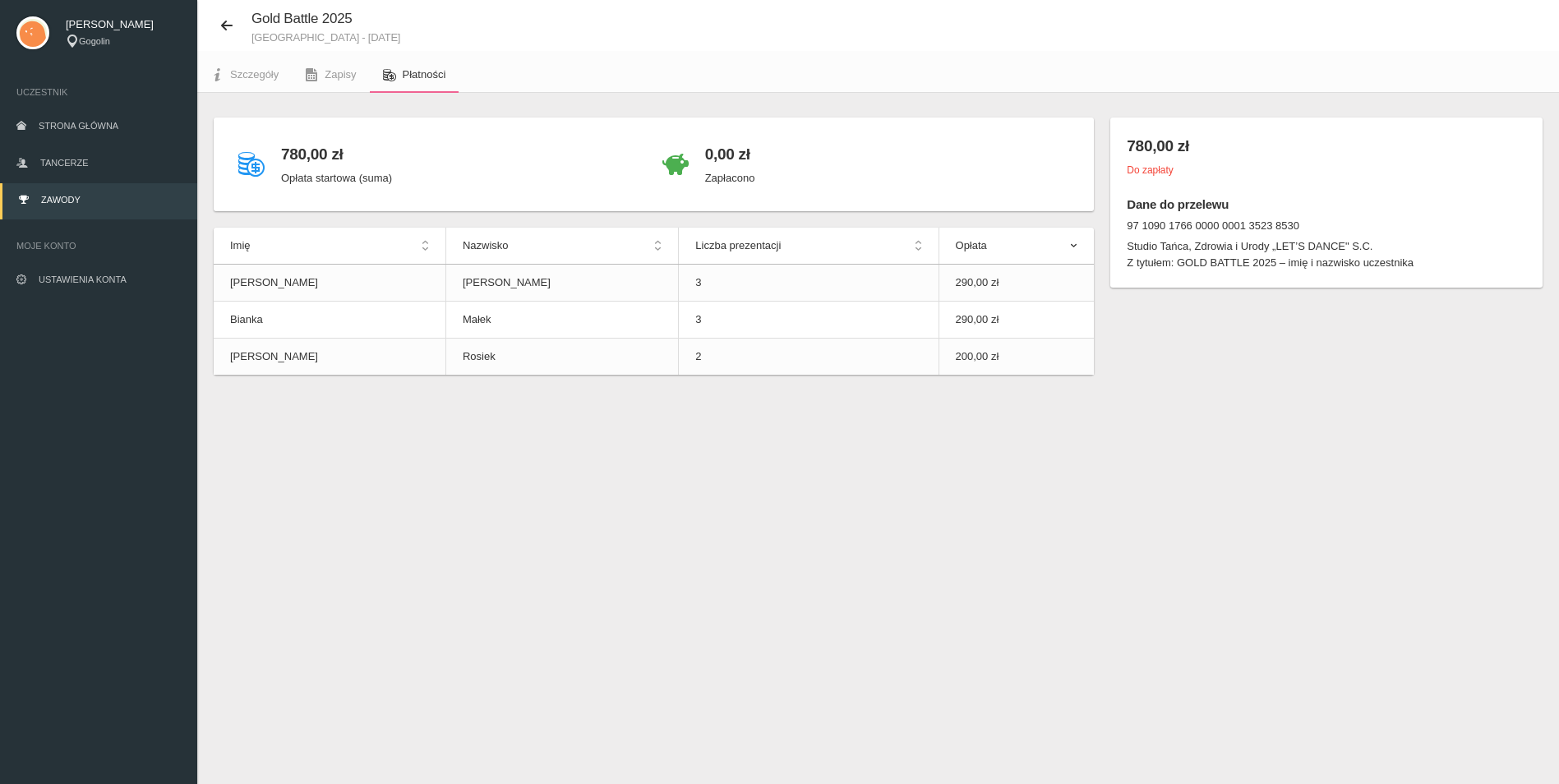
click at [1133, 222] on dt "97 1090 1766 0000 0001 3523 8530" at bounding box center [1327, 225] width 400 height 16
drag, startPoint x: 1128, startPoint y: 225, endPoint x: 1298, endPoint y: 219, distance: 170.1
click at [1298, 219] on dt "97 1090 1766 0000 0001 3523 8530" at bounding box center [1327, 225] width 400 height 16
copy dt "97 1090 1766 0000 0001 3523 8530"
drag, startPoint x: 1129, startPoint y: 246, endPoint x: 1365, endPoint y: 249, distance: 236.0
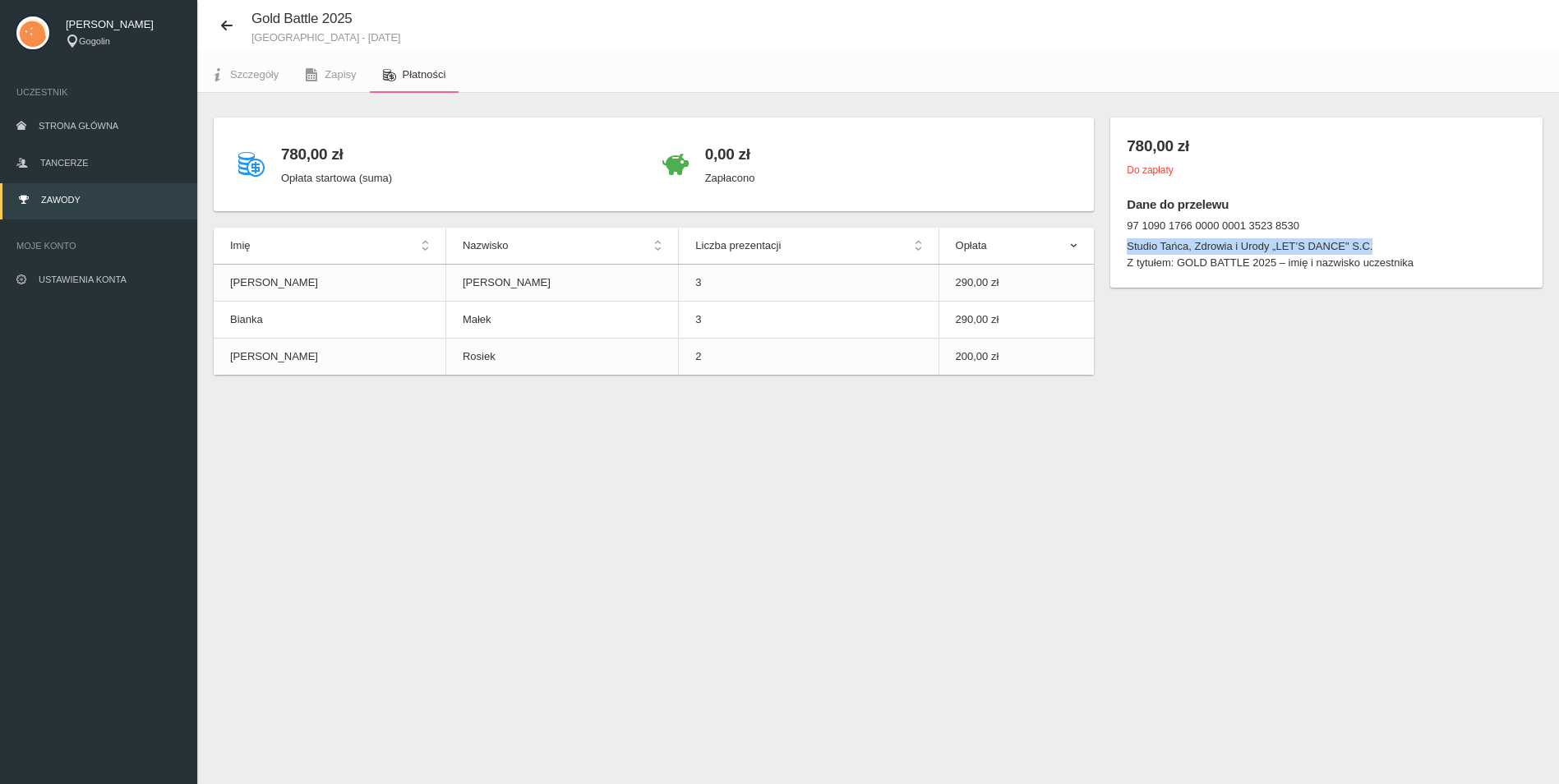
click at [1365, 249] on dd "Studio Tańca, Zdrowia i Urody „LET’S DANCE" S.C." at bounding box center [1327, 246] width 400 height 16
copy dd "Studio Tańca, Zdrowia i Urody „LET’S DANCE" S.C."
drag, startPoint x: 1178, startPoint y: 265, endPoint x: 1271, endPoint y: 270, distance: 93.1
click at [1271, 270] on dd "Z tytułem: GOLD BATTLE 2025 – imię i nazwisko uczestnika" at bounding box center [1327, 262] width 400 height 16
copy dd "GOLD BATTLE 2025"
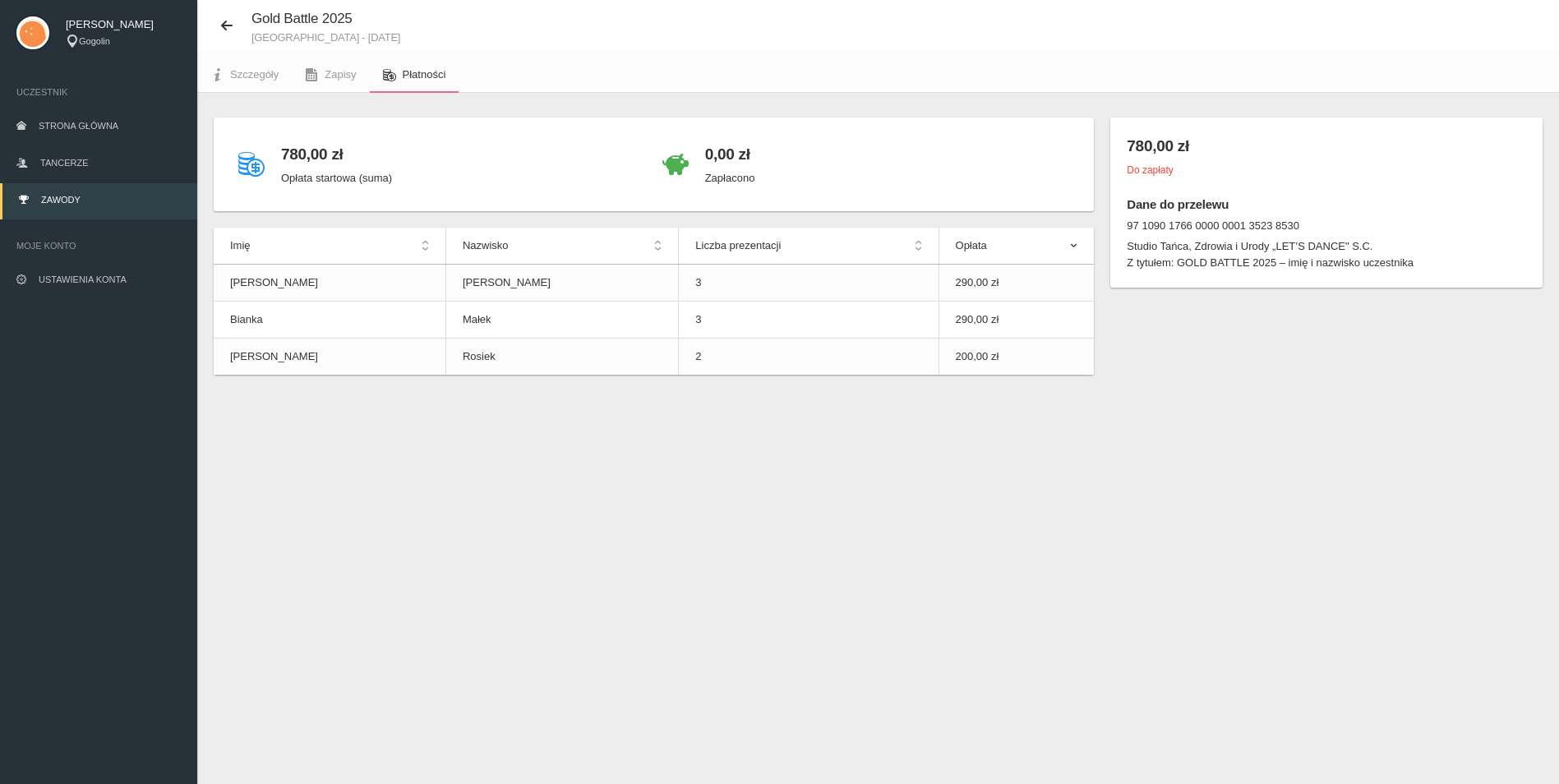
click at [1117, 511] on div "Gold Battle 2025 Gliwice - 25 października 2025 Szczegóły Zapisy Płatności 780,…" at bounding box center [878, 392] width 1362 height 784
click at [325, 75] on span "Zapisy" at bounding box center [340, 74] width 32 height 12
